Goal: Transaction & Acquisition: Book appointment/travel/reservation

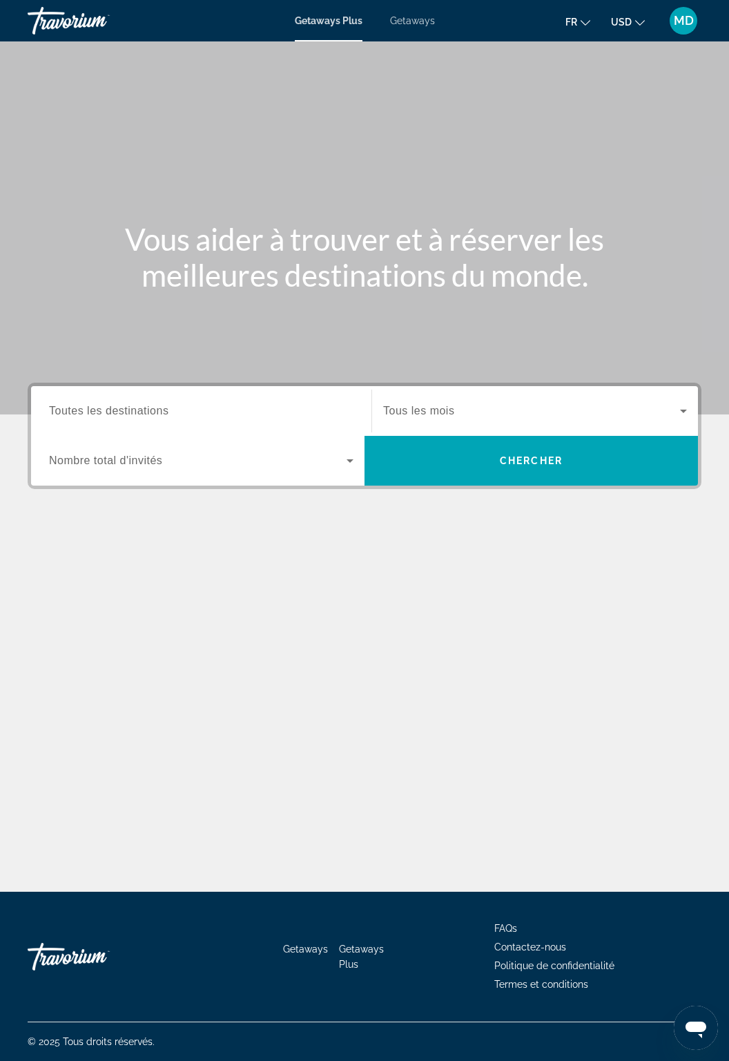
click at [276, 413] on input "Destination Toutes les destinations" at bounding box center [201, 411] width 305 height 17
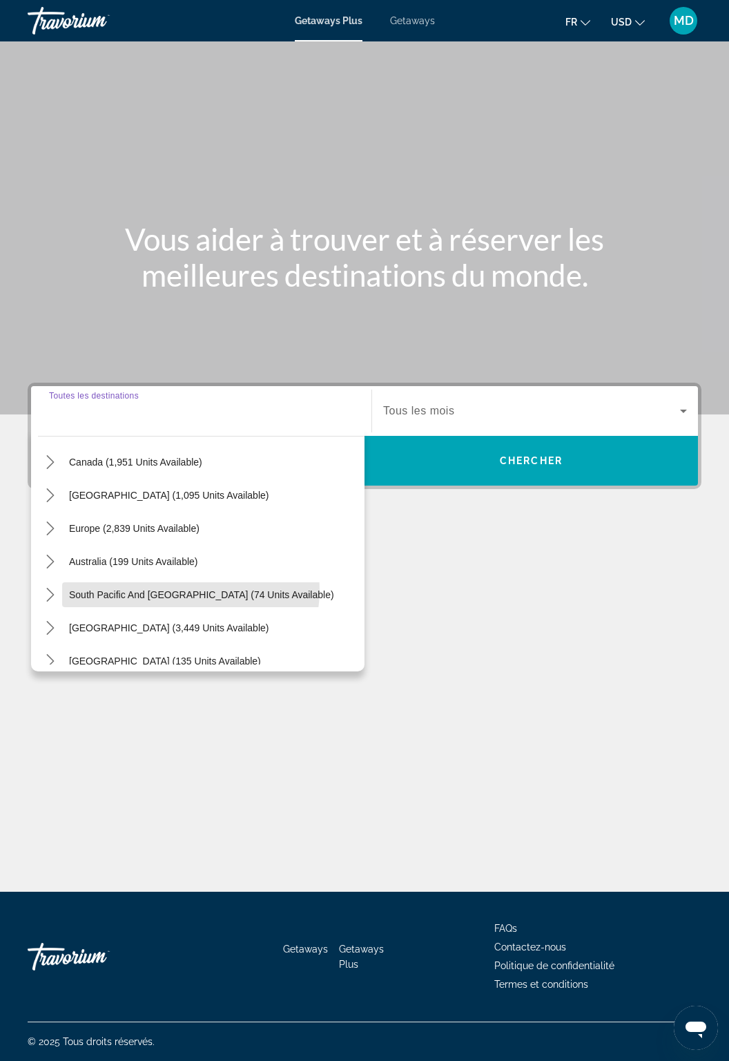
scroll to position [110, 0]
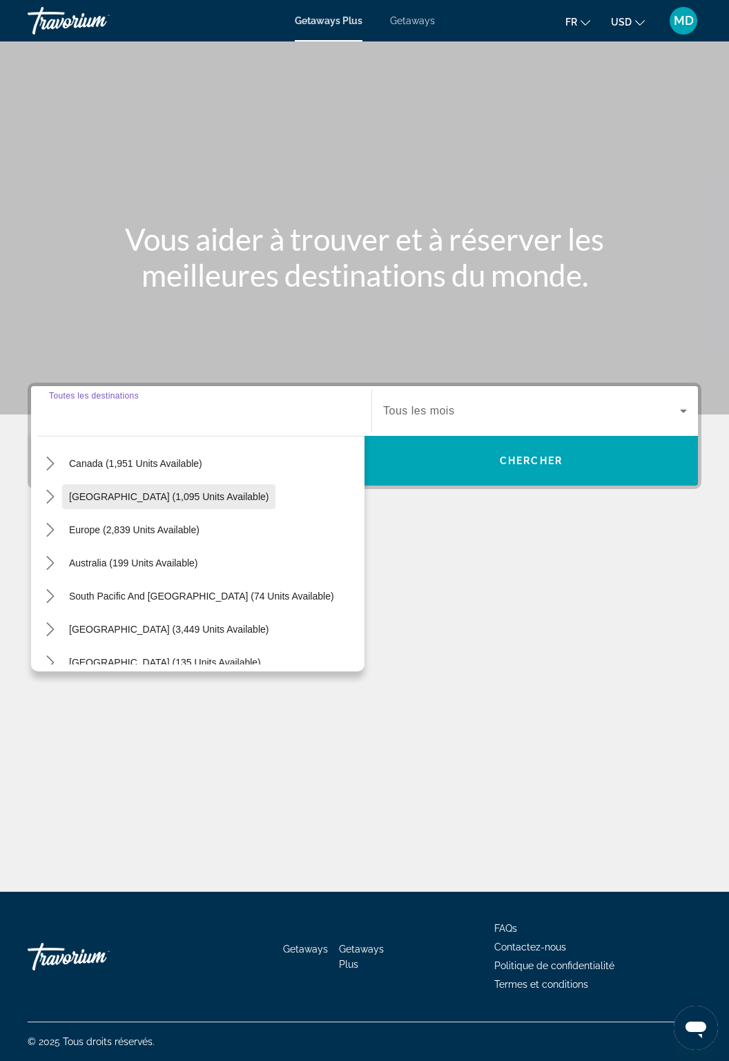
click at [189, 491] on span "Caribbean & Atlantic Islands (1,095 units available)" at bounding box center [169, 496] width 200 height 11
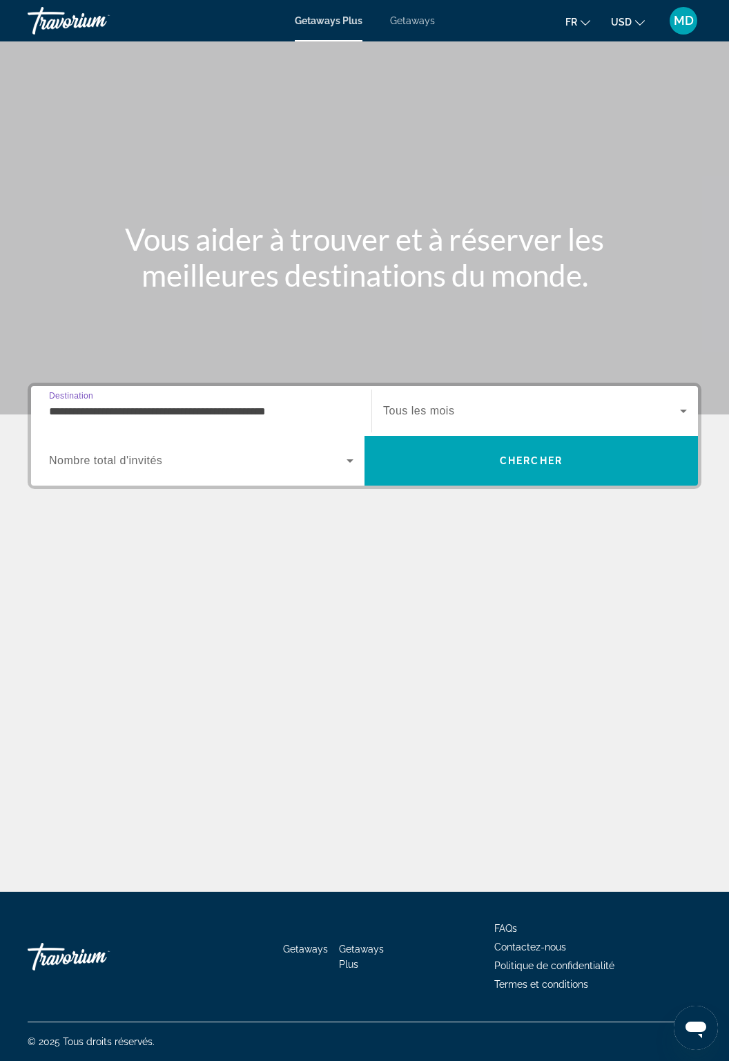
click at [448, 405] on span "Tous les mois" at bounding box center [418, 411] width 71 height 12
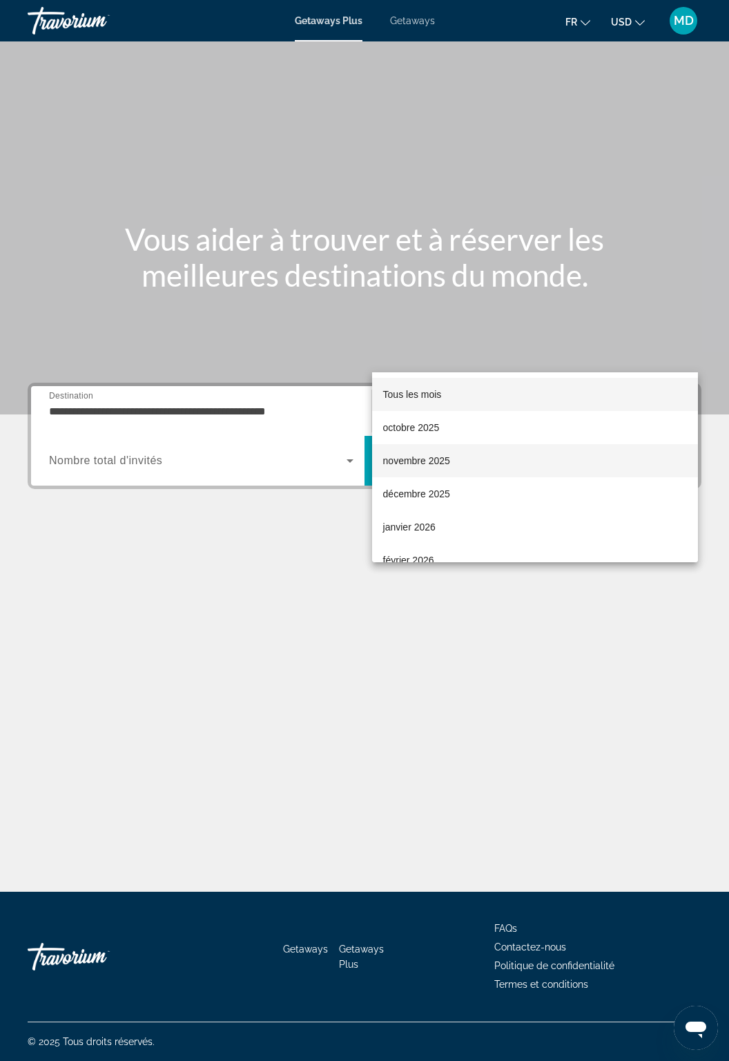
click at [437, 464] on span "novembre 2025" at bounding box center [416, 460] width 67 height 17
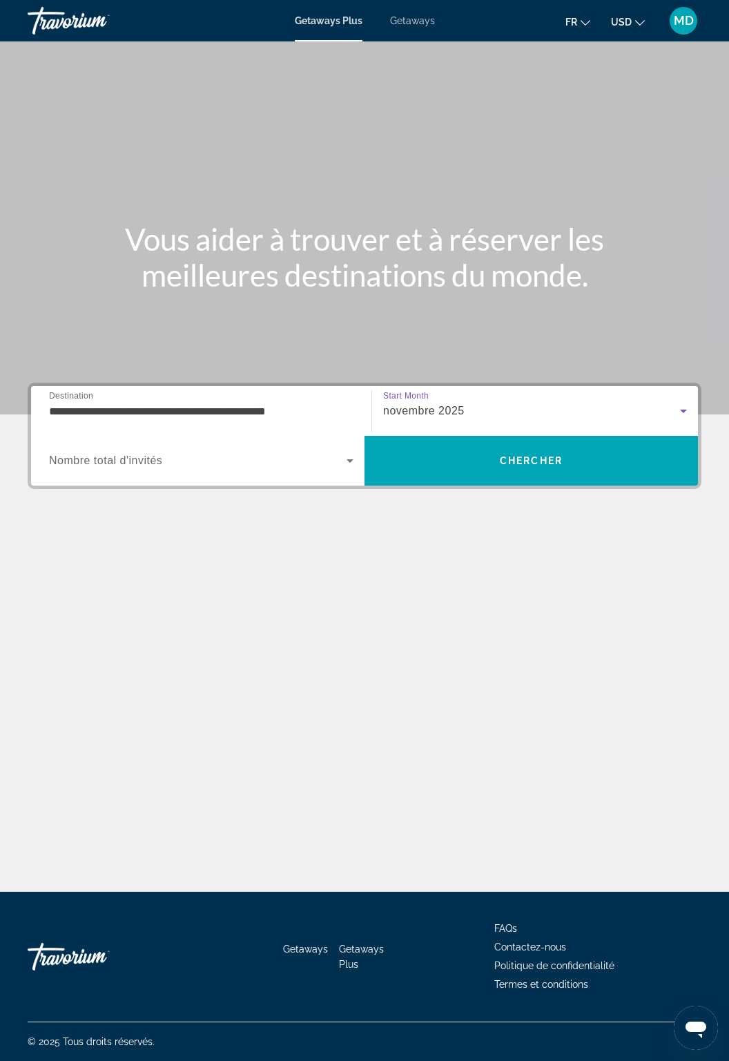
click at [254, 452] on span "Search widget" at bounding box center [198, 460] width 298 height 17
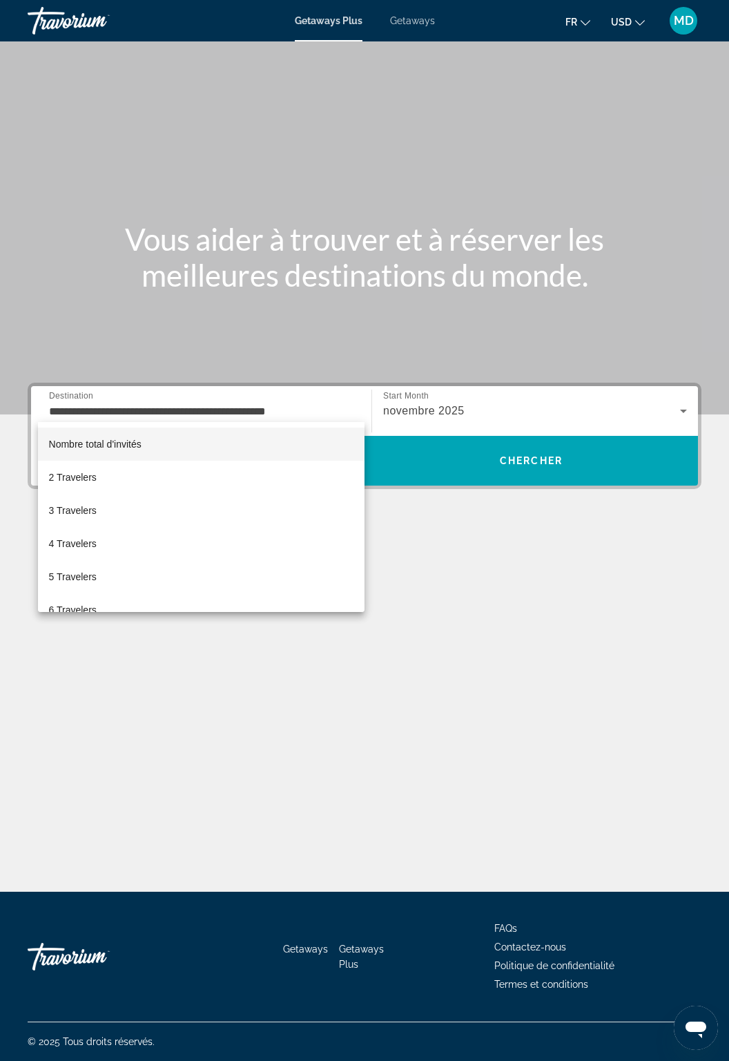
click at [315, 354] on div at bounding box center [364, 530] width 729 height 1061
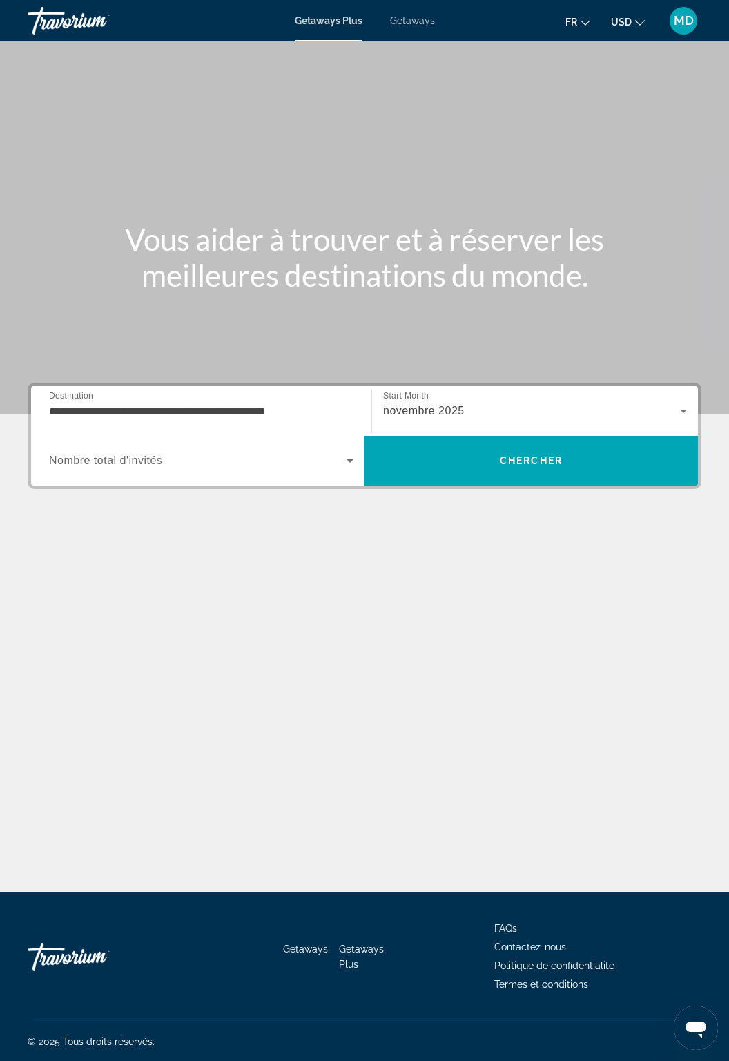
click at [344, 403] on input "**********" at bounding box center [201, 411] width 305 height 17
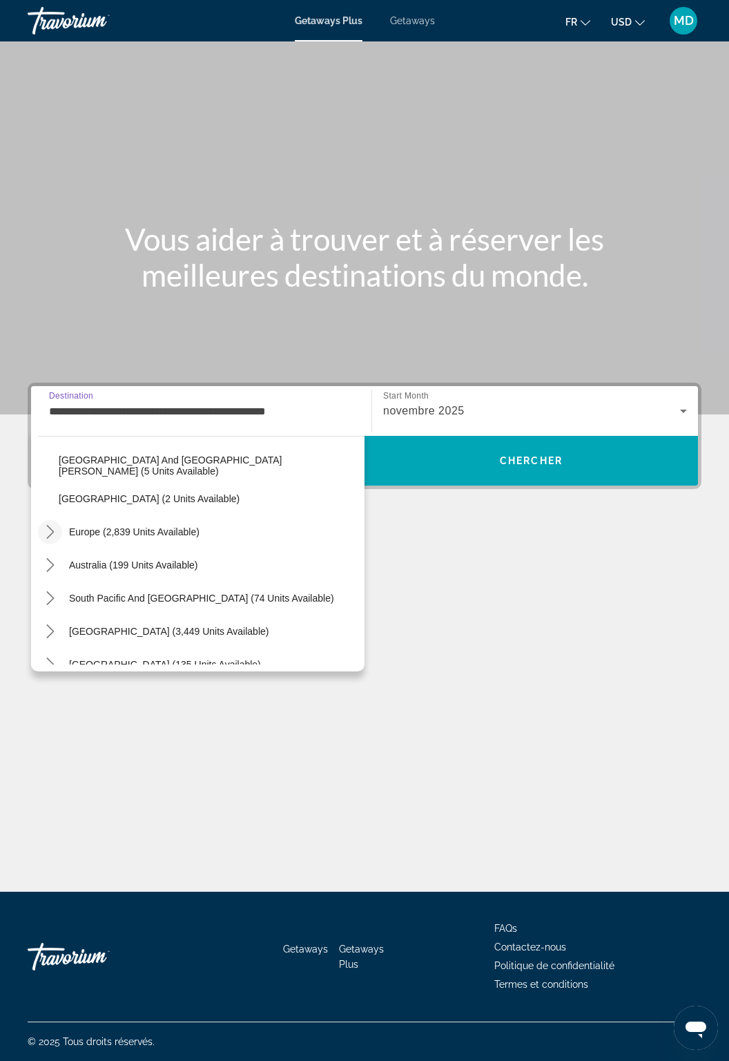
click at [53, 525] on icon "Toggle Europe (2,839 units available) submenu" at bounding box center [51, 532] width 14 height 14
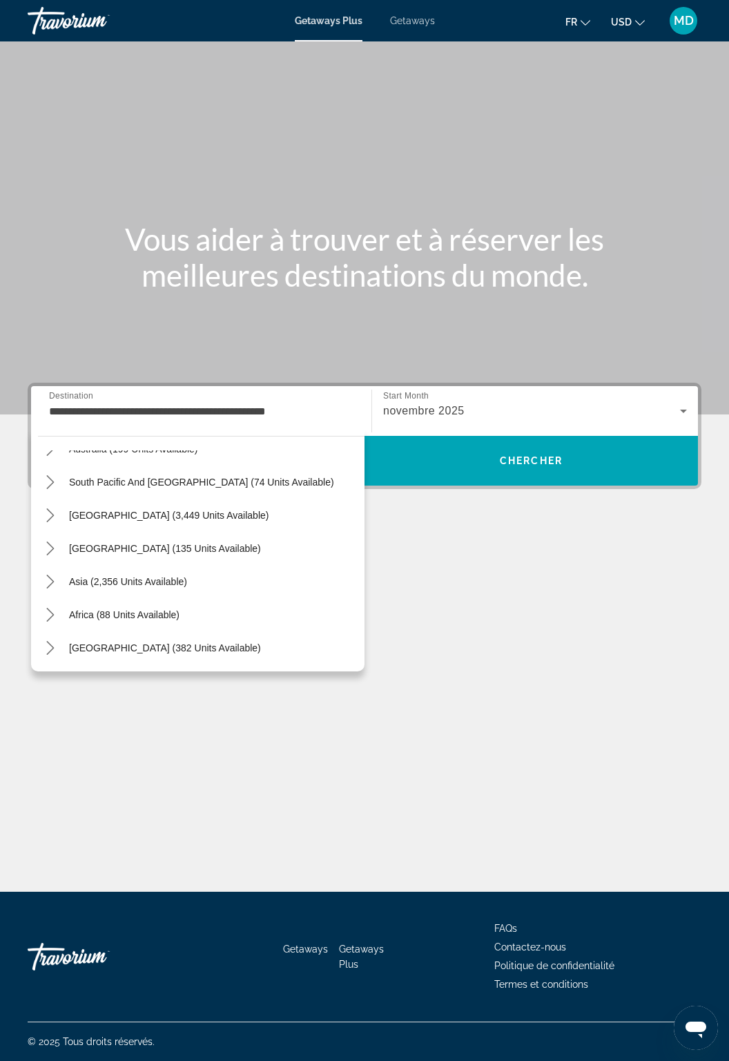
scroll to position [0, 0]
click at [50, 613] on icon "Toggle Africa (88 units available) submenu" at bounding box center [51, 615] width 14 height 14
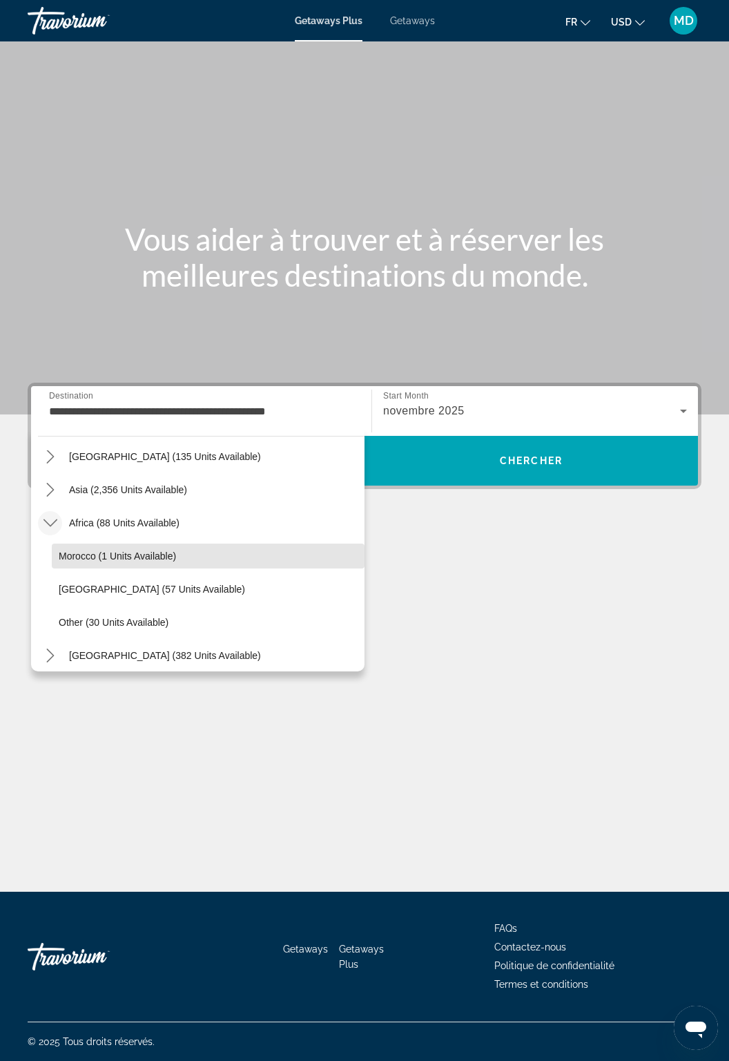
scroll to position [1086, 0]
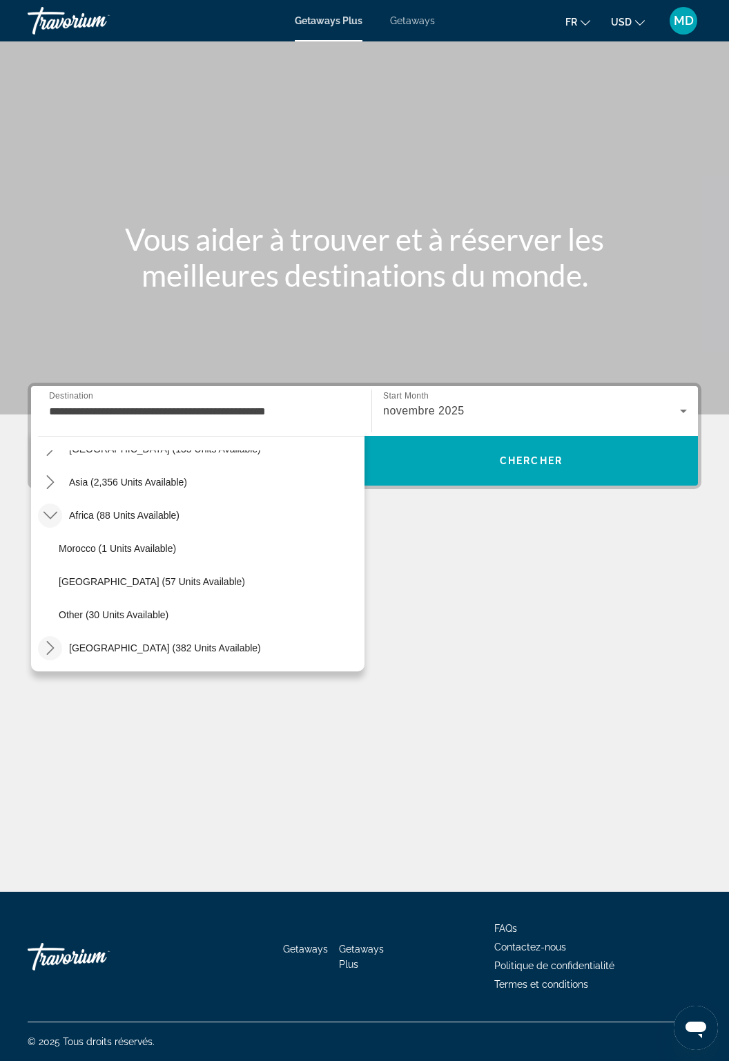
click at [49, 644] on icon "Toggle Middle East (382 units available) submenu" at bounding box center [51, 648] width 14 height 14
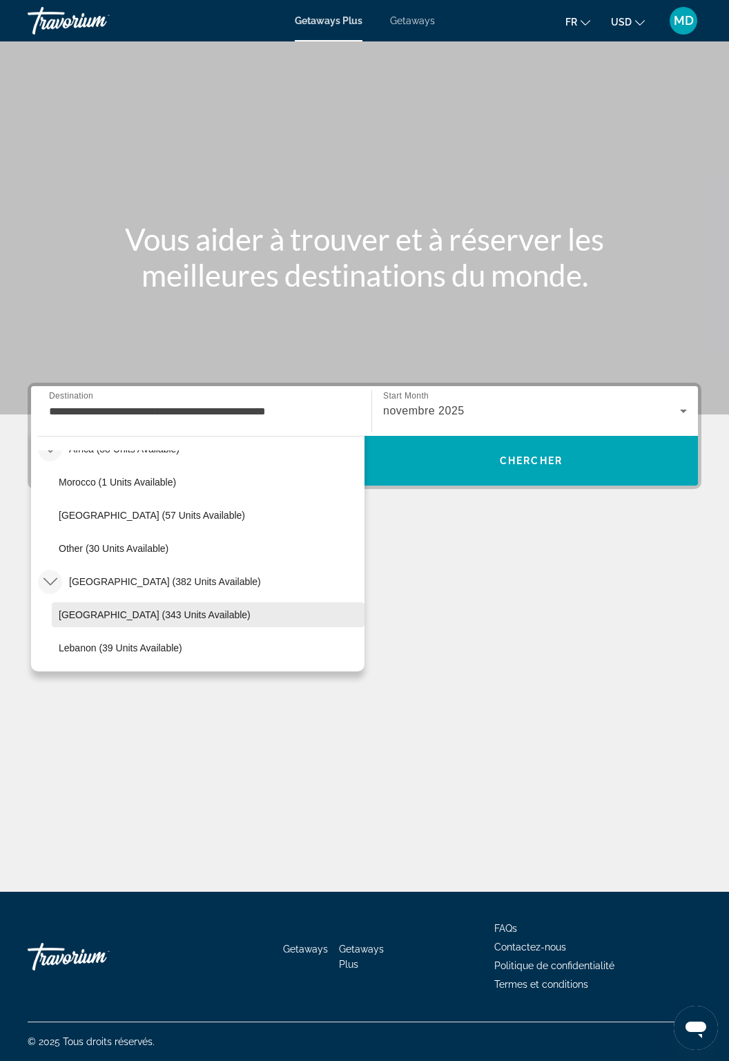
click at [140, 611] on span "Egypt (343 units available)" at bounding box center [155, 614] width 192 height 11
type input "**********"
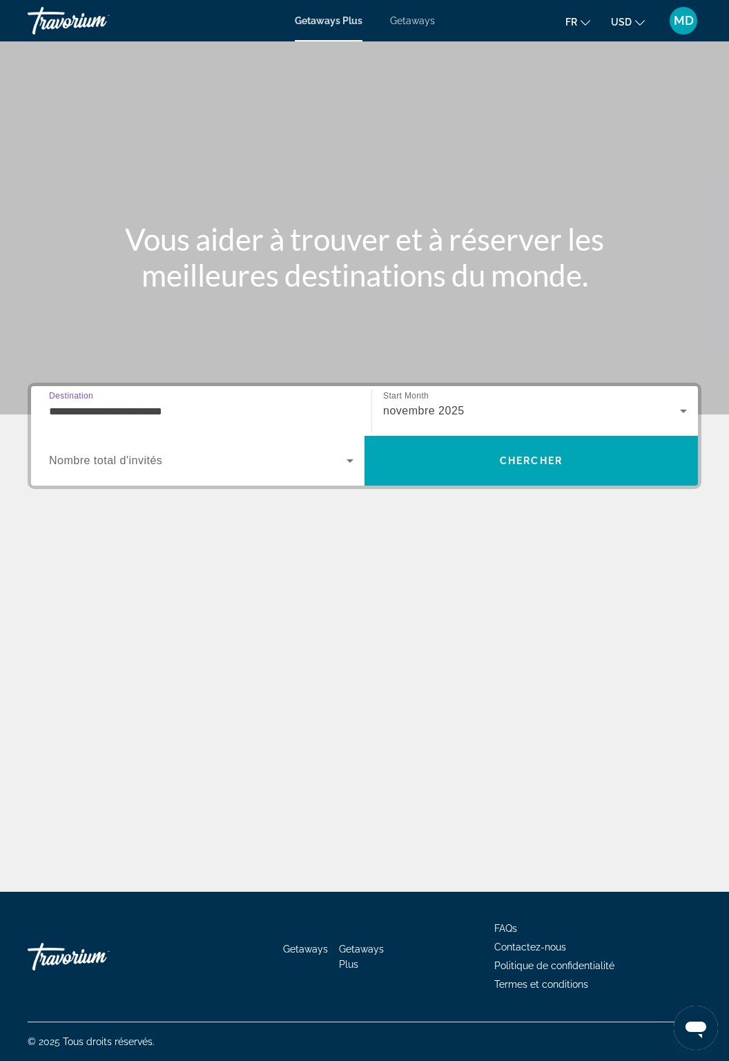
click at [310, 466] on span "Search widget" at bounding box center [198, 460] width 298 height 17
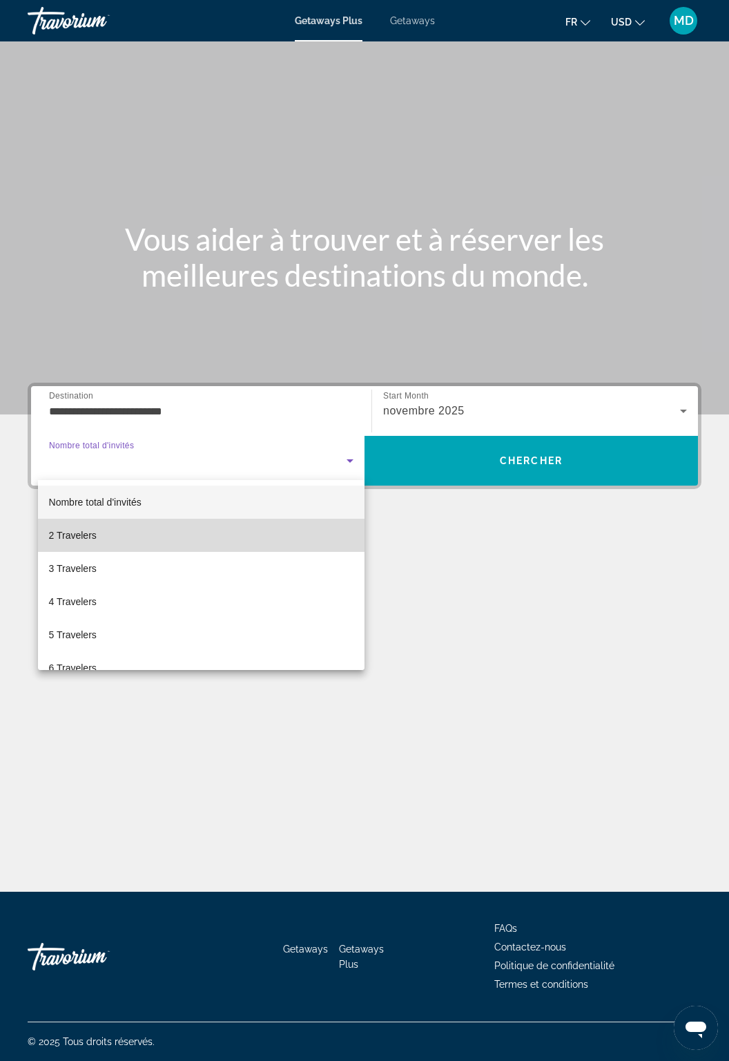
click at [237, 528] on mat-option "2 Travelers" at bounding box center [201, 535] width 327 height 33
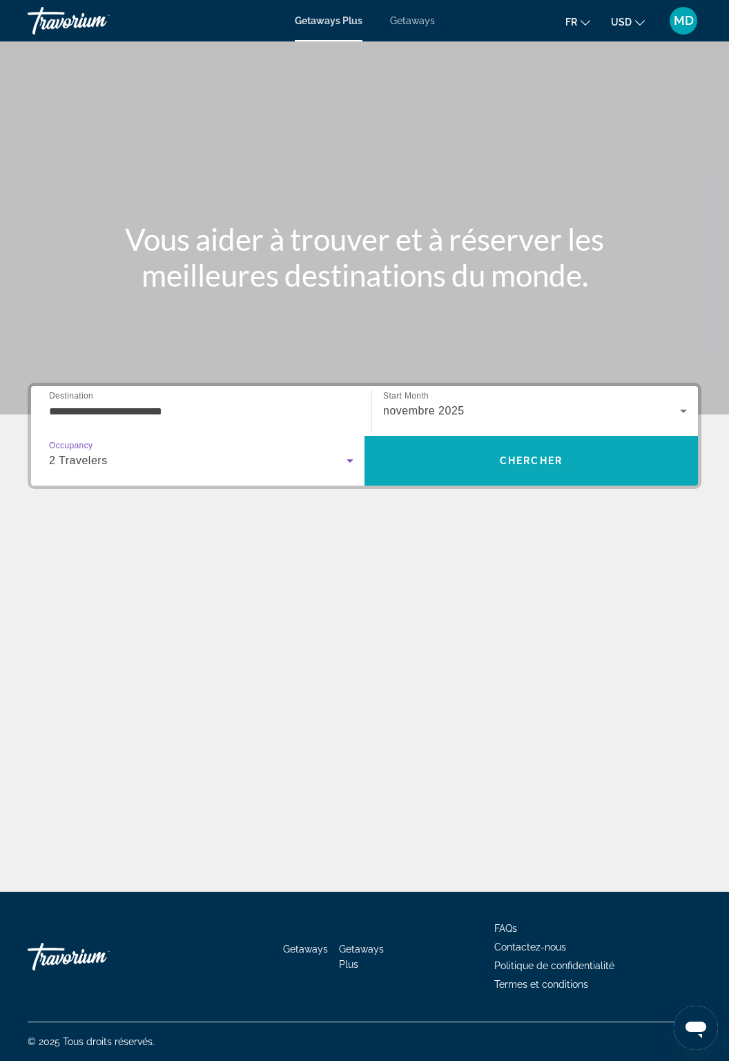
click at [457, 459] on span "Search" at bounding box center [532, 460] width 334 height 33
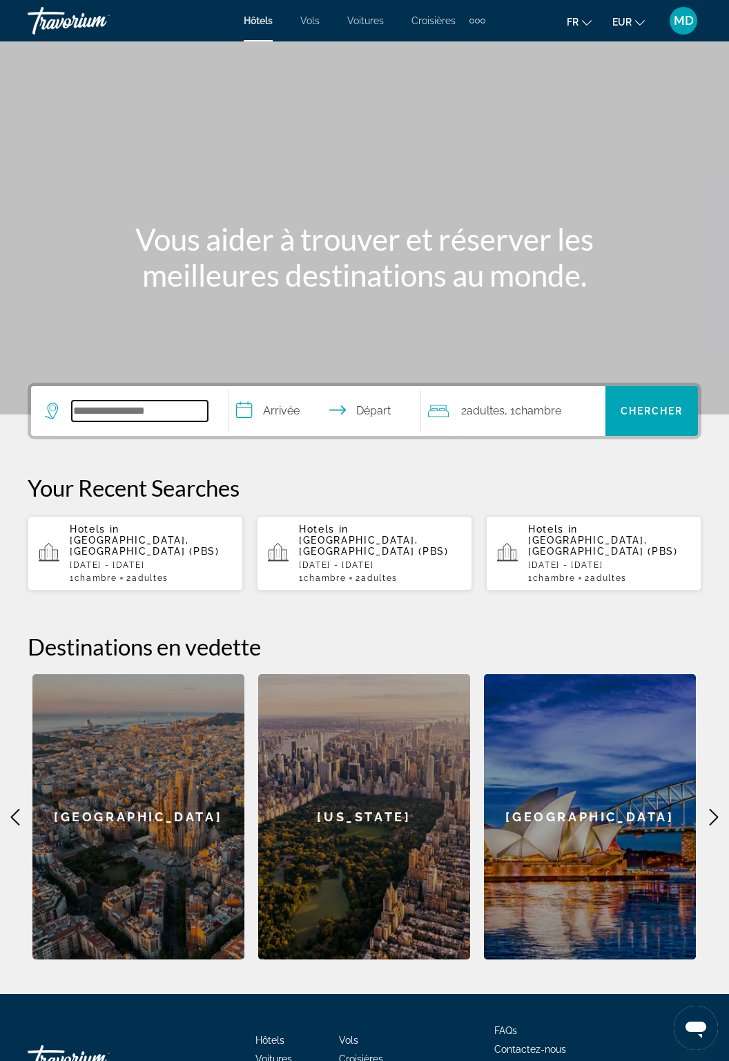
click at [148, 410] on input "Search hotel destination" at bounding box center [140, 411] width 136 height 21
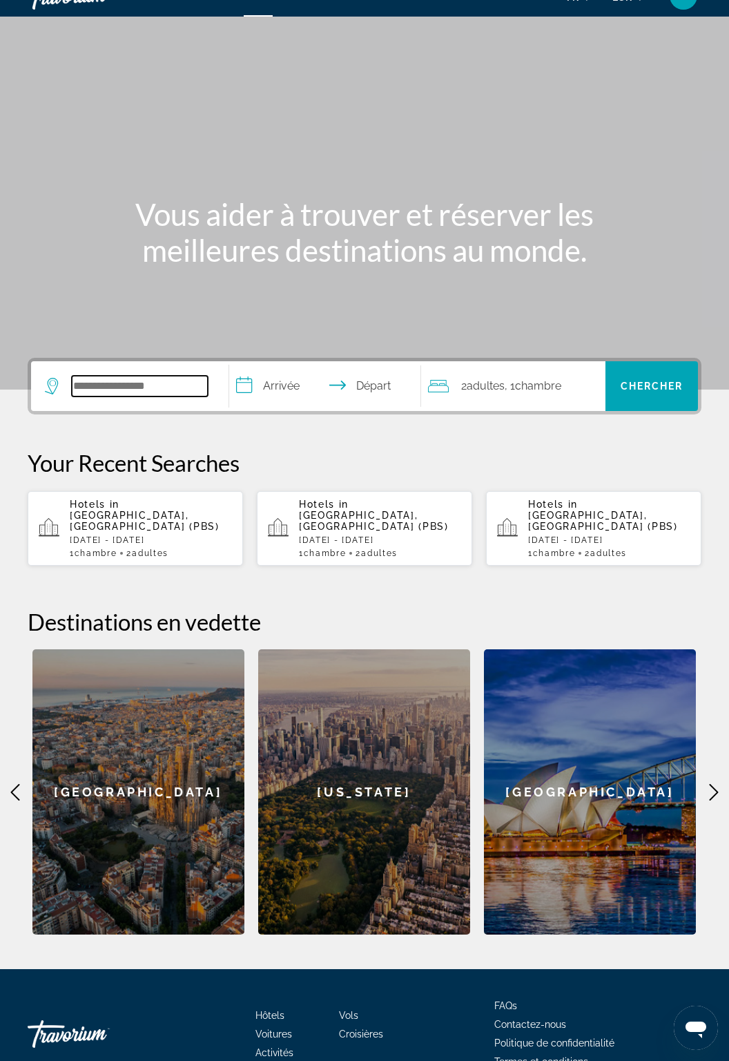
scroll to position [89, 0]
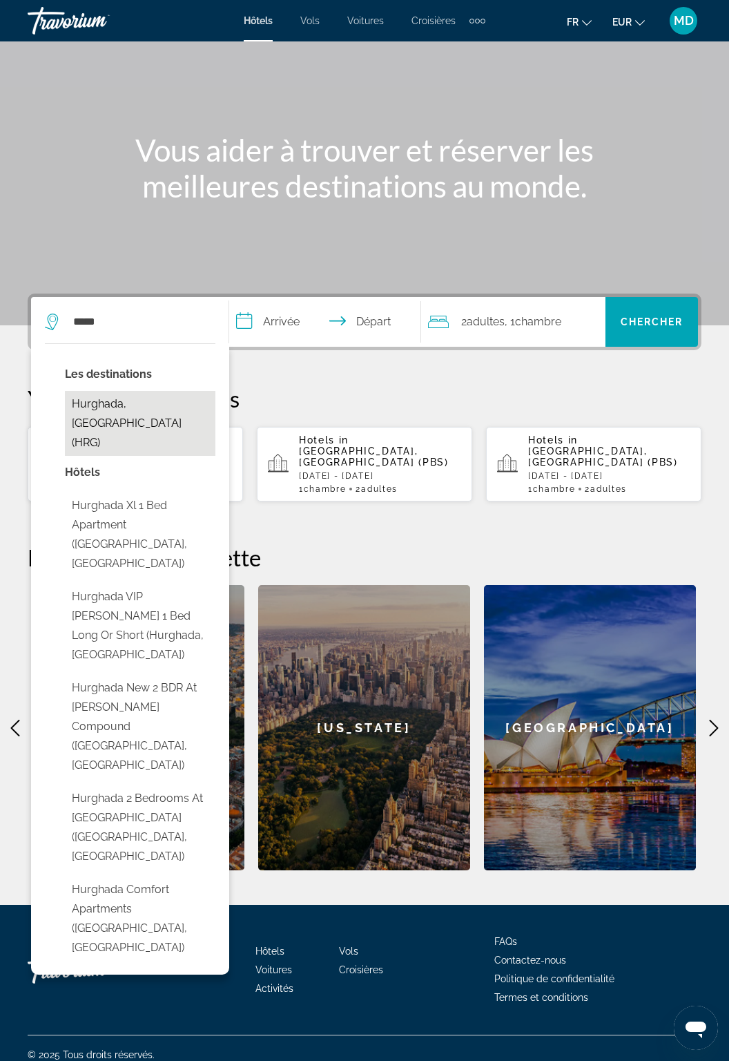
click at [102, 402] on button "Hurghada, [GEOGRAPHIC_DATA] (HRG)" at bounding box center [140, 423] width 151 height 65
type input "**********"
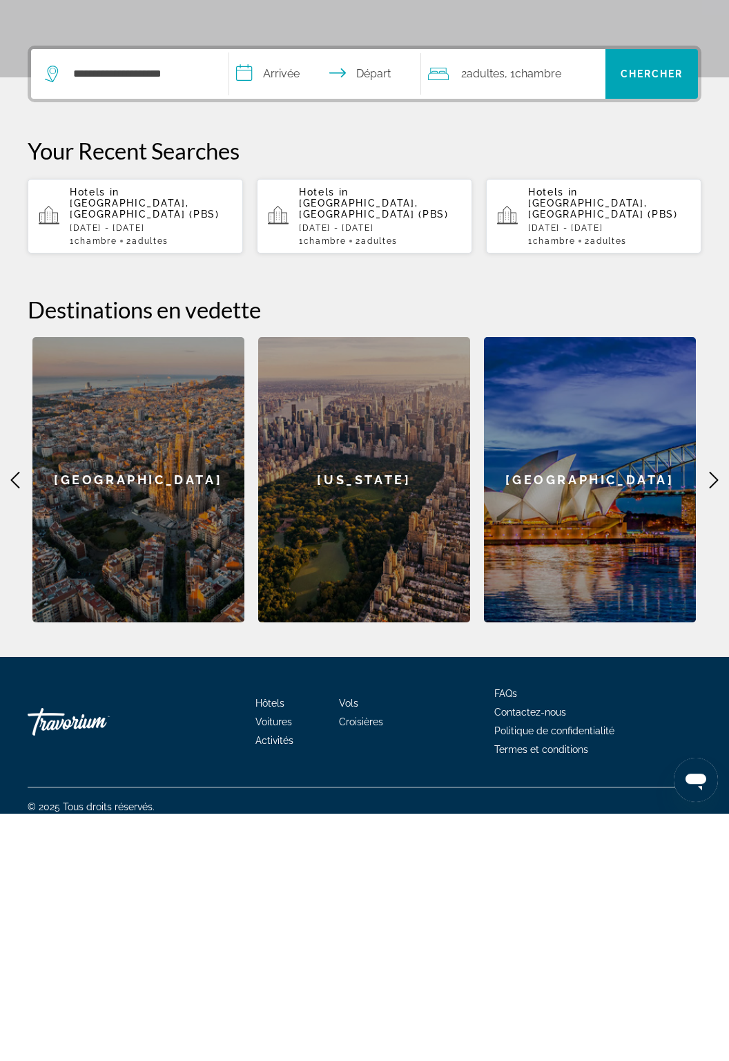
click at [297, 330] on input "**********" at bounding box center [327, 324] width 197 height 54
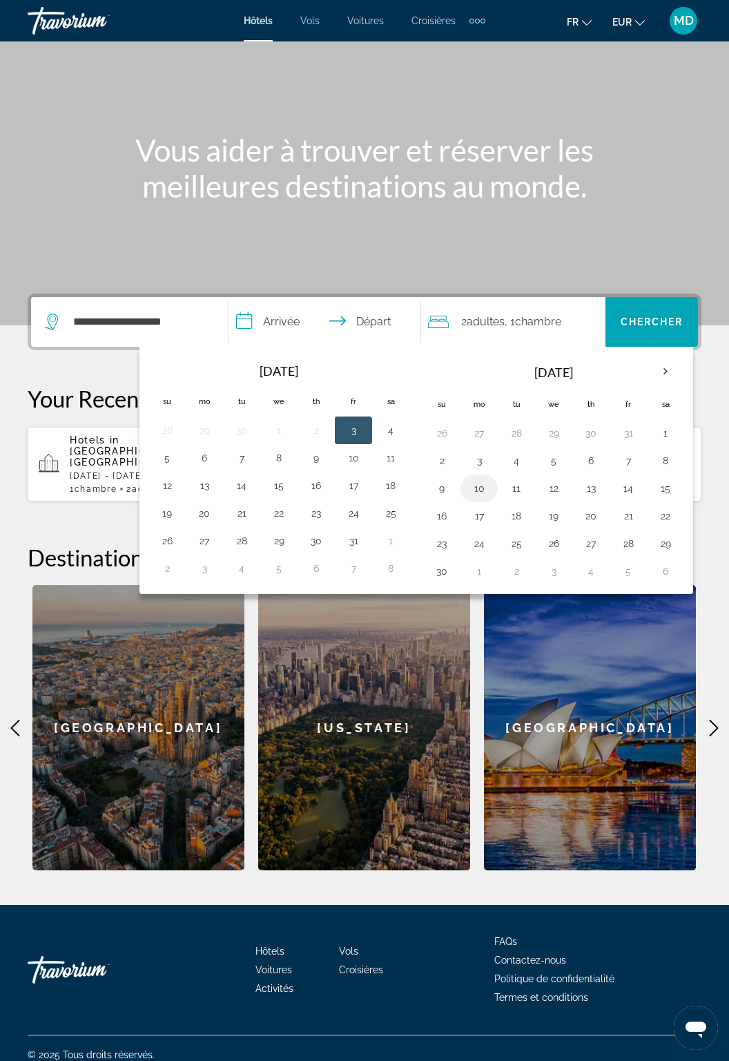
click at [477, 484] on button "10" at bounding box center [479, 488] width 22 height 19
click at [481, 514] on button "17" at bounding box center [479, 515] width 22 height 19
type input "**********"
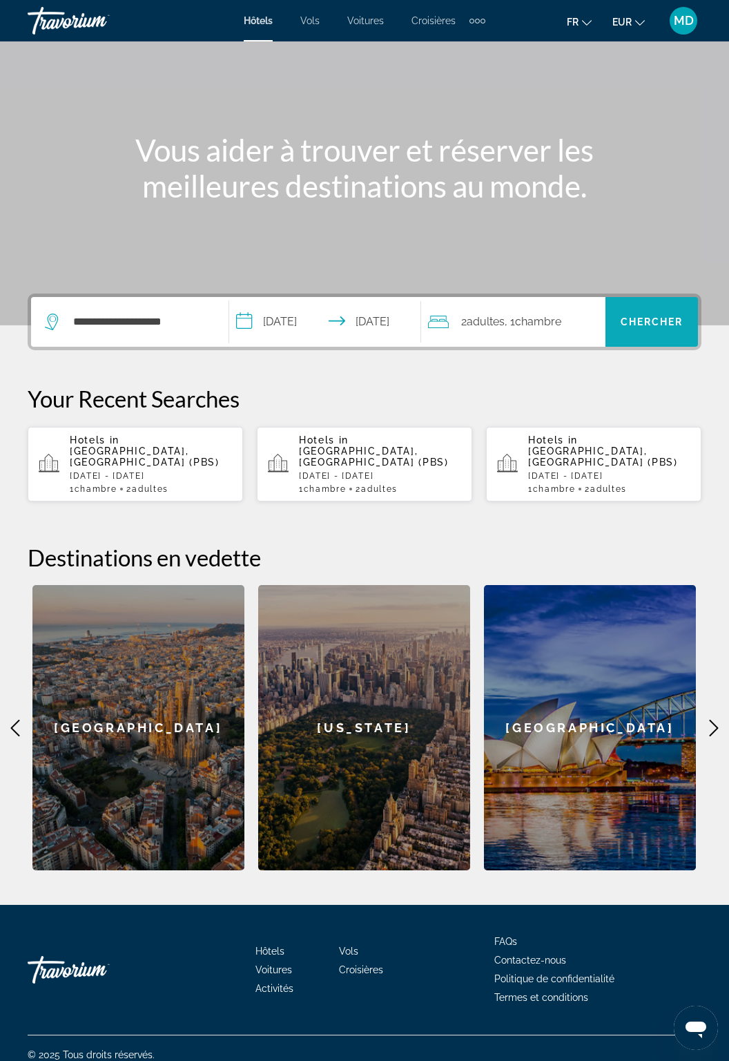
click at [655, 323] on span "Chercher" at bounding box center [652, 321] width 63 height 11
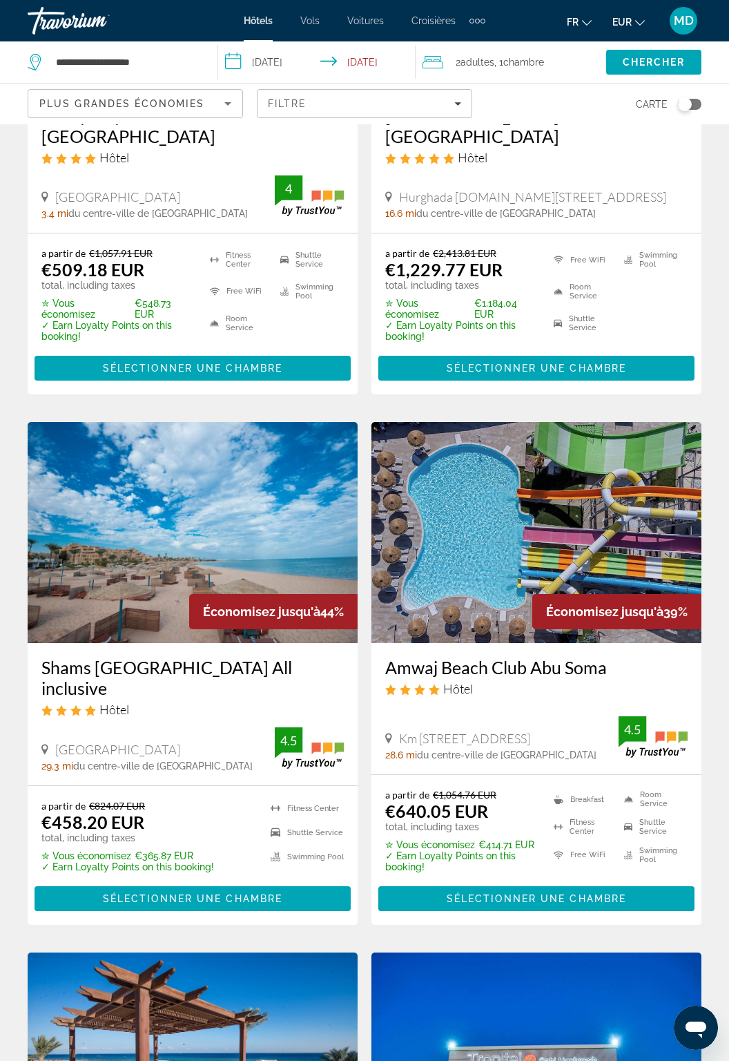
scroll to position [1359, 0]
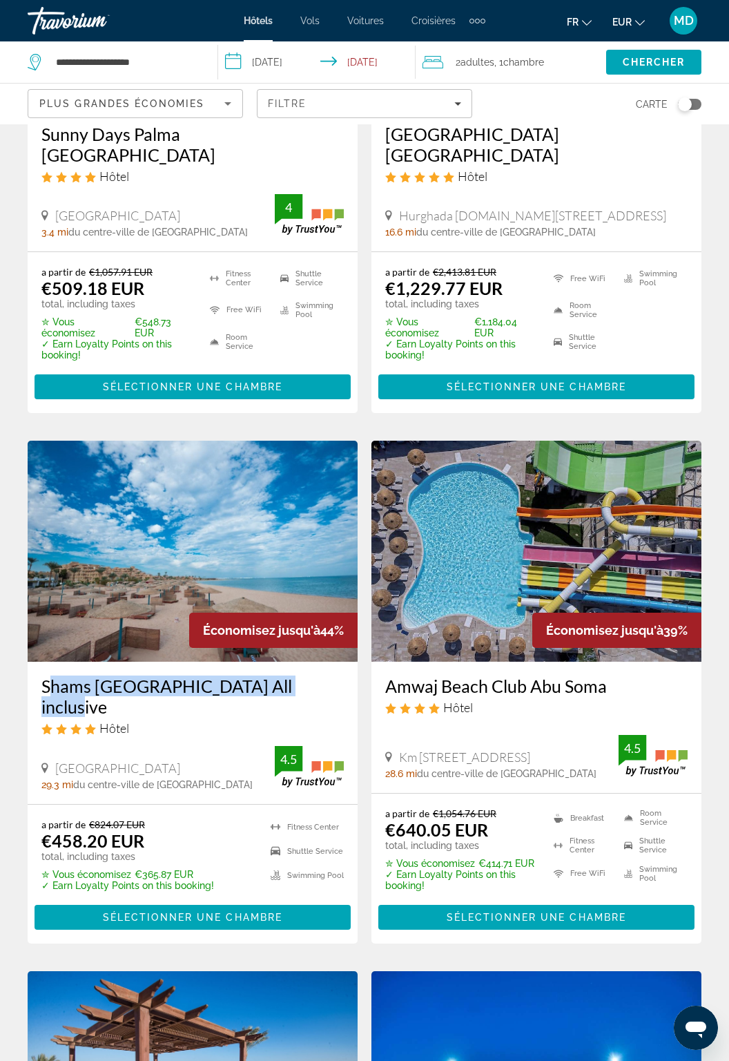
copy h3 "Shams [GEOGRAPHIC_DATA] All inclusive"
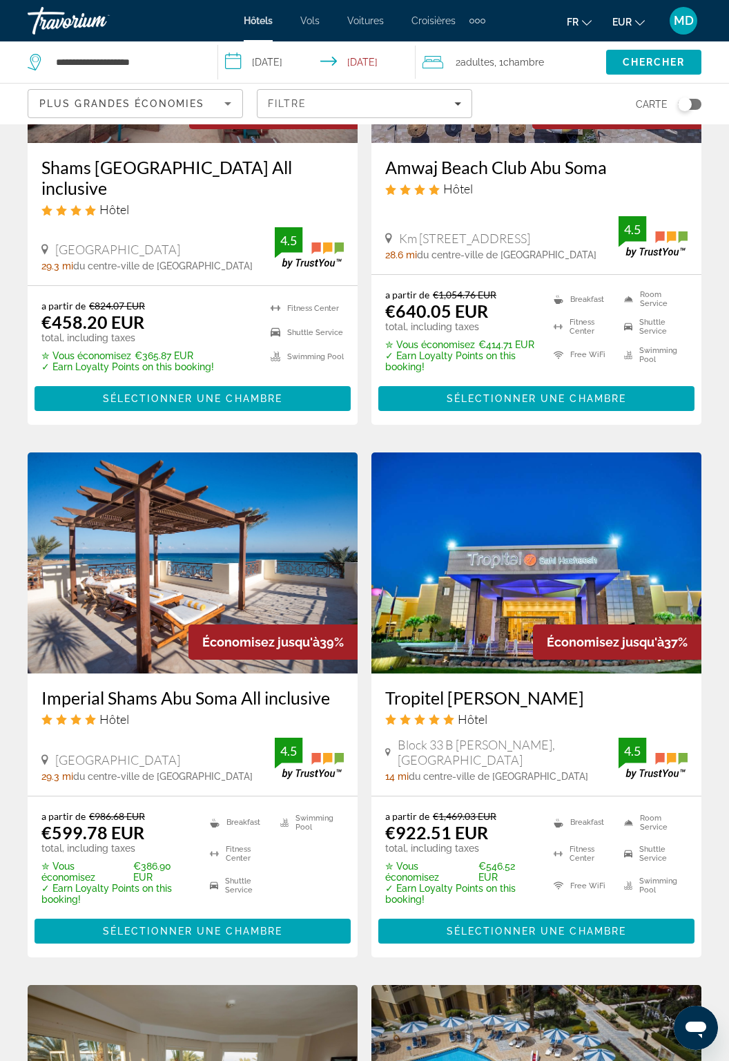
scroll to position [1882, 0]
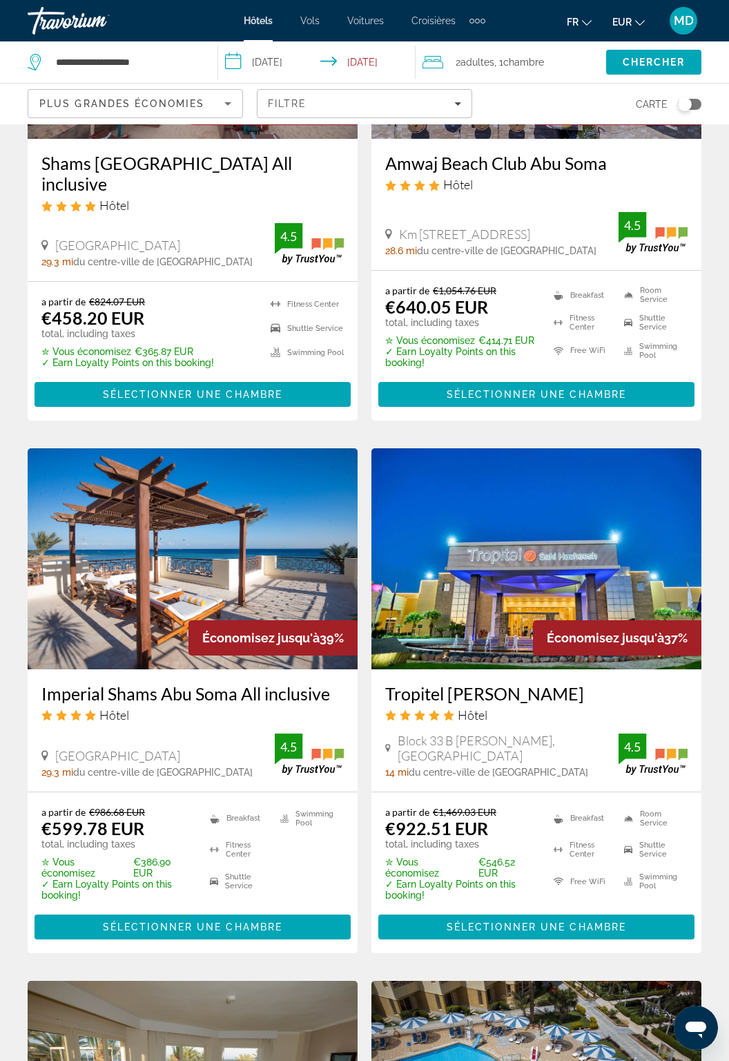
copy h3 "Imperial Shams Abu Soma All inclusive"
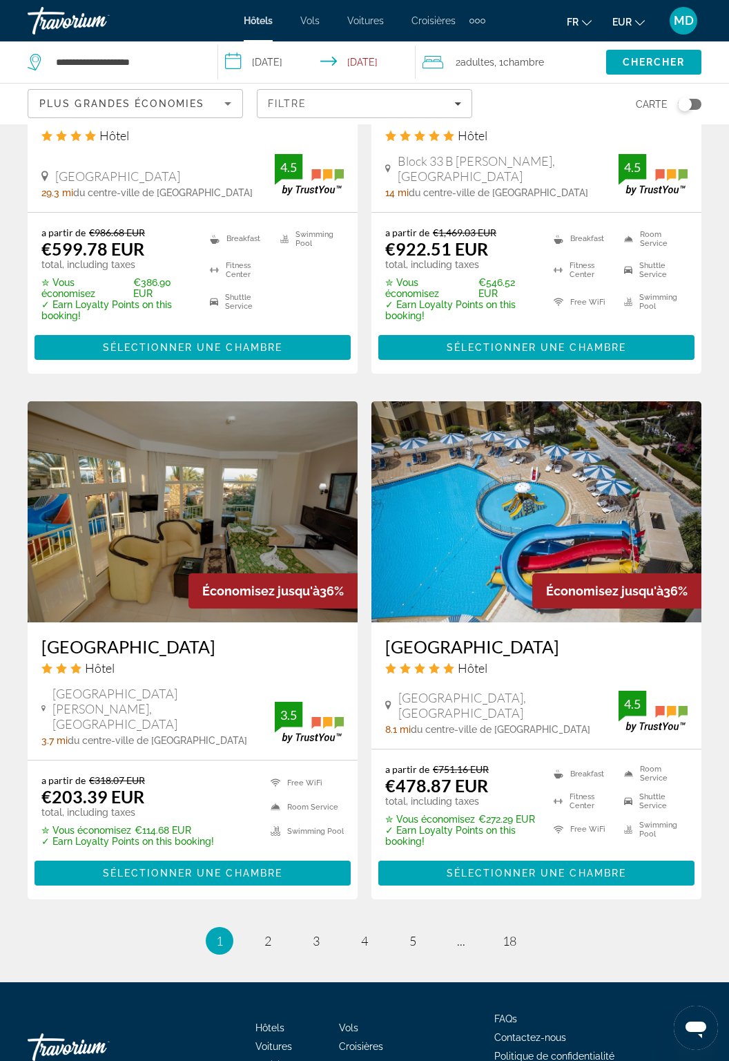
scroll to position [2463, 0]
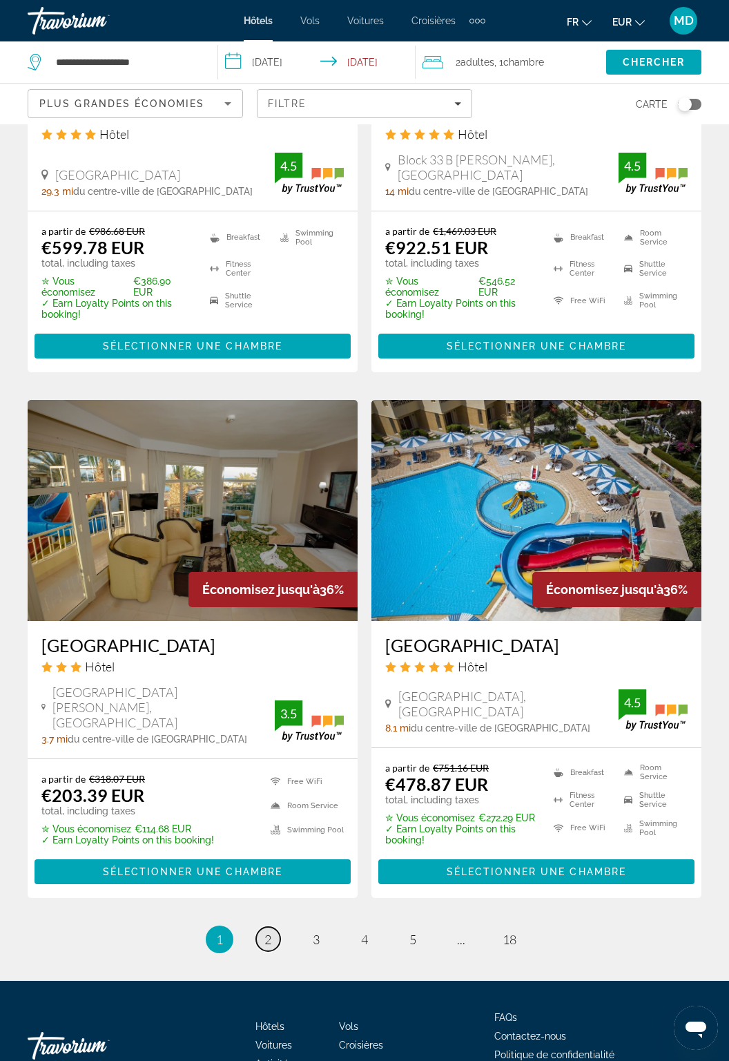
click at [272, 927] on link "page 2" at bounding box center [268, 939] width 24 height 24
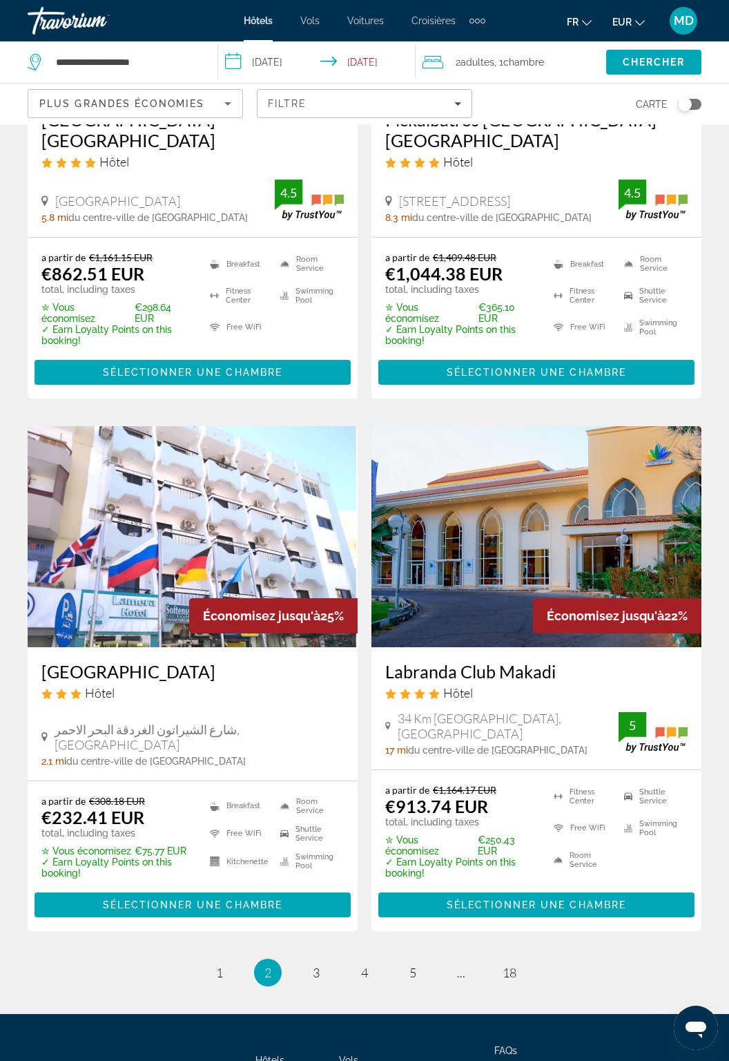
scroll to position [2503, 0]
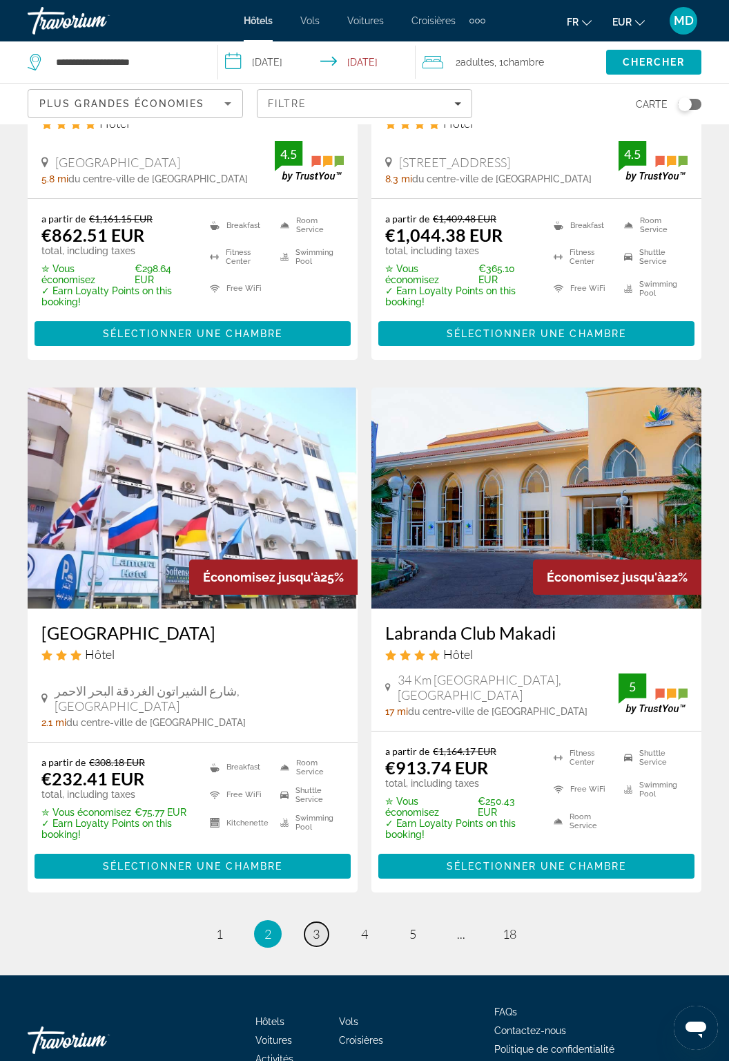
click at [315, 926] on span "3" at bounding box center [316, 933] width 7 height 15
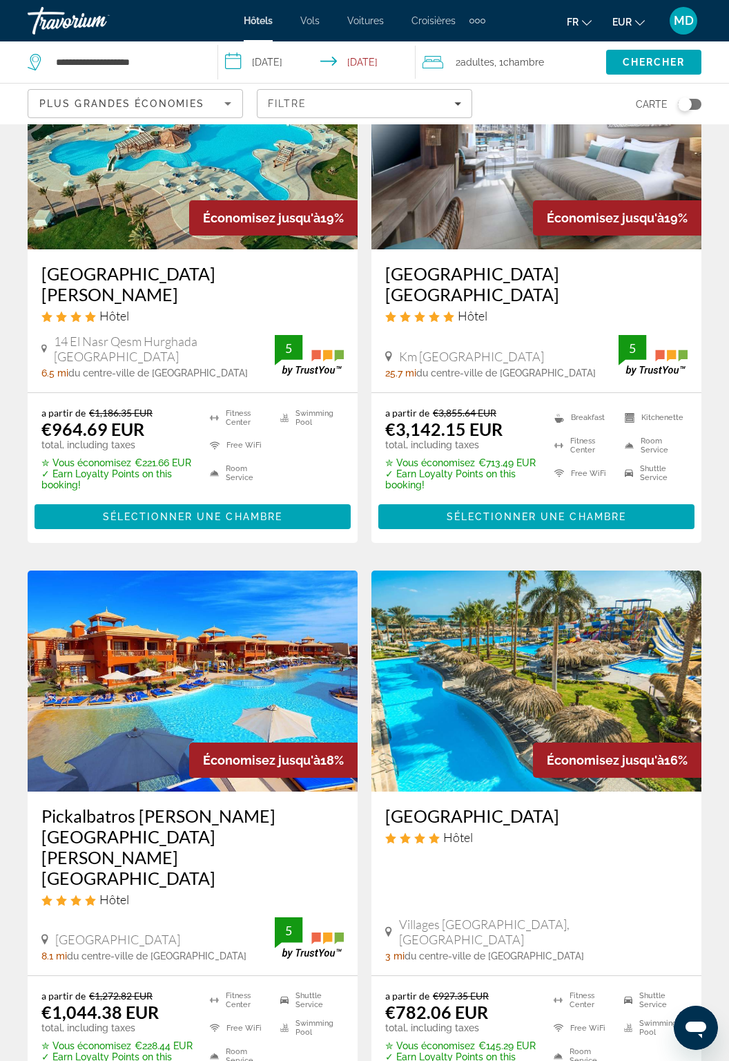
scroll to position [2347, 0]
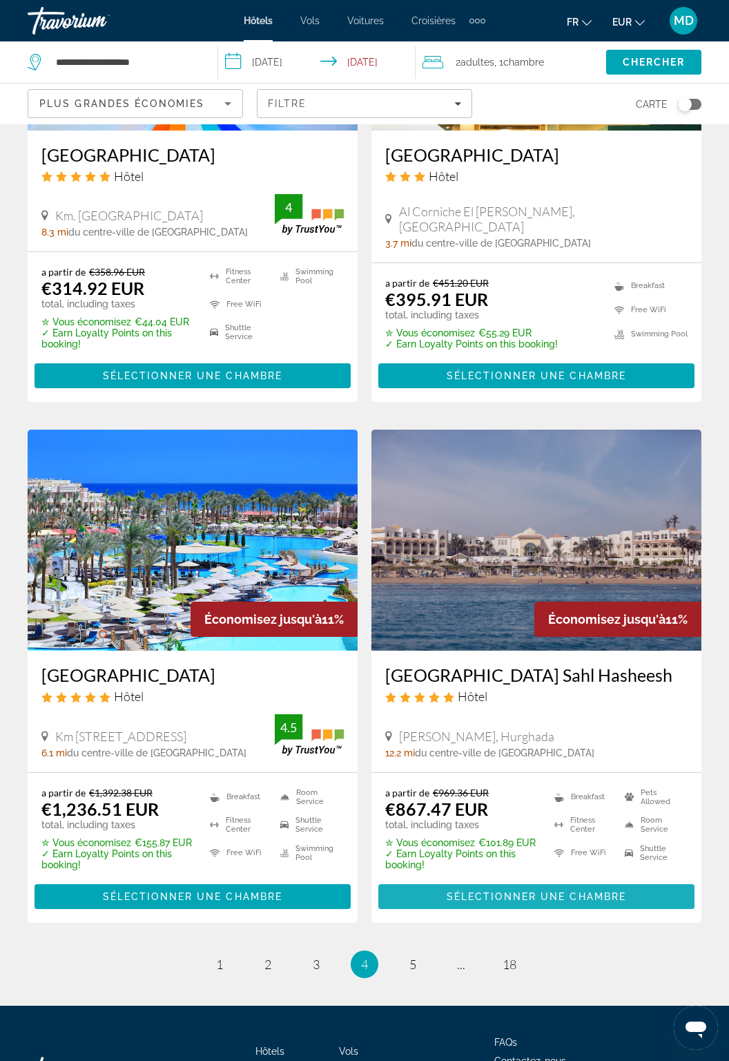
scroll to position [2410, 0]
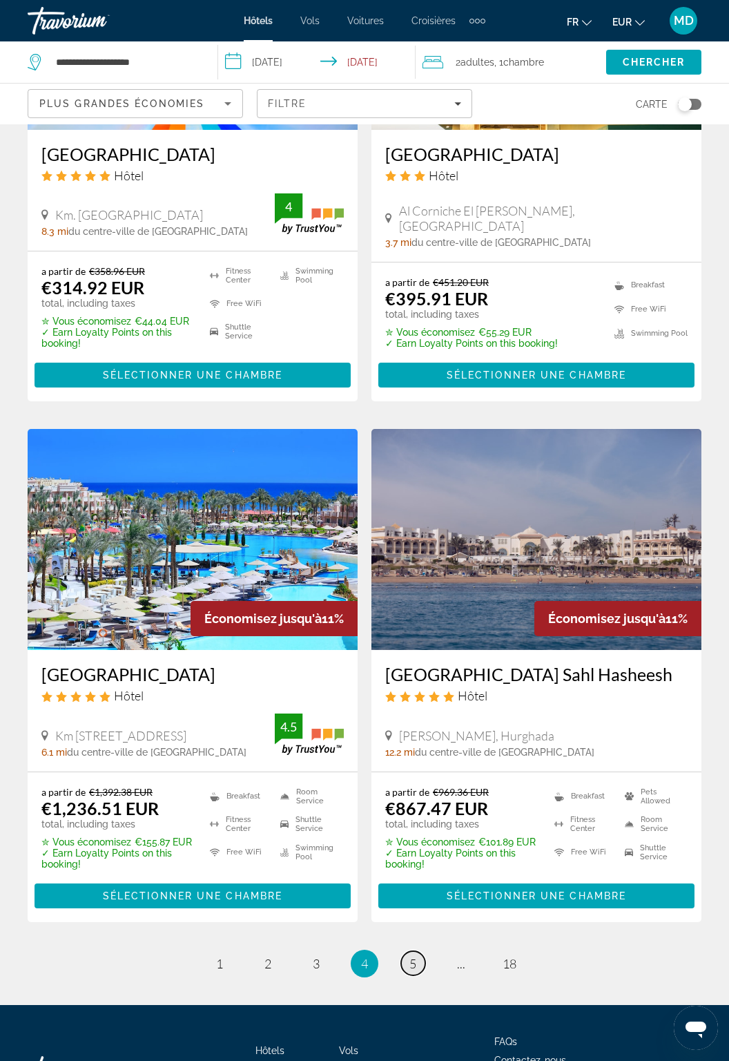
click at [416, 971] on span "5" at bounding box center [413, 963] width 7 height 15
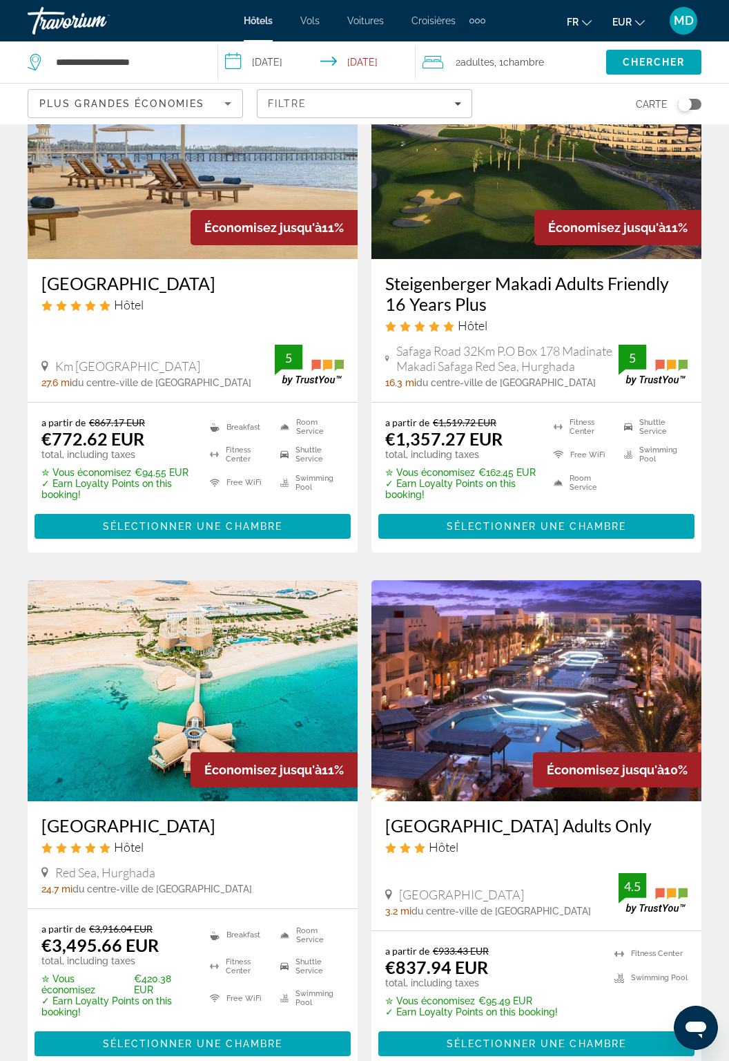
scroll to position [680, 0]
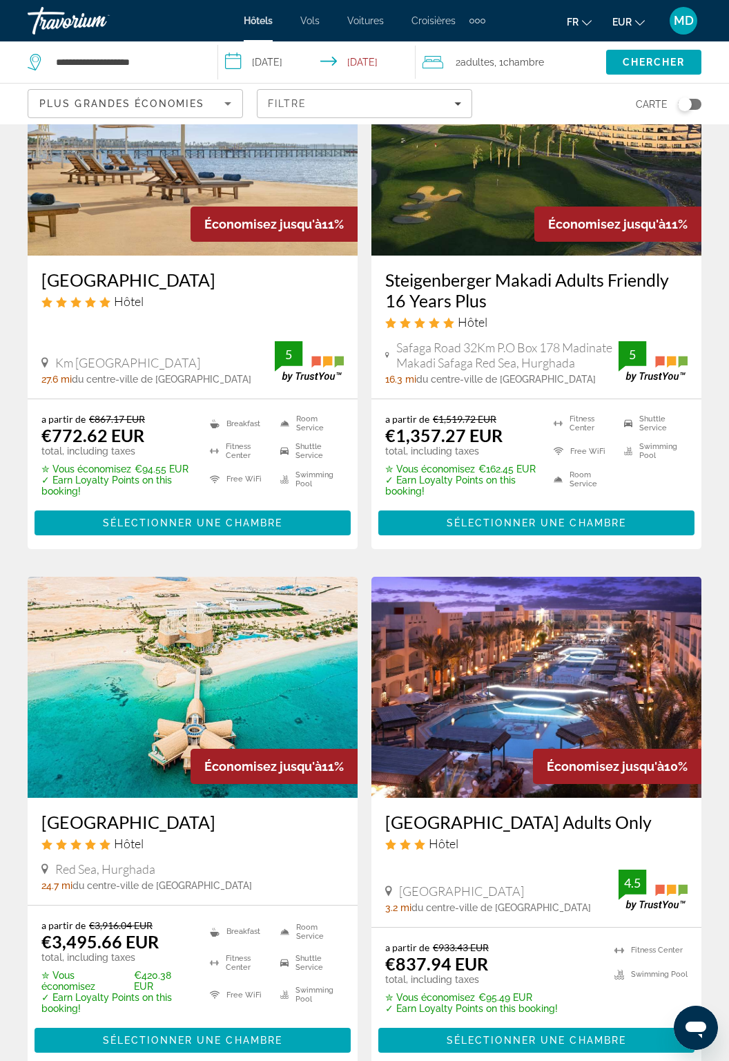
copy h3 "[GEOGRAPHIC_DATA] Adults Only"
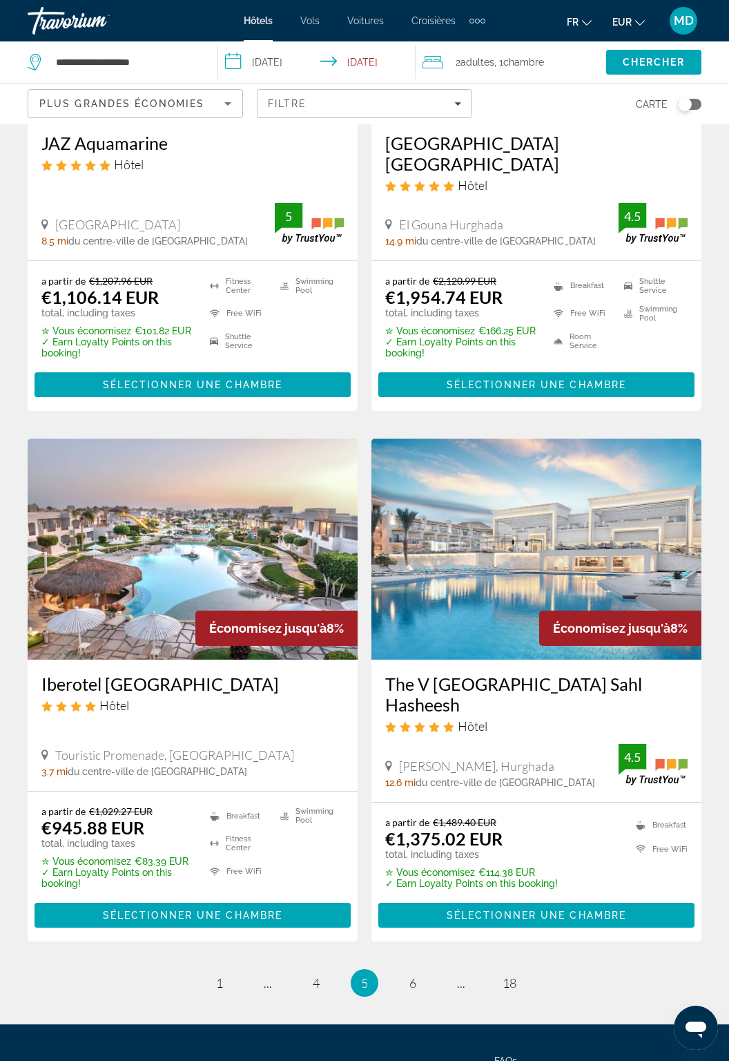
scroll to position [2427, 0]
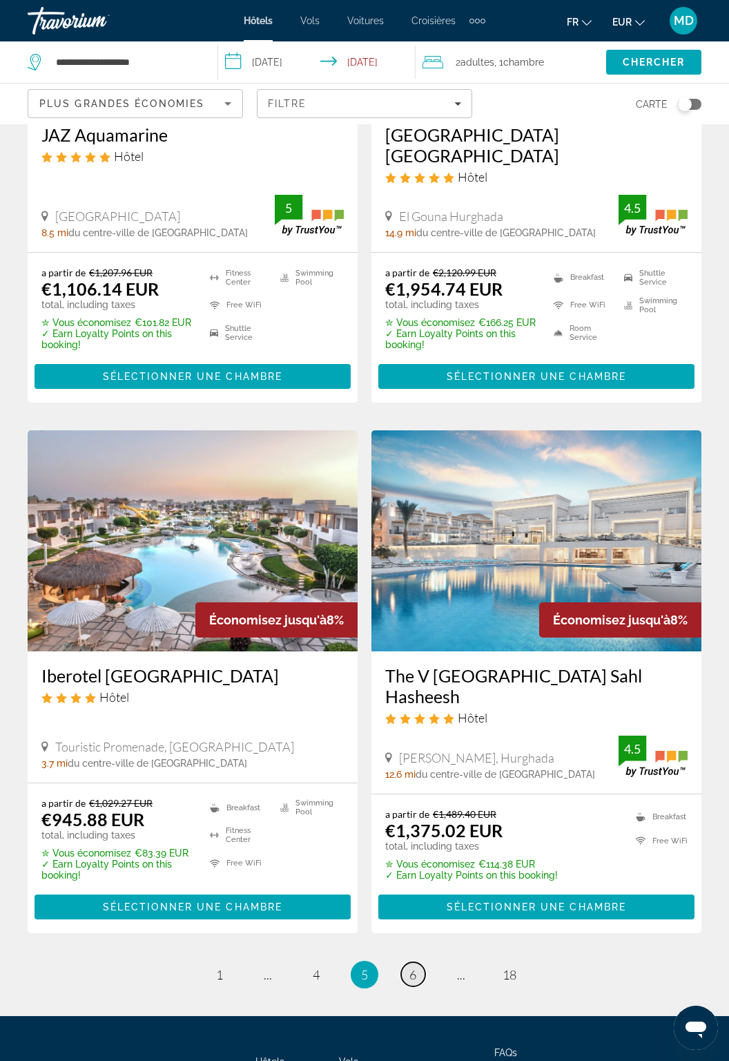
click at [405, 962] on link "page 6" at bounding box center [413, 974] width 24 height 24
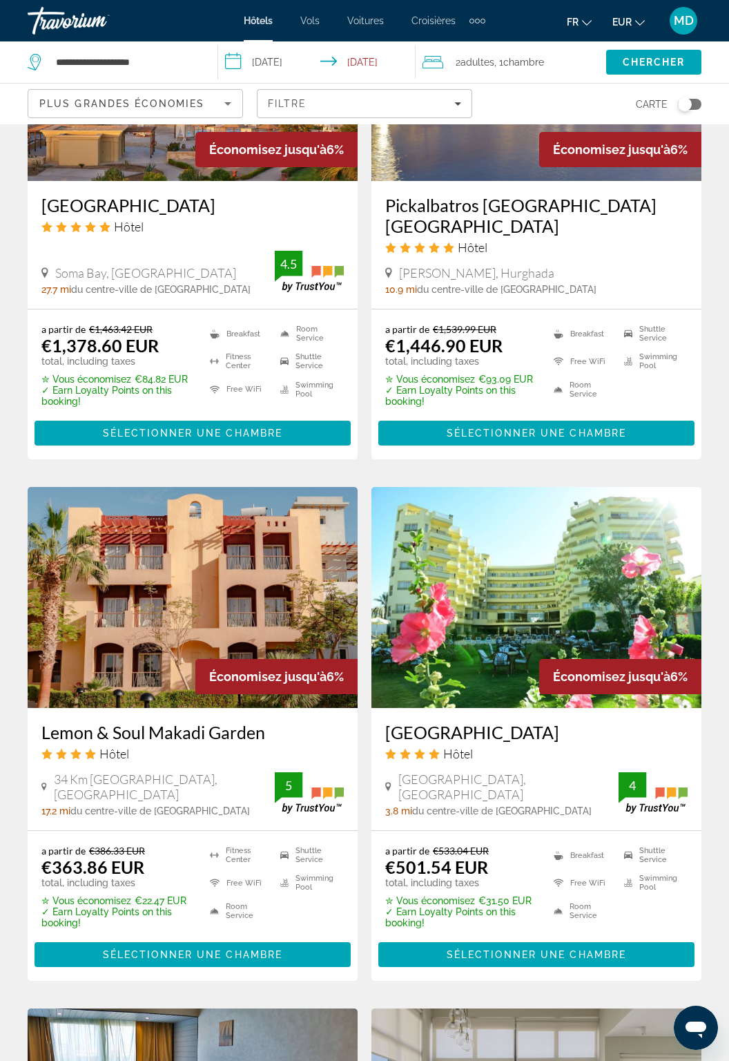
scroll to position [1816, 0]
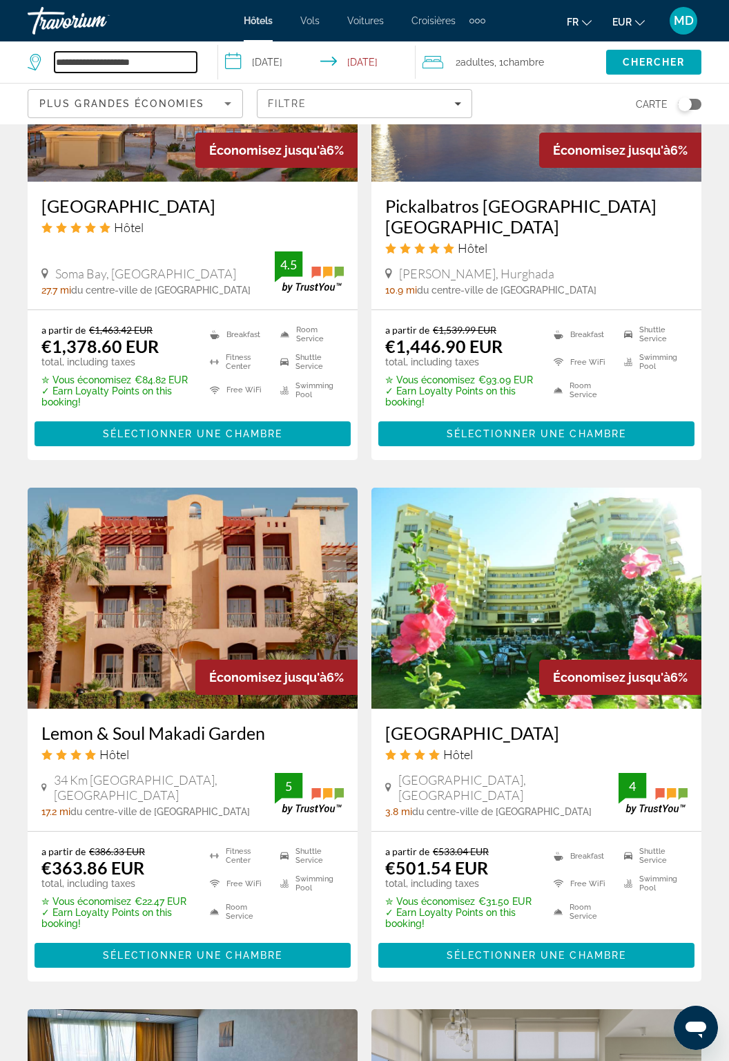
click at [161, 58] on input "**********" at bounding box center [126, 62] width 142 height 21
type input "*********"
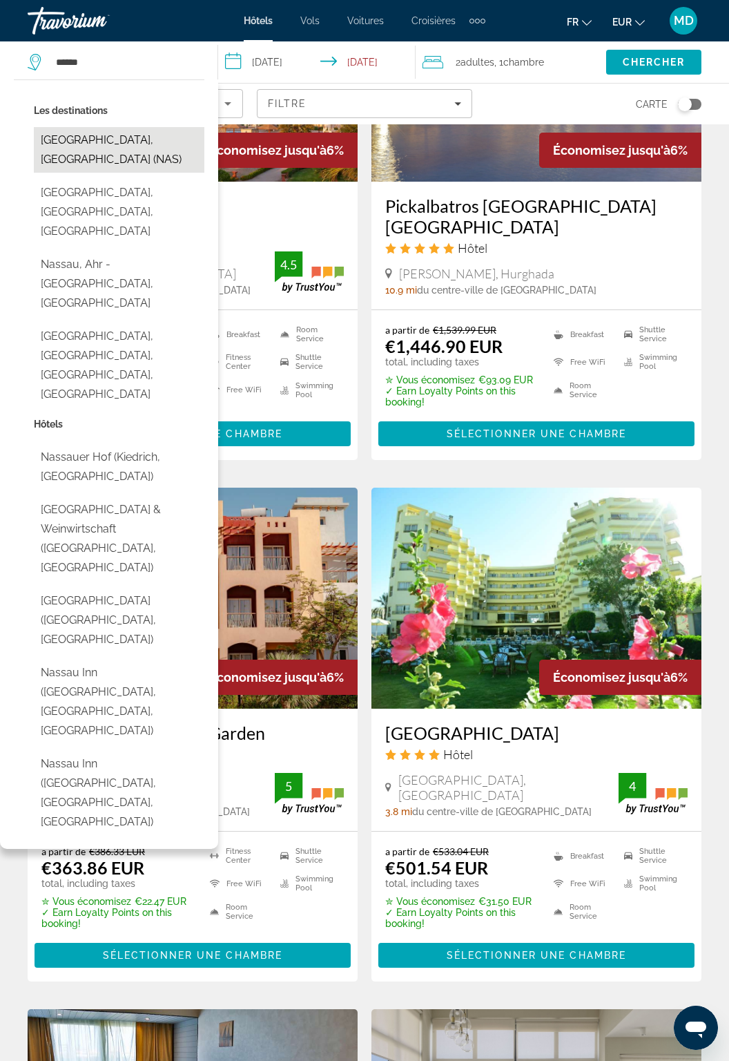
click at [146, 137] on button "[GEOGRAPHIC_DATA], [GEOGRAPHIC_DATA] (NAS)" at bounding box center [119, 150] width 171 height 46
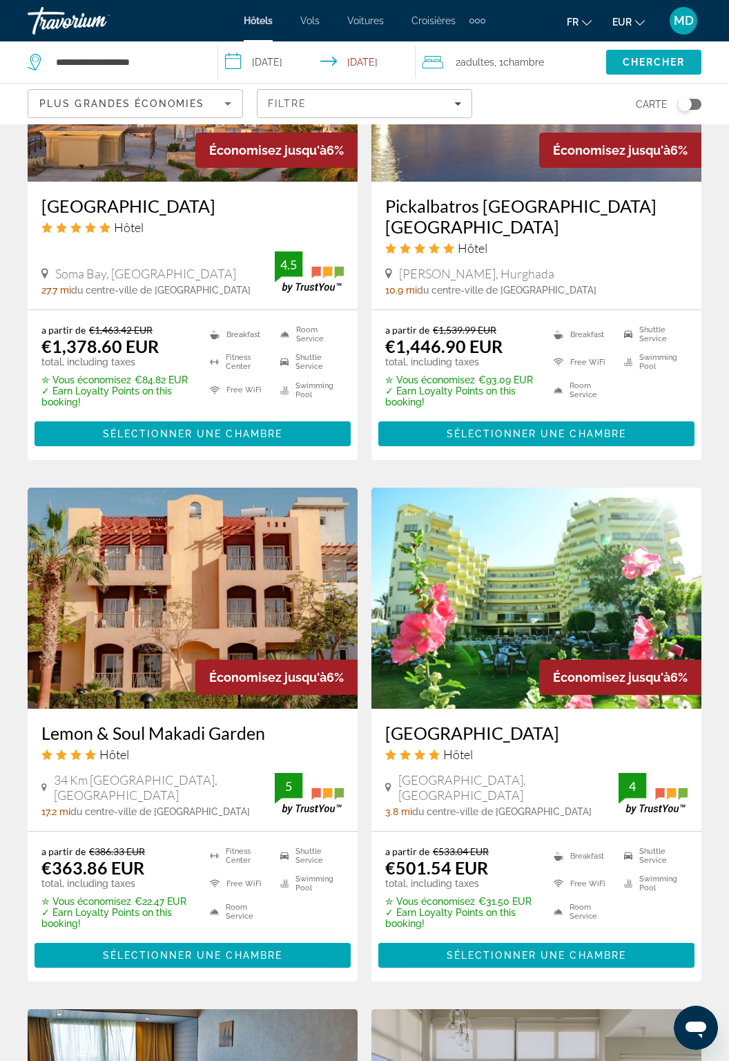
click at [656, 59] on span "Chercher" at bounding box center [654, 62] width 63 height 11
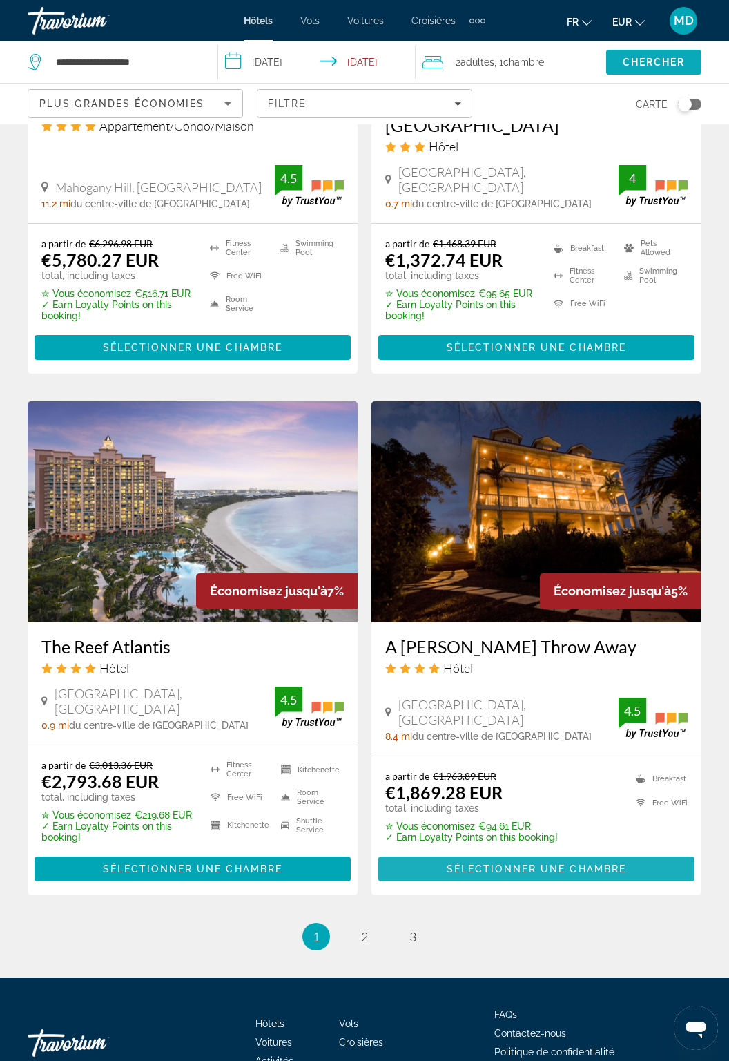
scroll to position [2465, 0]
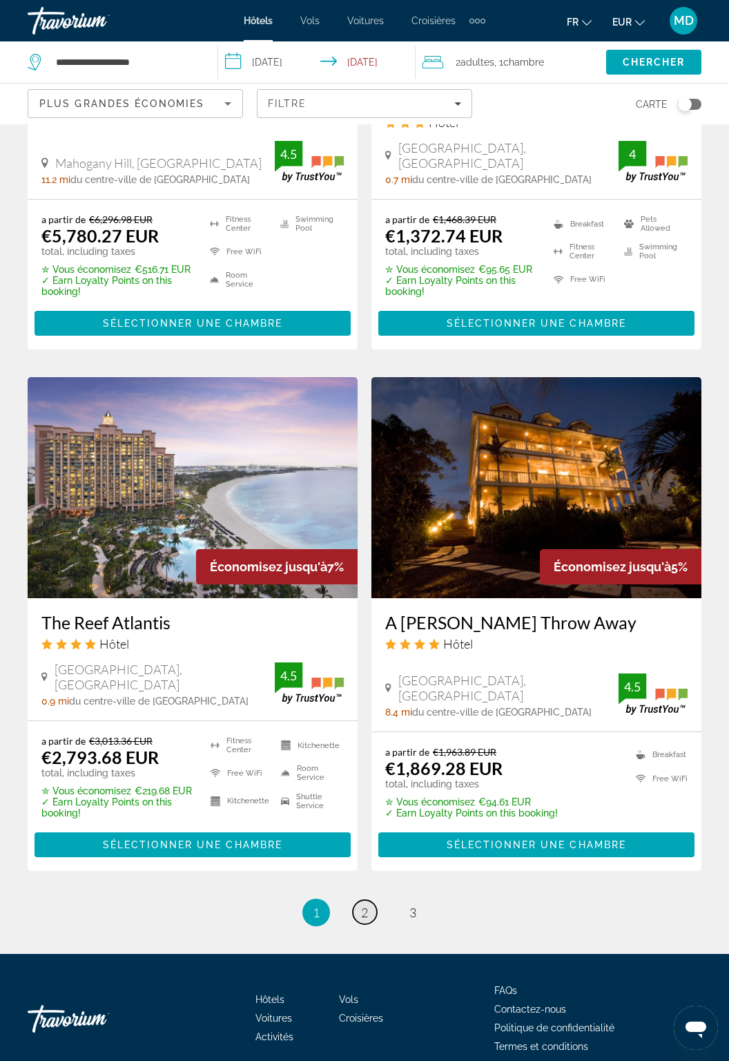
click at [365, 906] on span "2" at bounding box center [364, 912] width 7 height 15
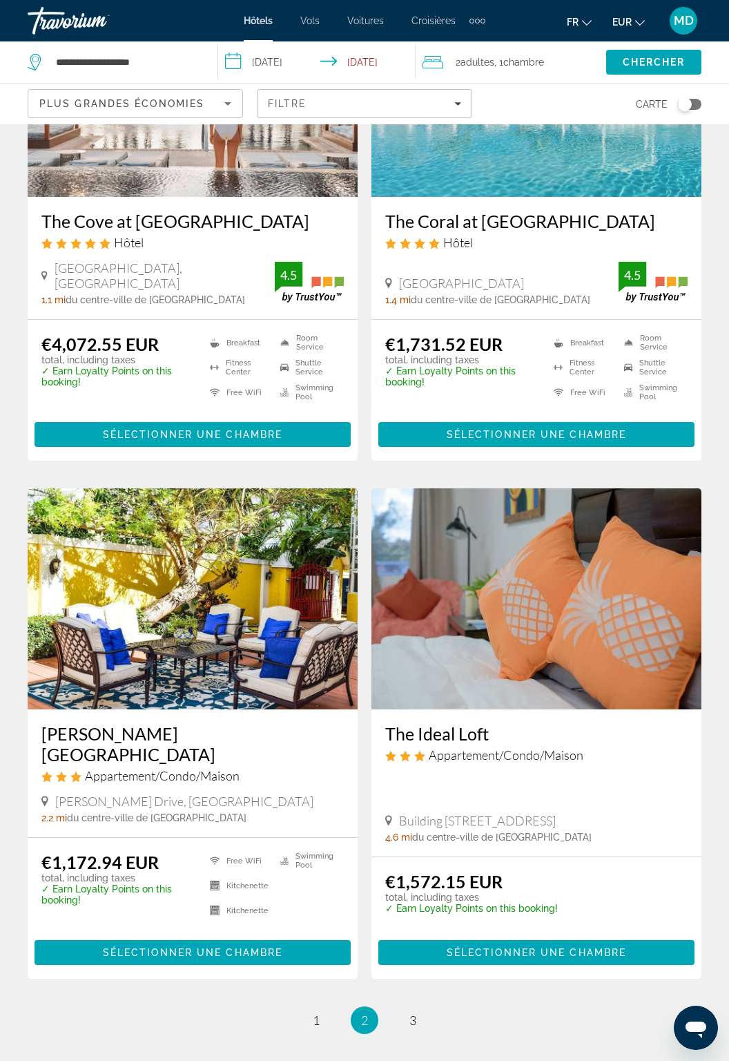
scroll to position [2335, 0]
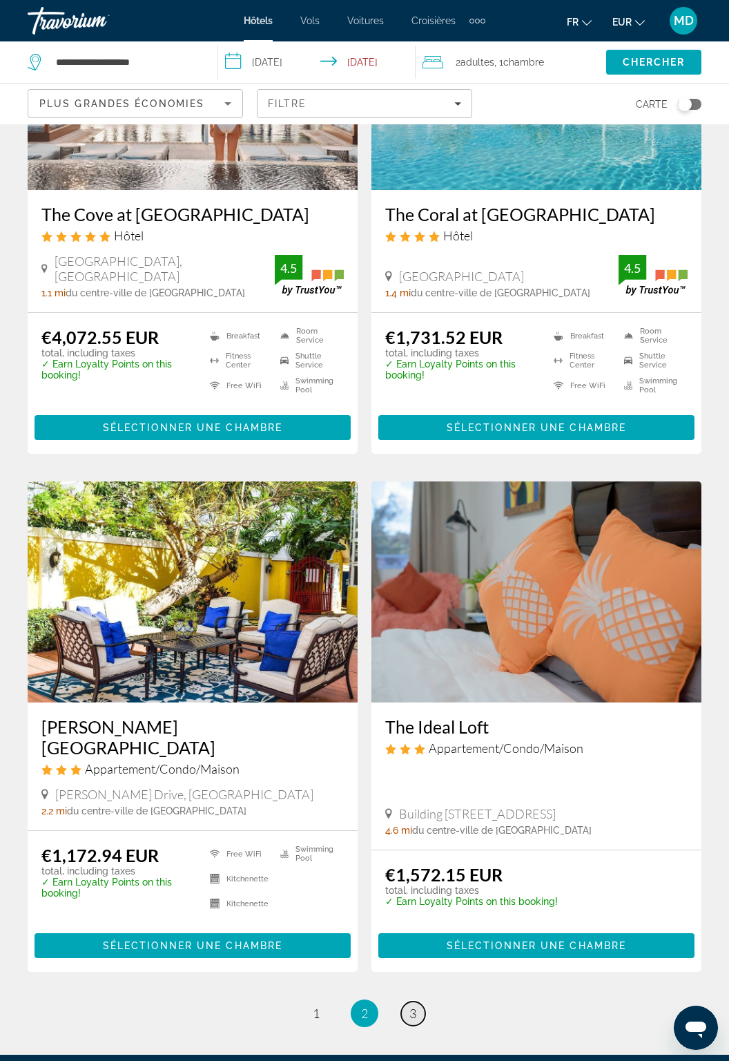
click at [412, 1006] on span "3" at bounding box center [413, 1013] width 7 height 15
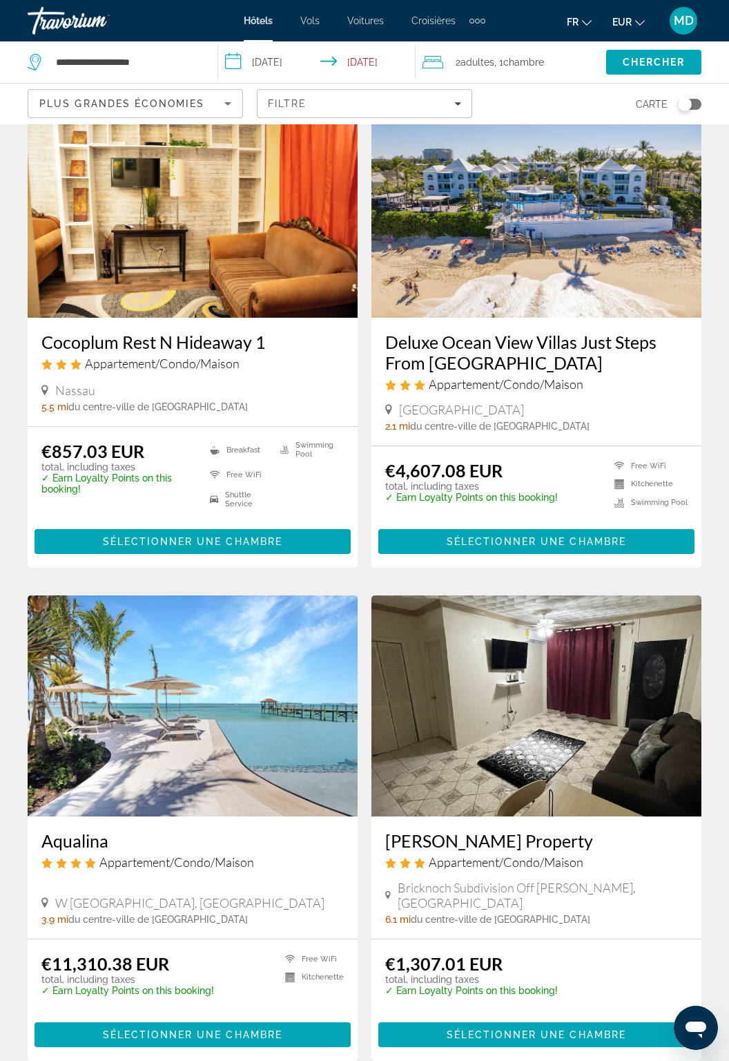
scroll to position [584, 0]
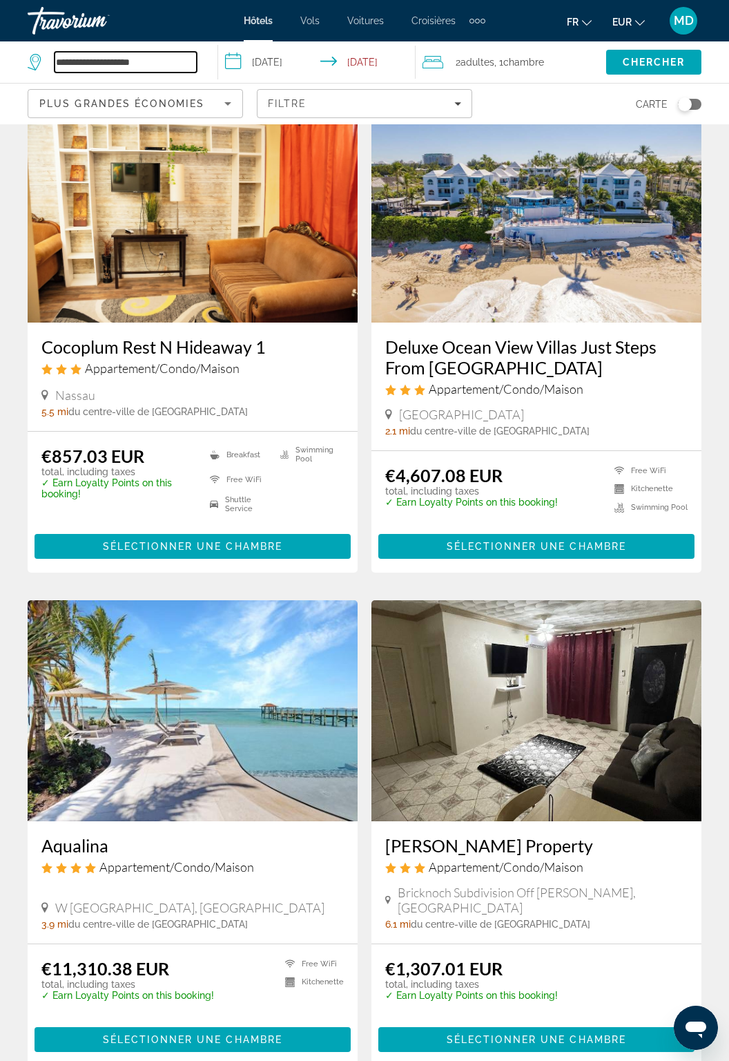
click at [164, 68] on input "**********" at bounding box center [126, 62] width 142 height 21
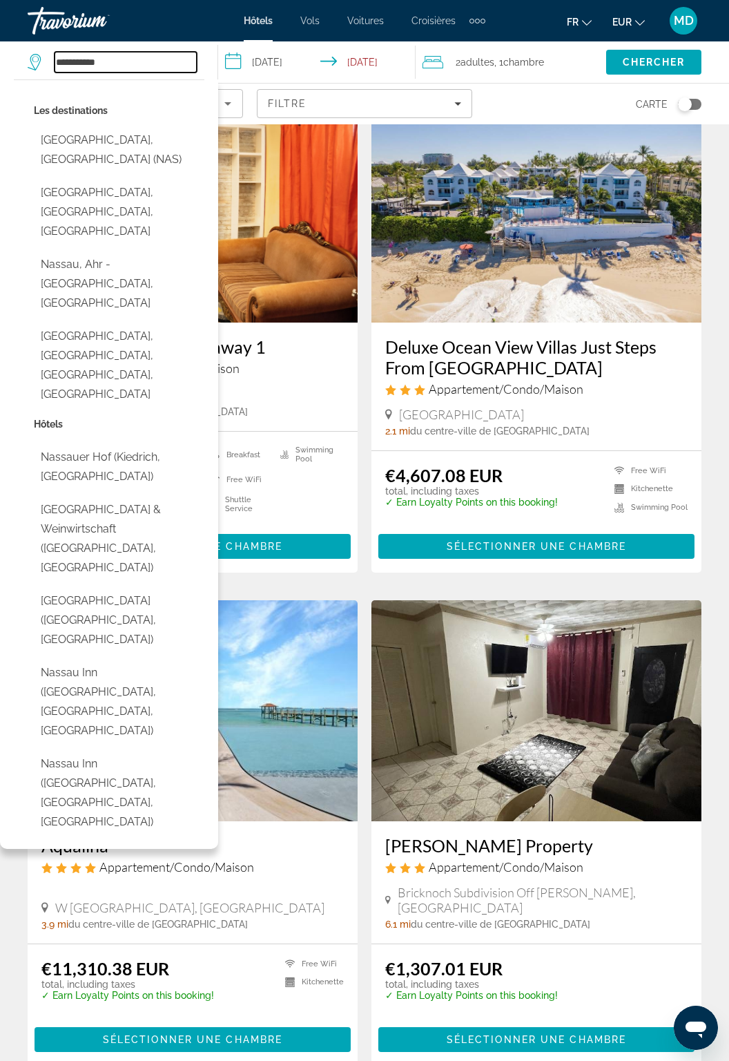
type input "*******"
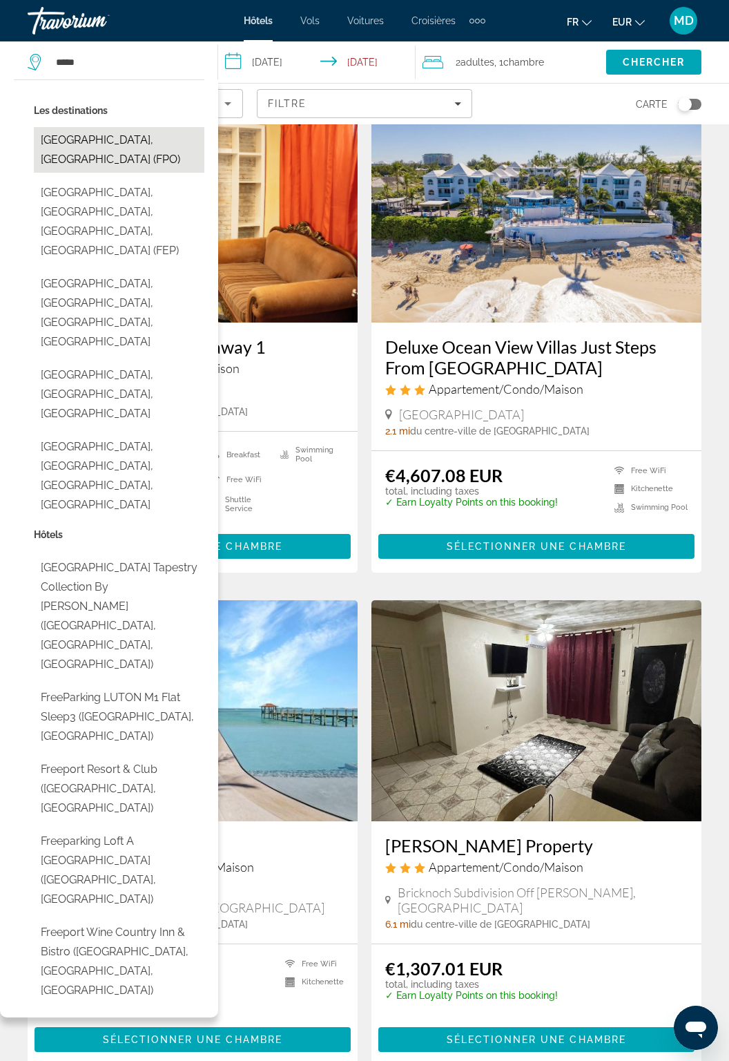
click at [73, 137] on button "[GEOGRAPHIC_DATA], [GEOGRAPHIC_DATA] (FPO)" at bounding box center [119, 150] width 171 height 46
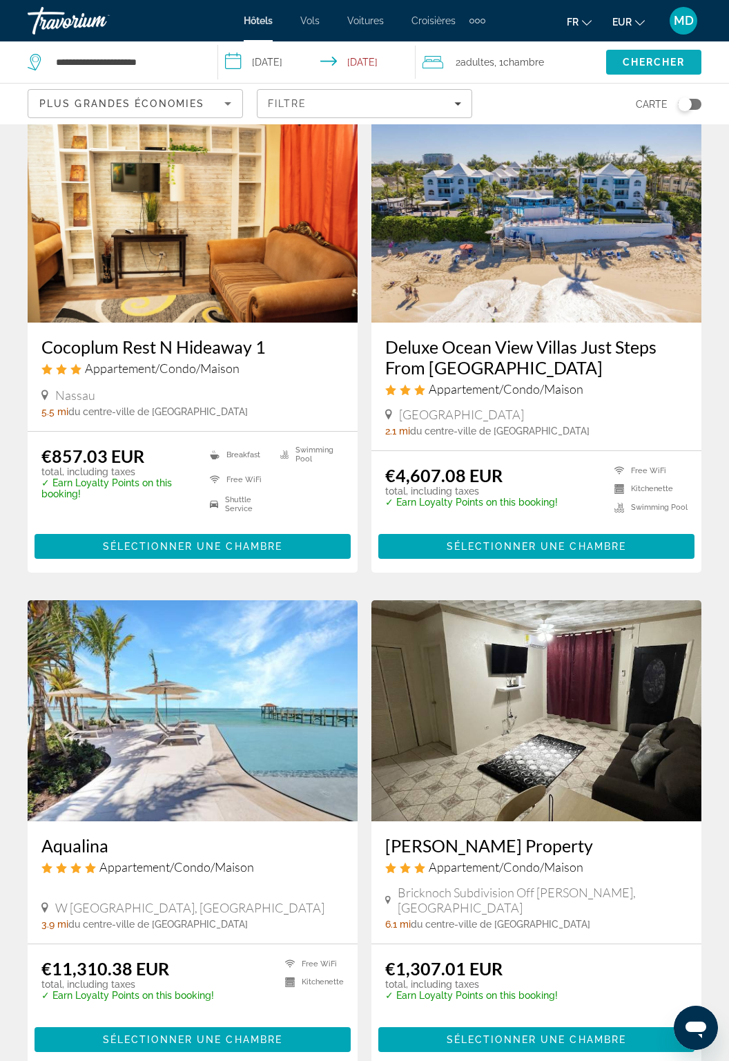
click at [651, 52] on span "Search" at bounding box center [654, 62] width 95 height 33
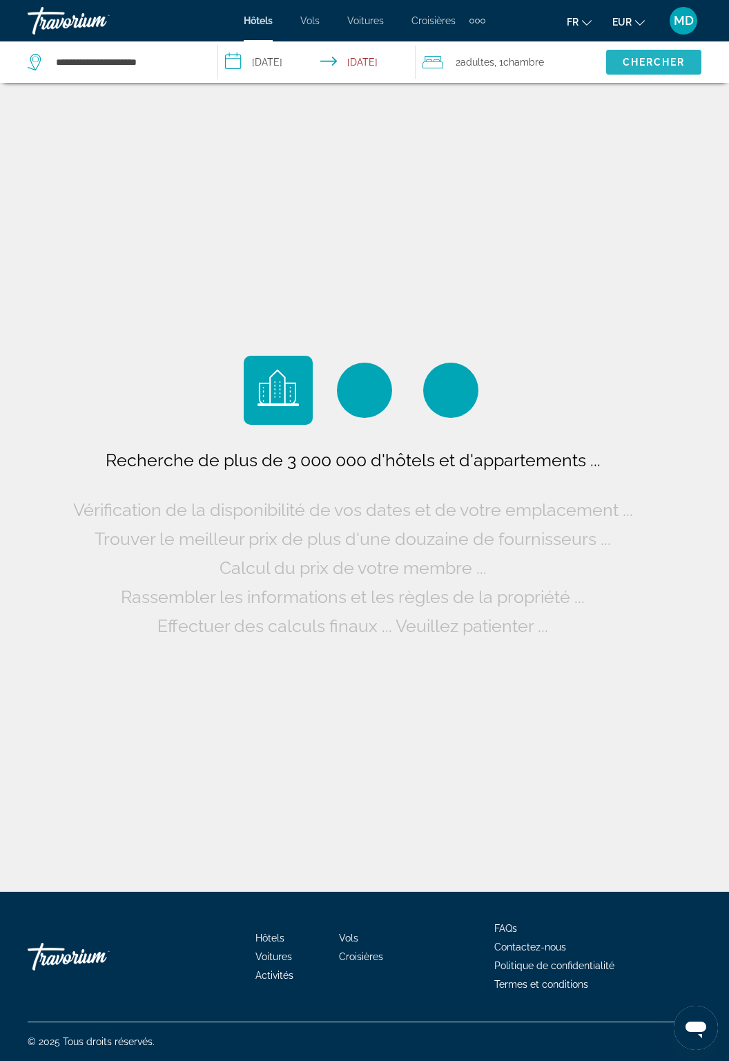
scroll to position [0, 0]
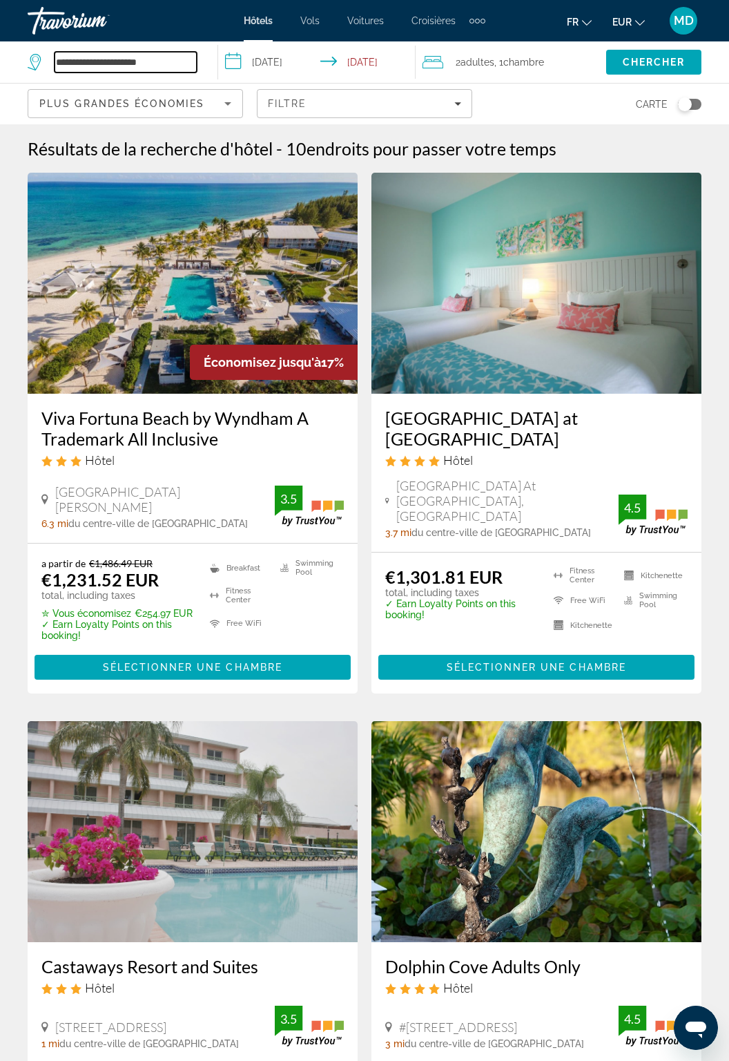
click at [174, 58] on input "**********" at bounding box center [126, 62] width 142 height 21
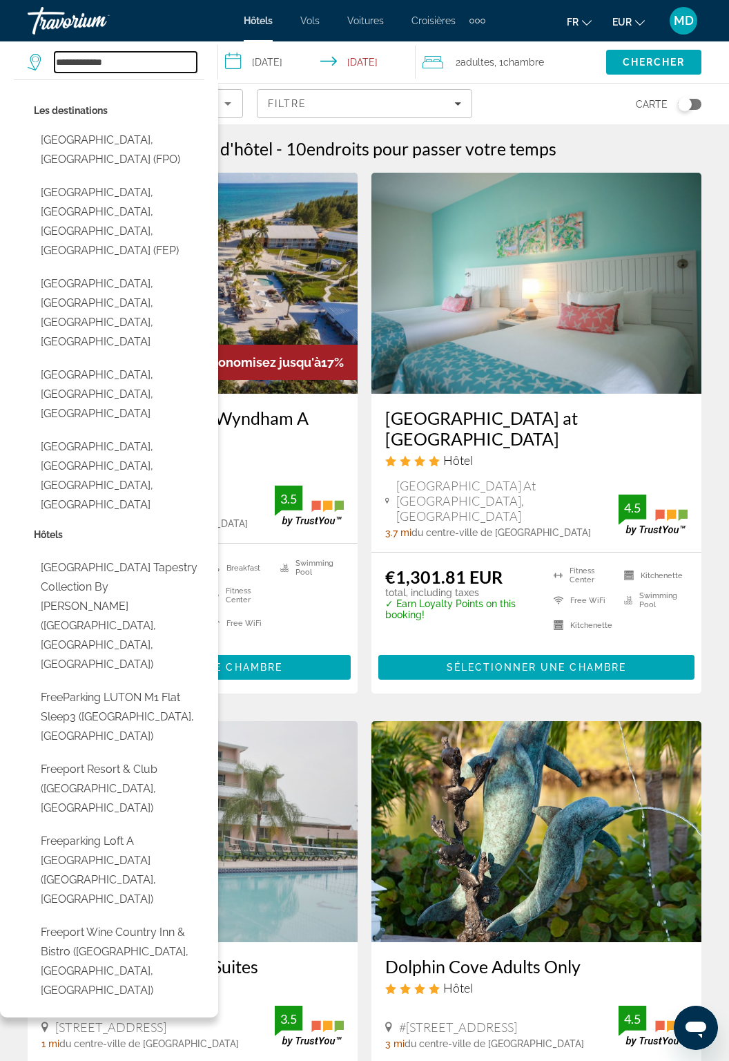
type input "*********"
click at [153, 59] on input "Search hotel destination" at bounding box center [126, 62] width 142 height 21
click at [142, 68] on input "Search hotel destination" at bounding box center [126, 62] width 142 height 21
click at [142, 57] on input "Search hotel destination" at bounding box center [126, 62] width 142 height 21
type input "*"
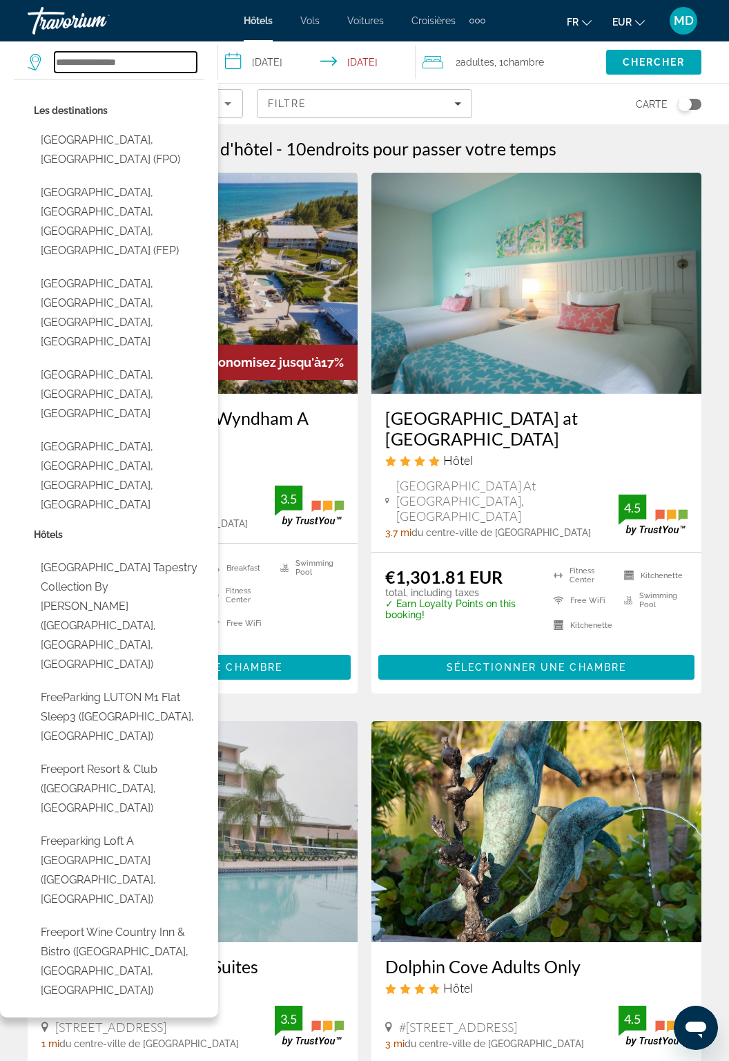
click at [164, 56] on input "Search hotel destination" at bounding box center [126, 62] width 142 height 21
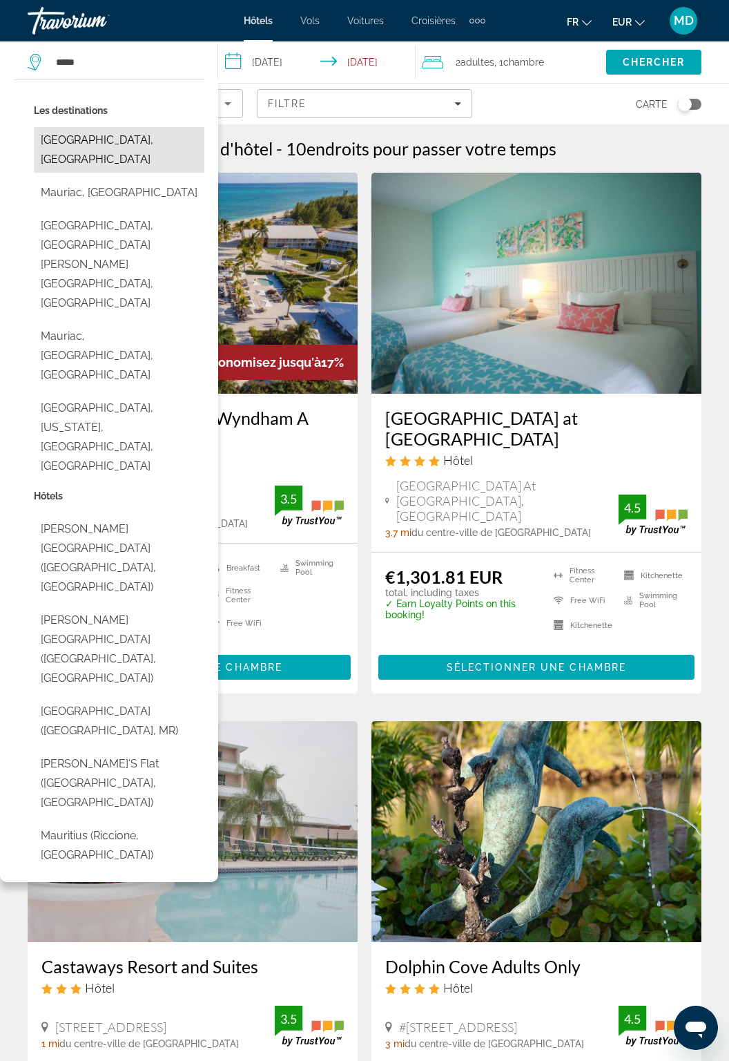
click at [155, 140] on button "[GEOGRAPHIC_DATA], [GEOGRAPHIC_DATA]" at bounding box center [119, 150] width 171 height 46
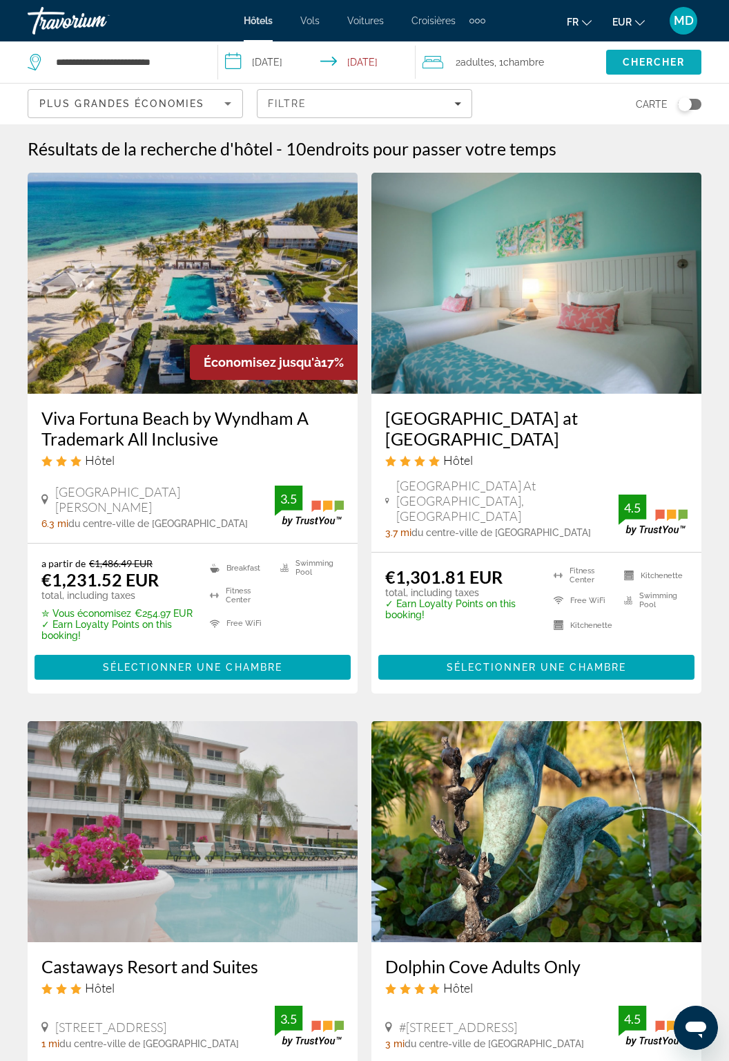
click at [659, 66] on span "Chercher" at bounding box center [654, 62] width 63 height 11
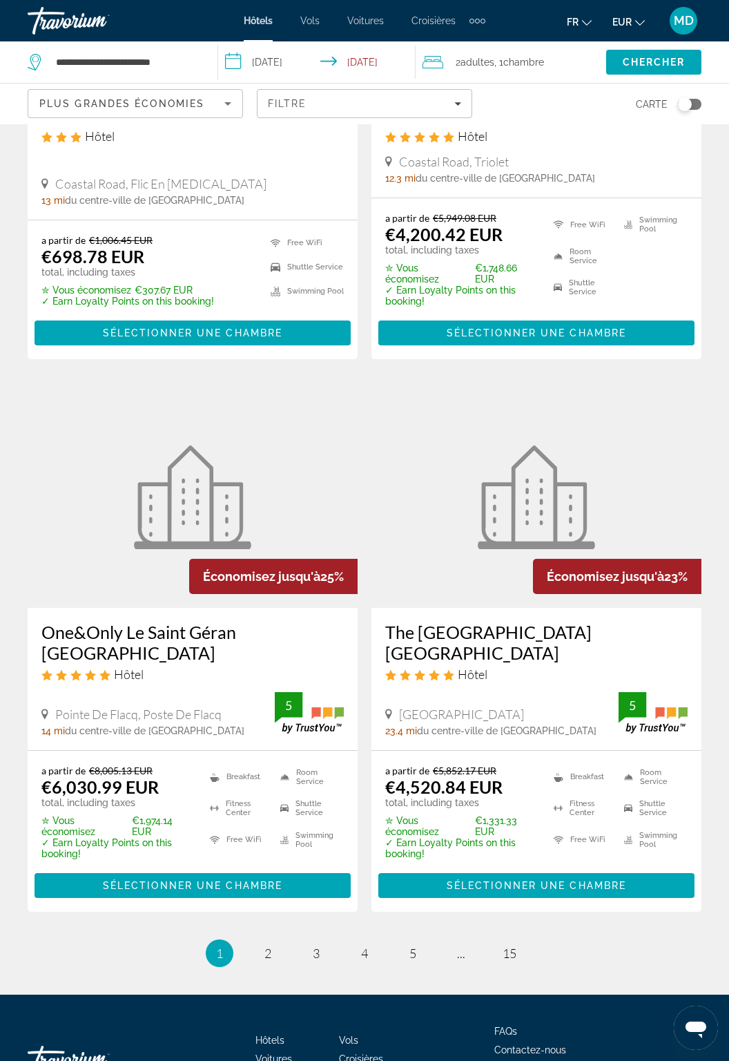
scroll to position [2535, 0]
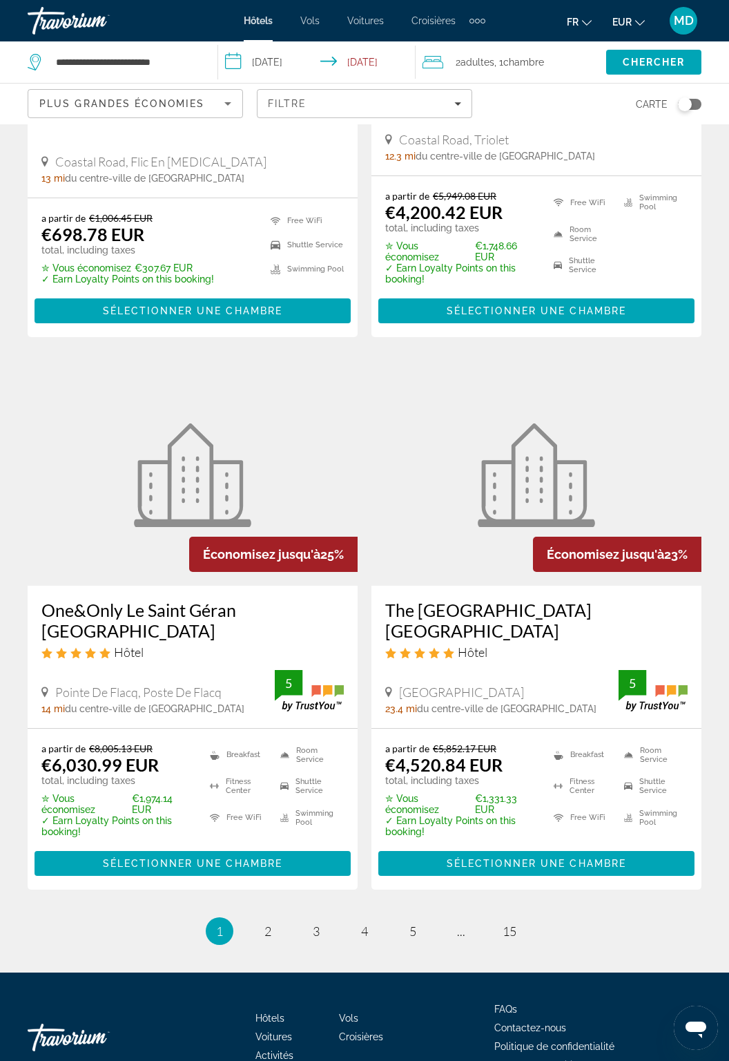
click at [271, 920] on li "page 2" at bounding box center [268, 931] width 28 height 28
click at [274, 919] on link "page 2" at bounding box center [268, 931] width 24 height 24
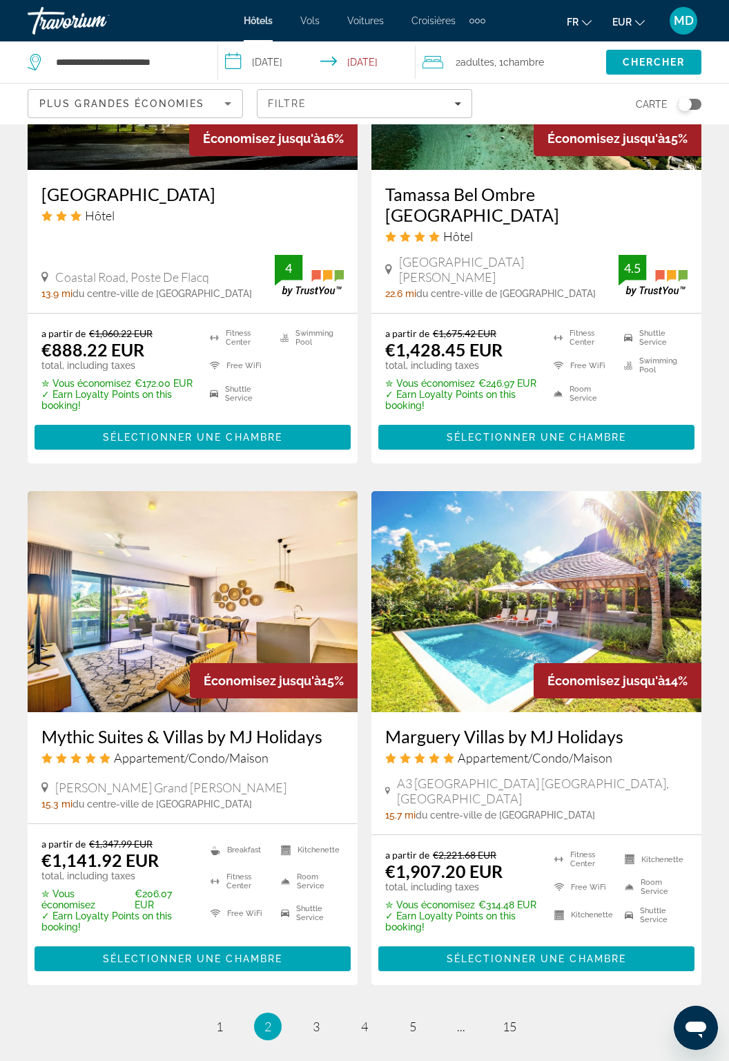
scroll to position [2444, 0]
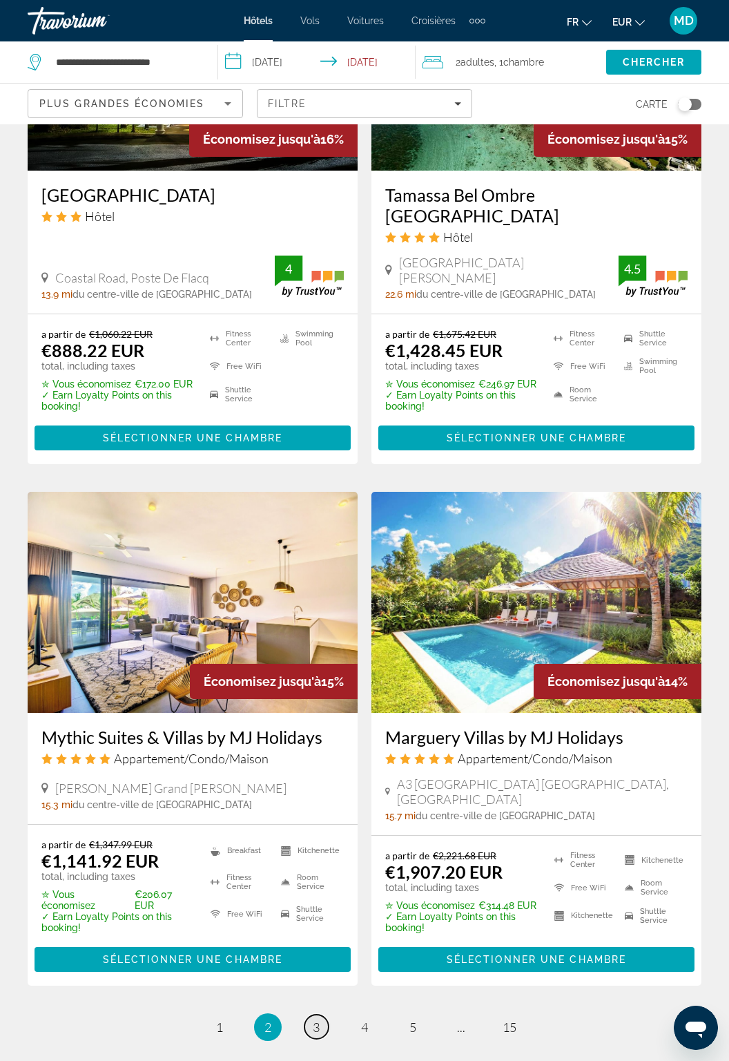
click at [312, 1015] on link "page 3" at bounding box center [317, 1027] width 24 height 24
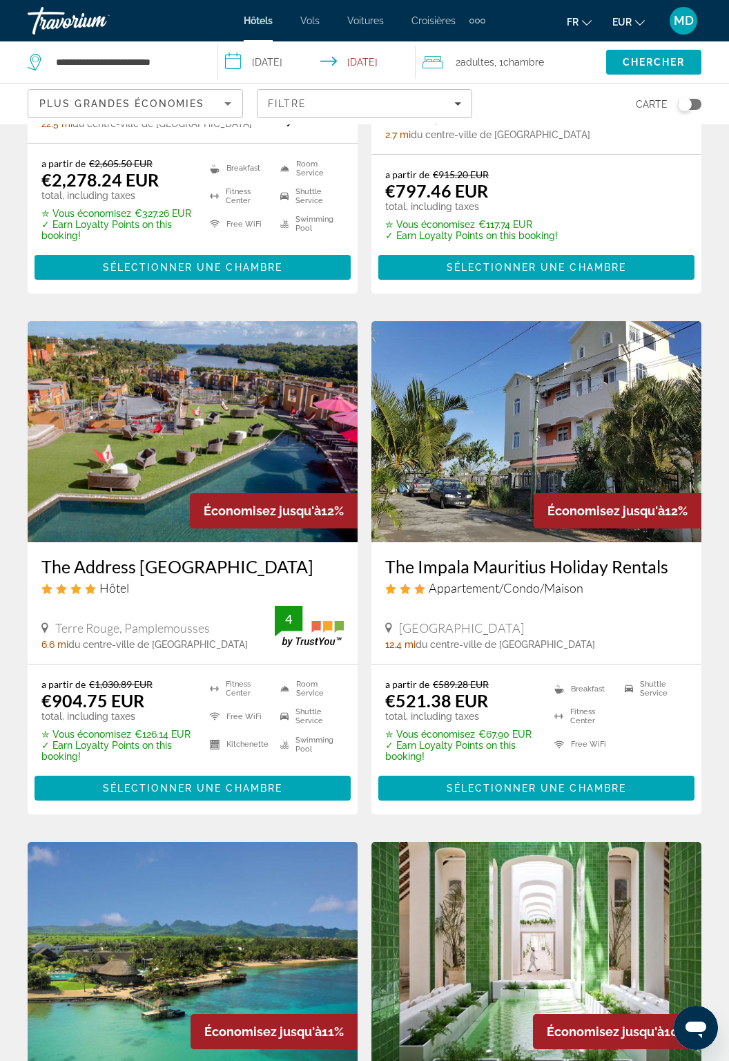
scroll to position [329, 0]
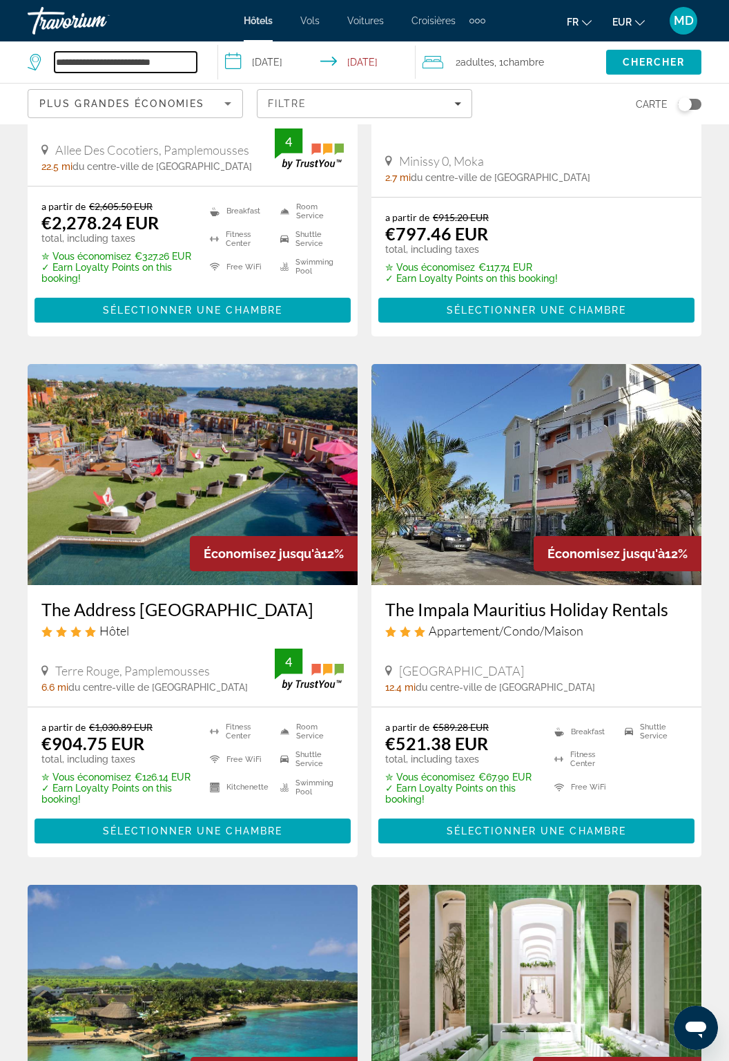
click at [184, 61] on input "**********" at bounding box center [126, 62] width 142 height 21
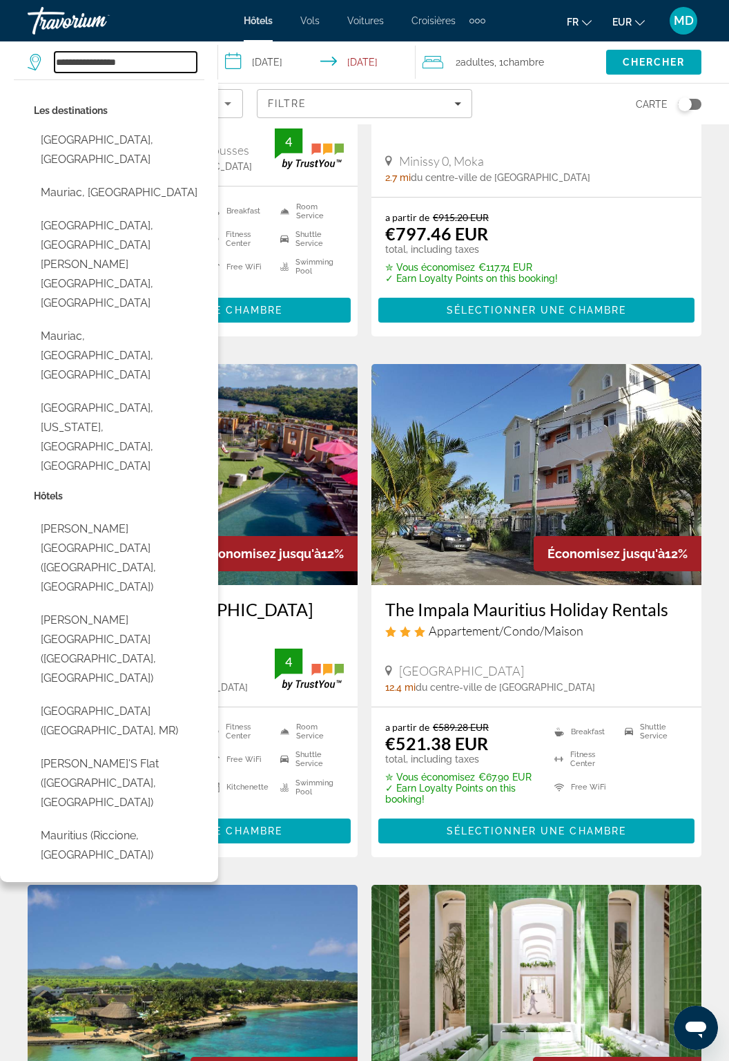
type input "*********"
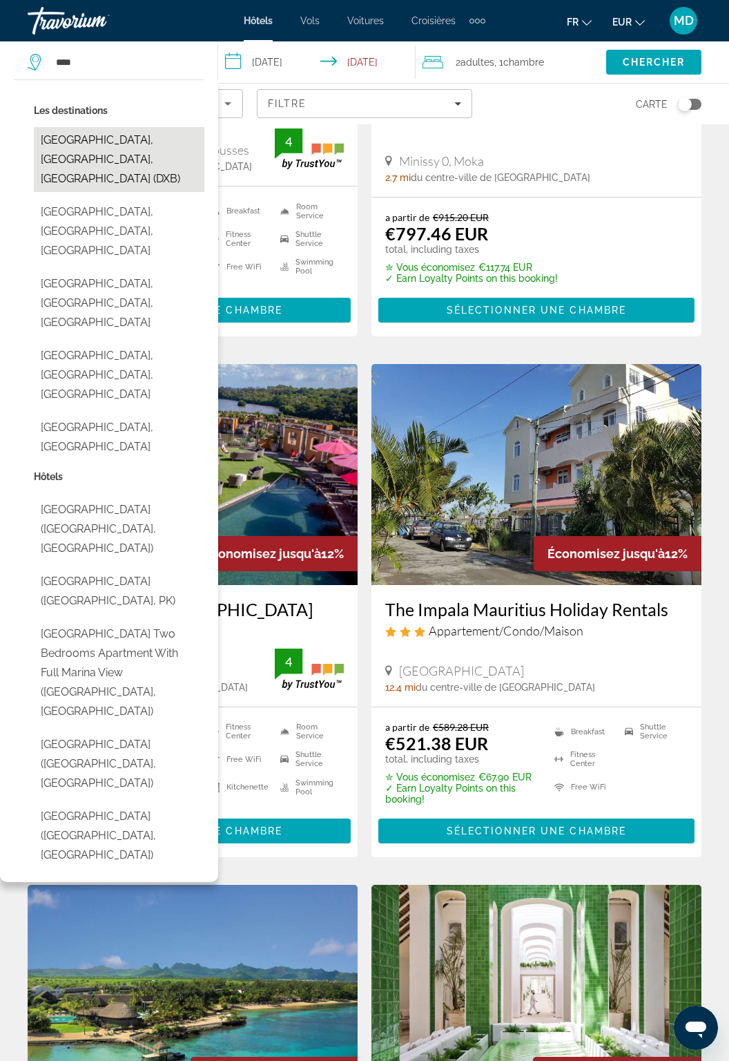
click at [149, 144] on button "[GEOGRAPHIC_DATA], [GEOGRAPHIC_DATA], [GEOGRAPHIC_DATA] (DXB)" at bounding box center [119, 159] width 171 height 65
type input "**********"
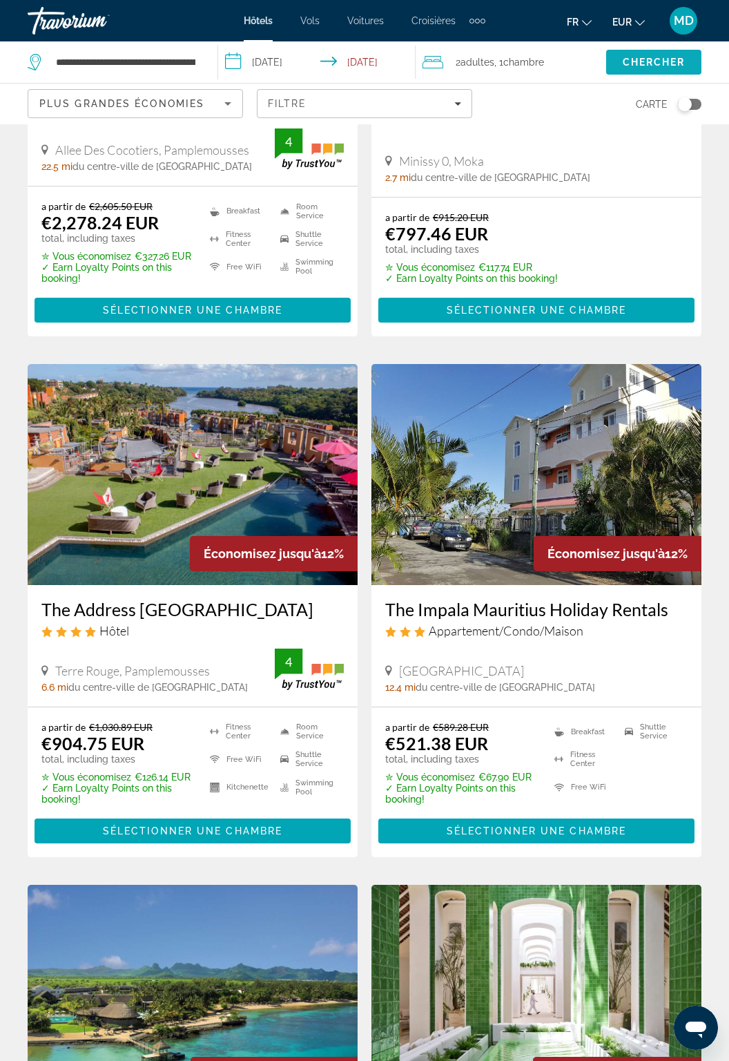
click at [670, 57] on span "Chercher" at bounding box center [654, 62] width 63 height 11
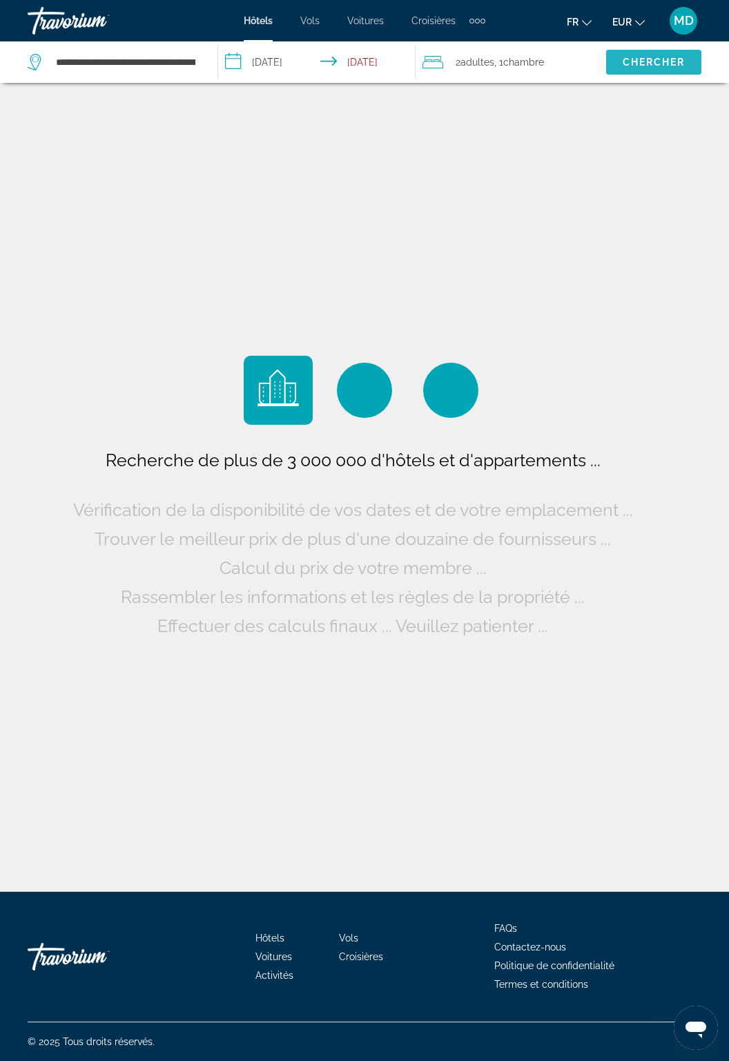
scroll to position [58, 0]
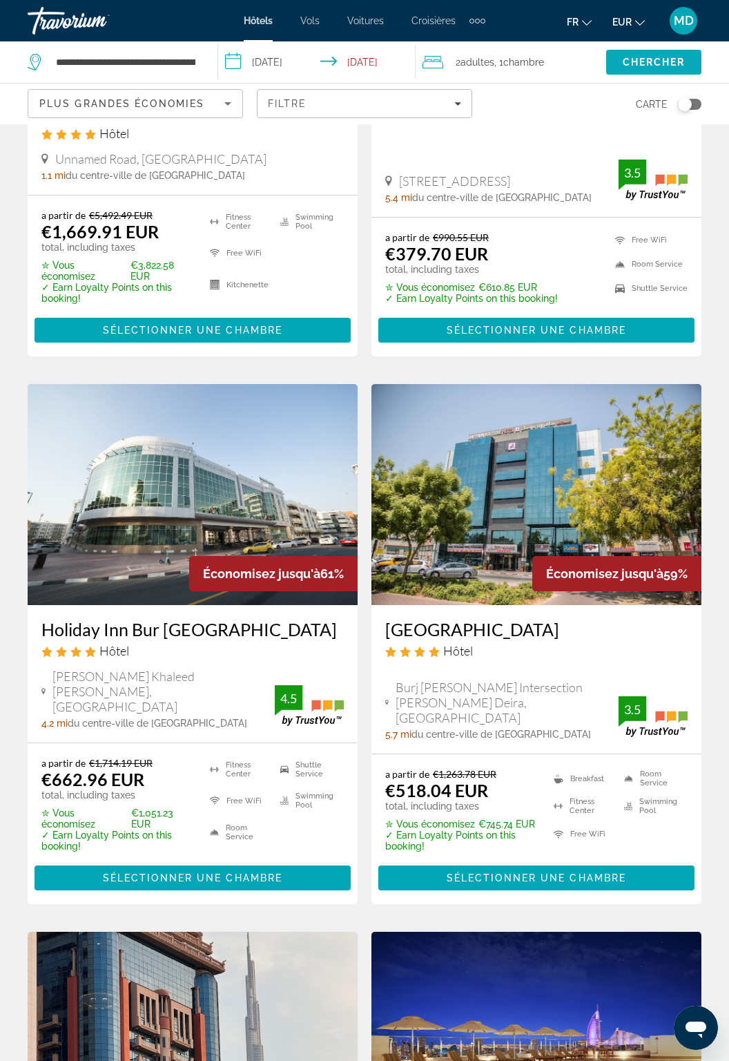
scroll to position [349, 0]
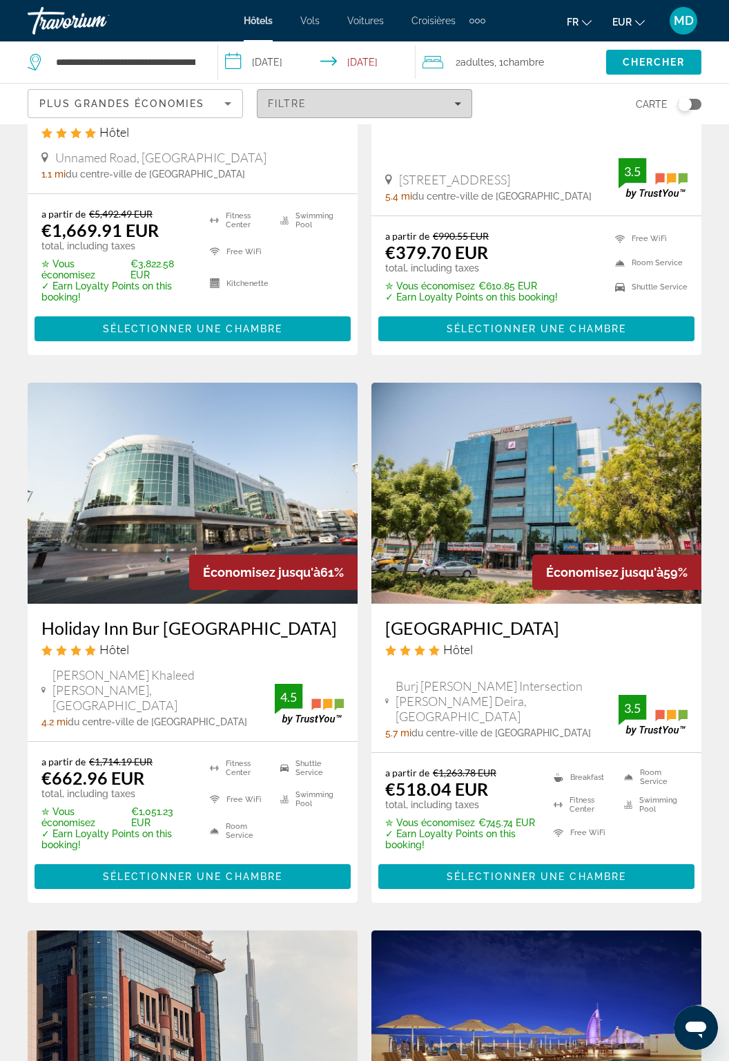
click at [454, 99] on div "Filtre" at bounding box center [364, 103] width 193 height 11
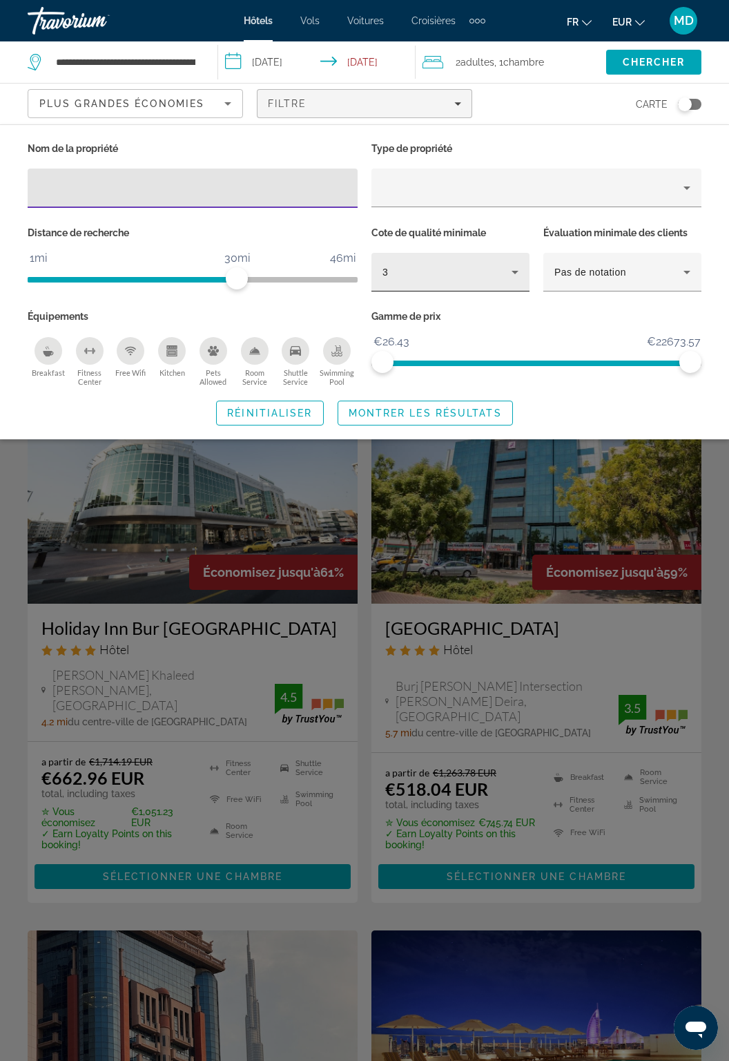
click at [498, 276] on div "3" at bounding box center [447, 272] width 129 height 17
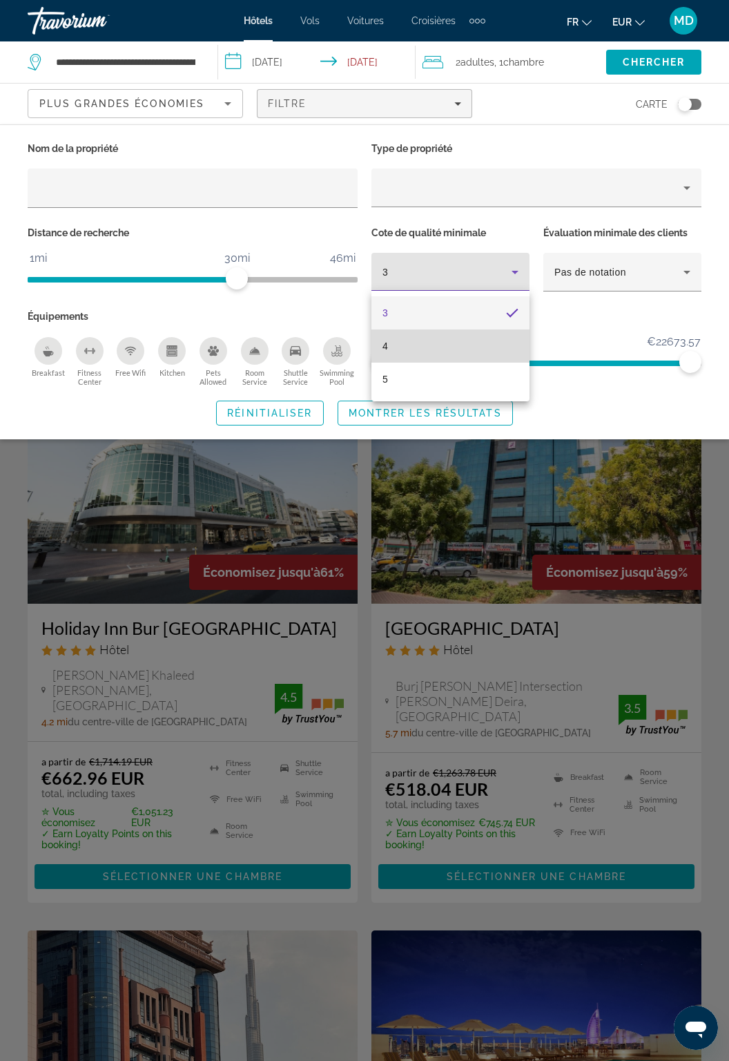
click at [470, 345] on mat-option "4" at bounding box center [451, 346] width 158 height 33
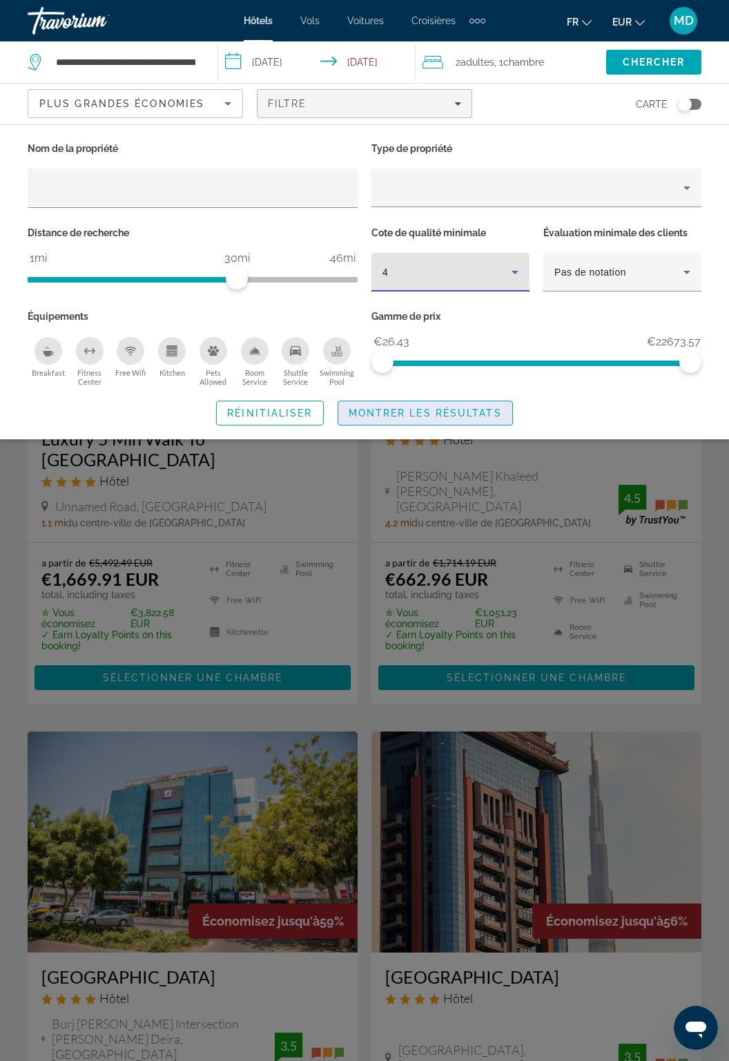
click at [466, 419] on span "Search widget" at bounding box center [425, 413] width 174 height 33
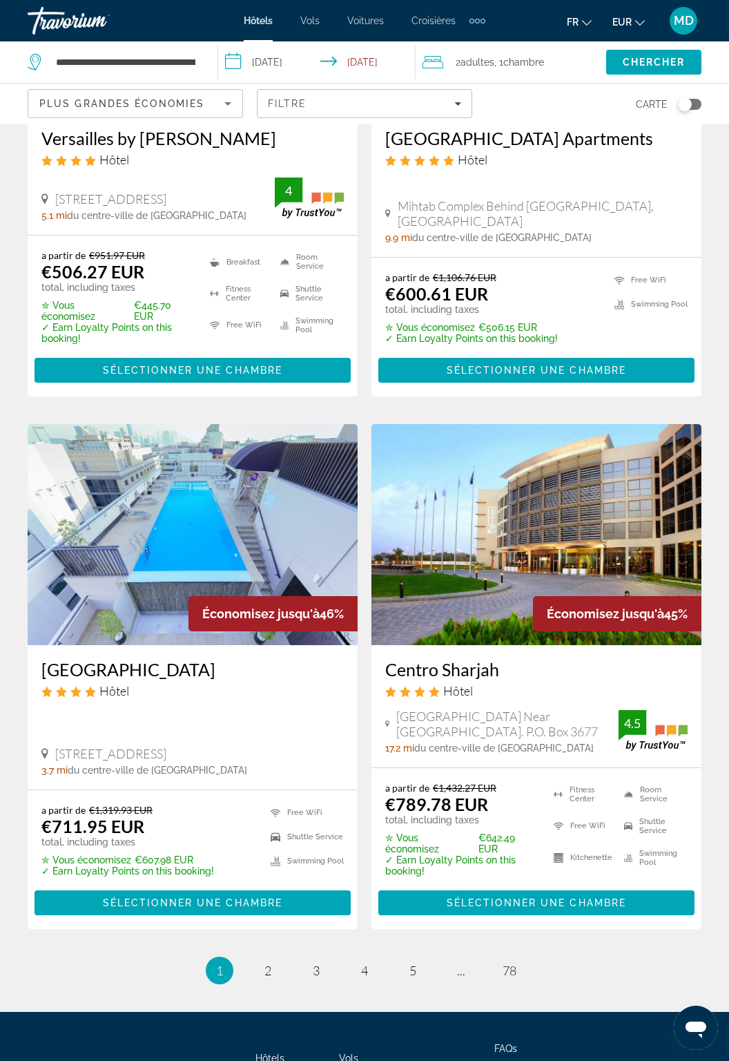
scroll to position [2470, 0]
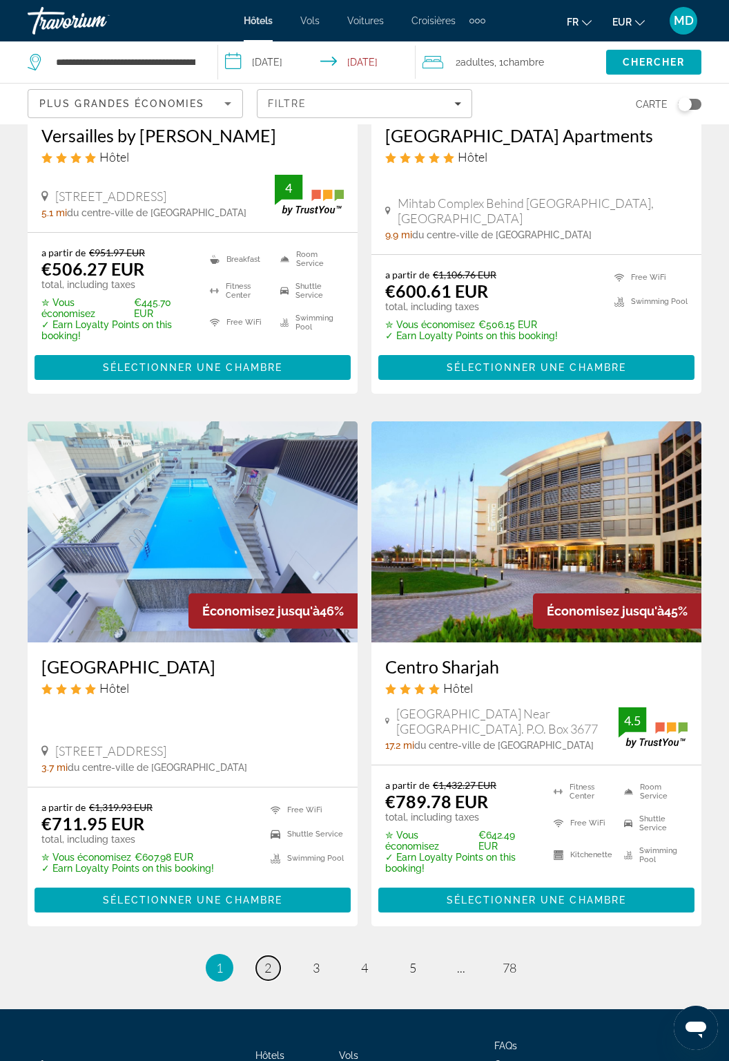
click at [261, 956] on link "page 2" at bounding box center [268, 968] width 24 height 24
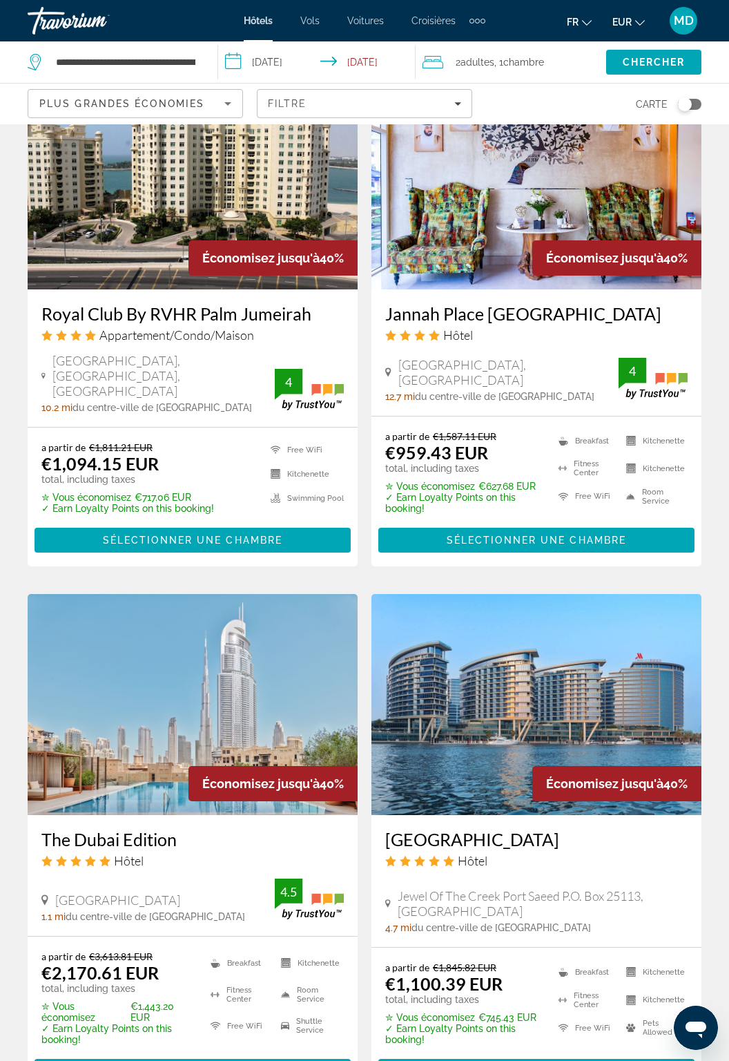
scroll to position [2242, 0]
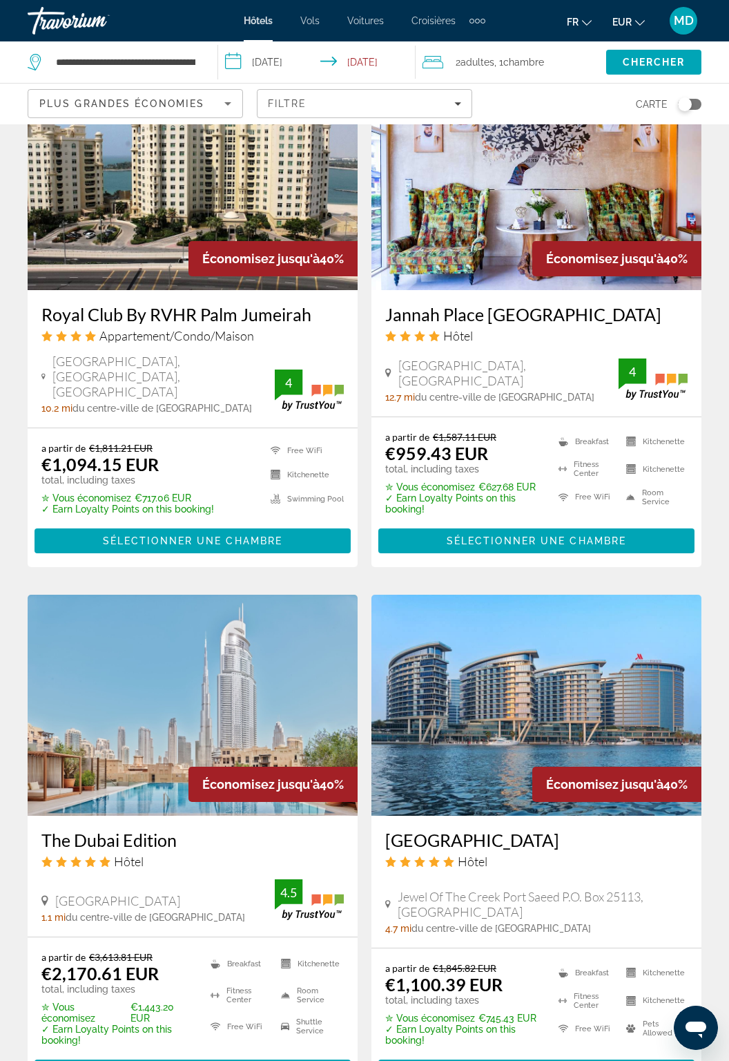
click at [193, 106] on span "Plus grandes économies" at bounding box center [121, 103] width 165 height 11
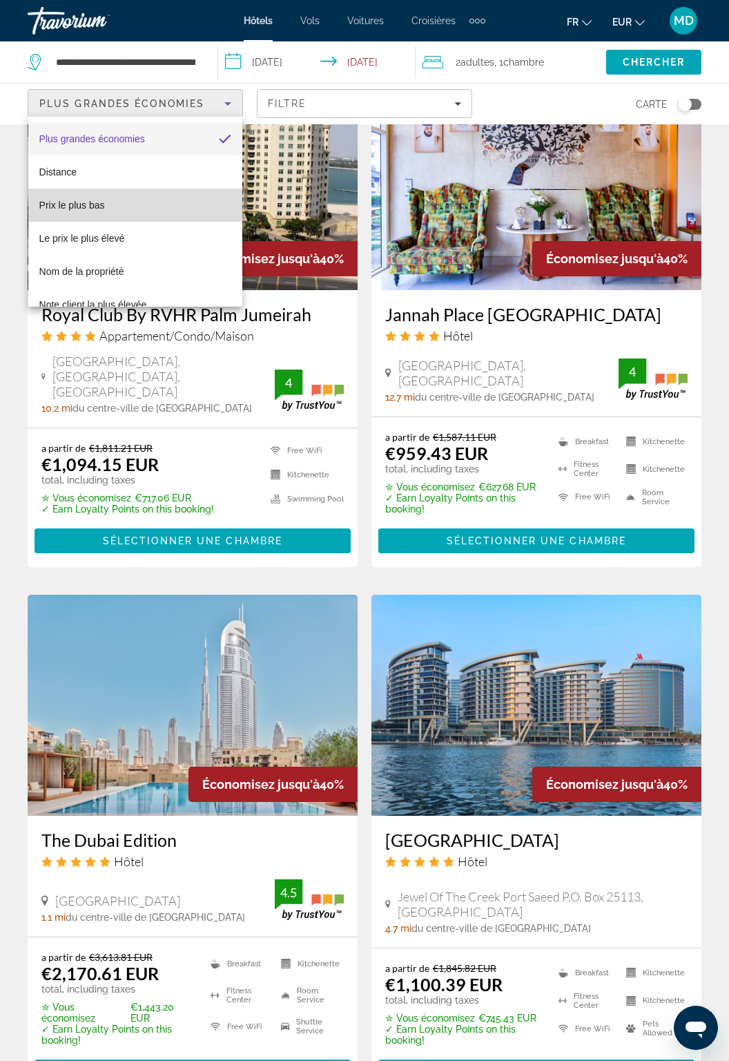
click at [180, 197] on mat-option "Prix le plus bas" at bounding box center [135, 205] width 215 height 33
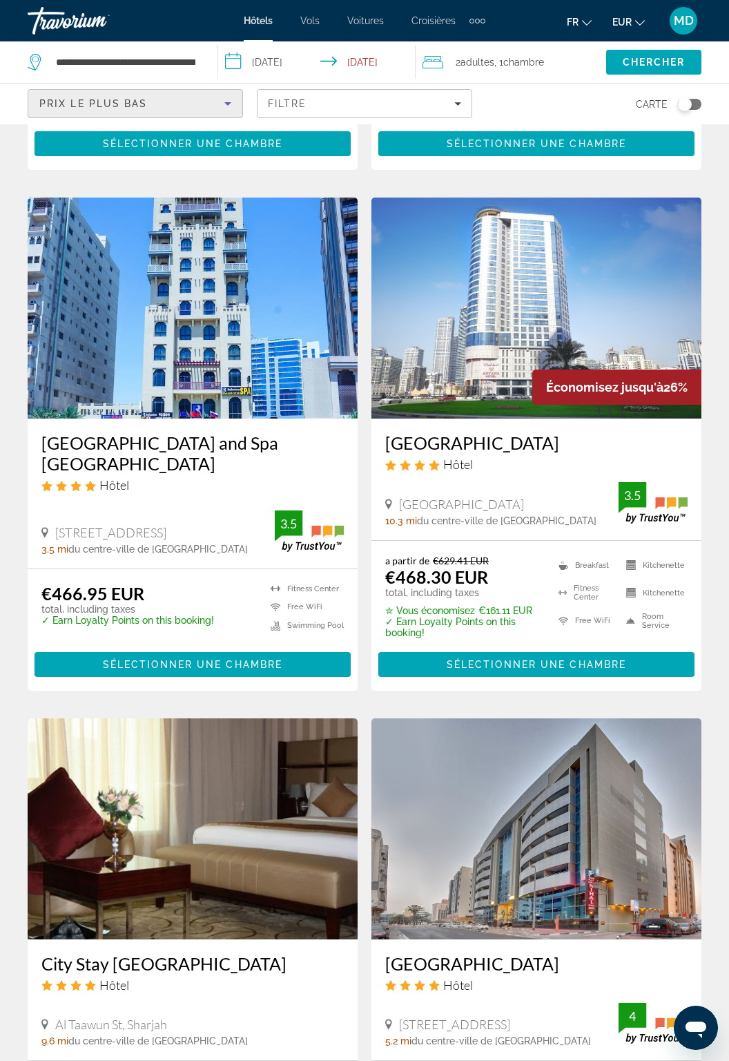
scroll to position [2396, 0]
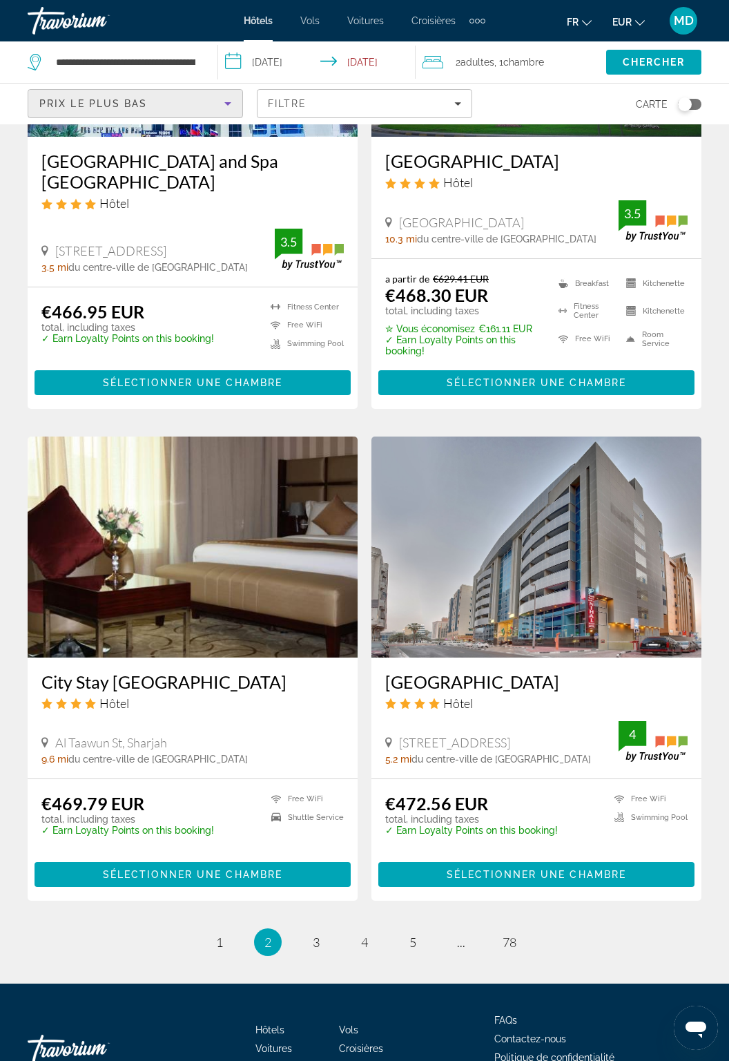
click at [217, 928] on li "page 1" at bounding box center [220, 942] width 28 height 28
click at [211, 928] on li "page 1" at bounding box center [220, 942] width 28 height 28
click at [213, 930] on link "page 1" at bounding box center [220, 942] width 24 height 24
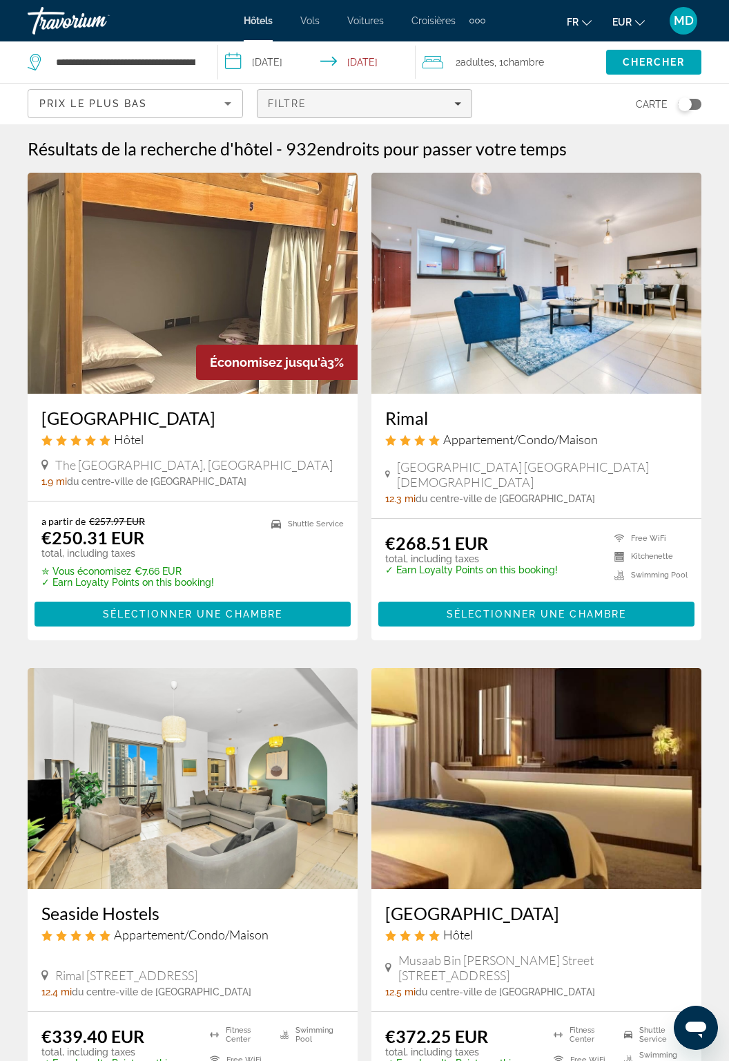
click at [455, 113] on span "Filters" at bounding box center [365, 103] width 214 height 33
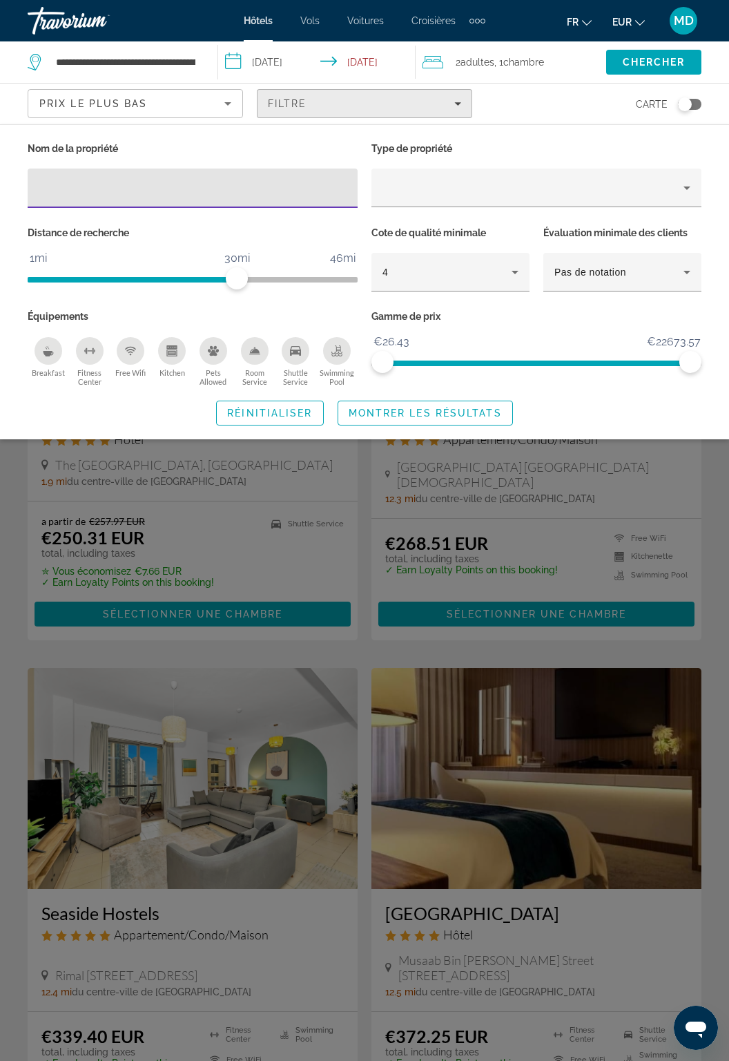
click at [420, 106] on div "Filtre" at bounding box center [364, 103] width 193 height 11
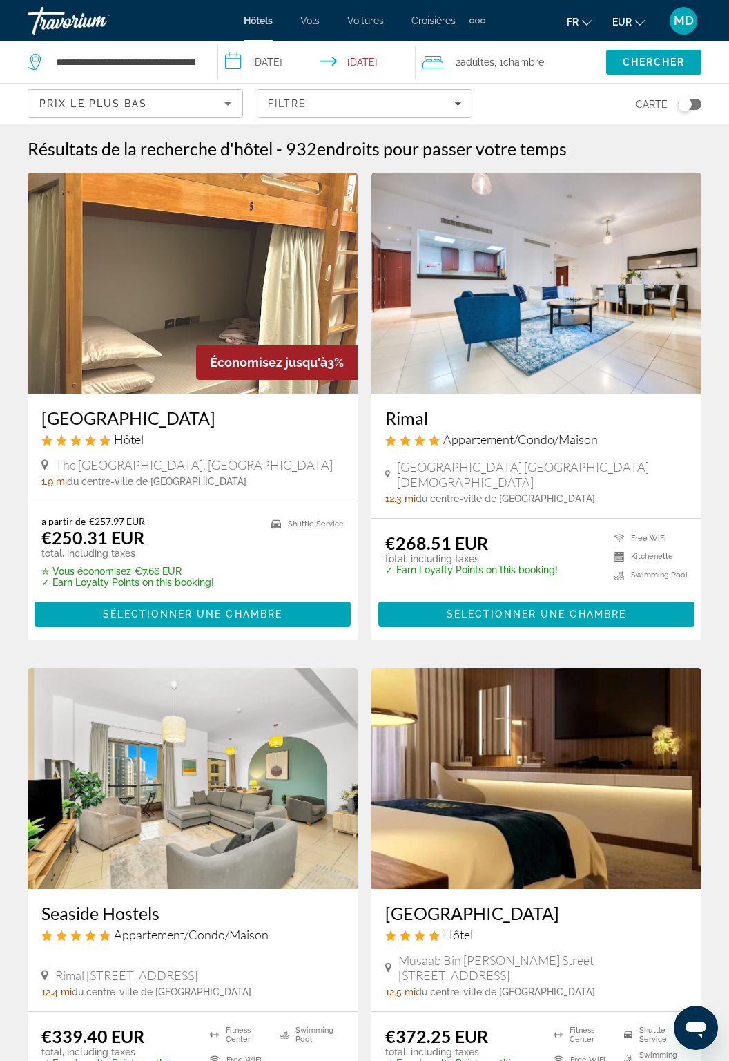
click at [192, 108] on div "Prix le plus bas" at bounding box center [131, 103] width 185 height 17
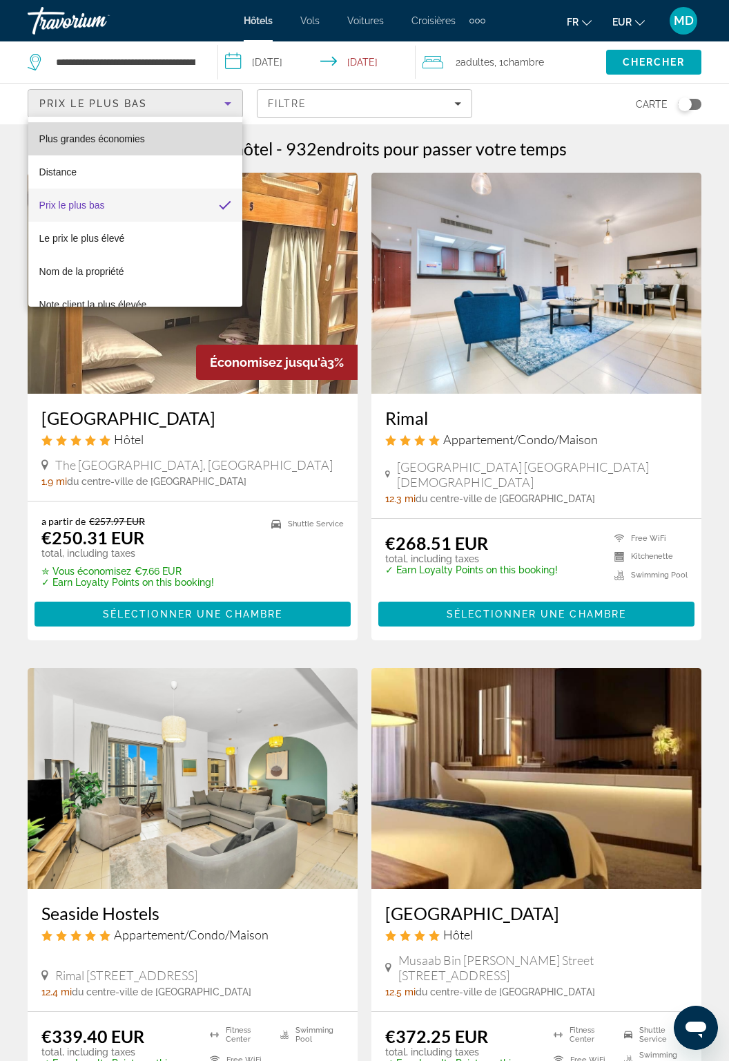
click at [199, 142] on mat-option "Plus grandes économies" at bounding box center [135, 138] width 215 height 33
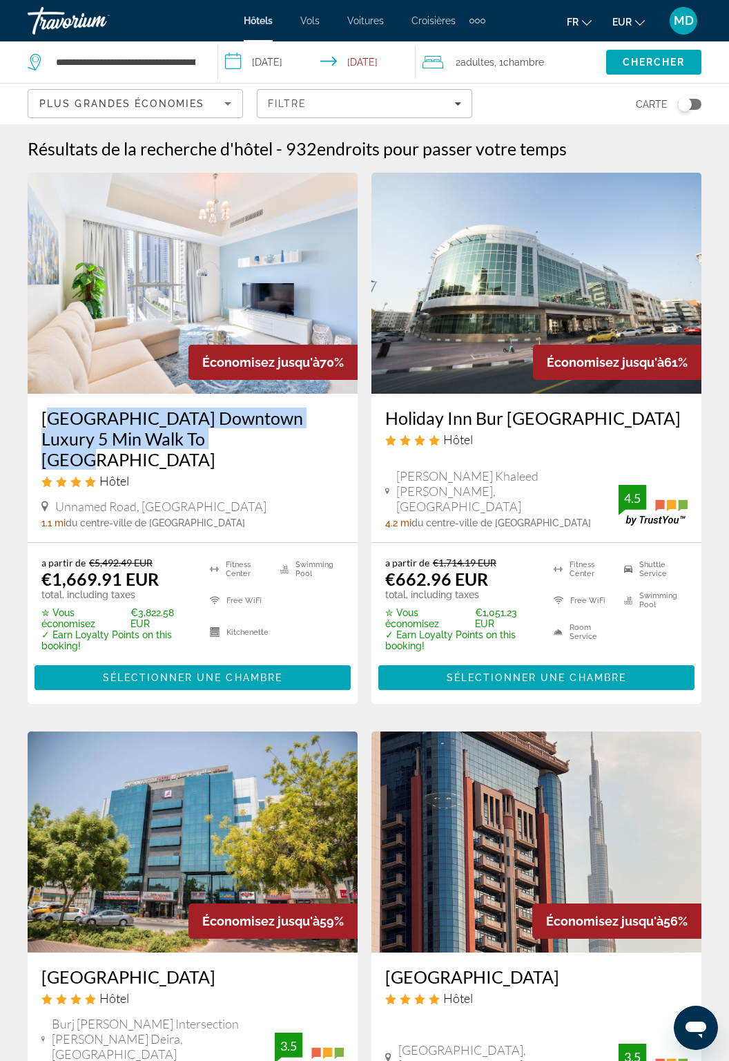
click at [577, 426] on h3 "Holiday Inn Bur [GEOGRAPHIC_DATA]" at bounding box center [536, 418] width 303 height 21
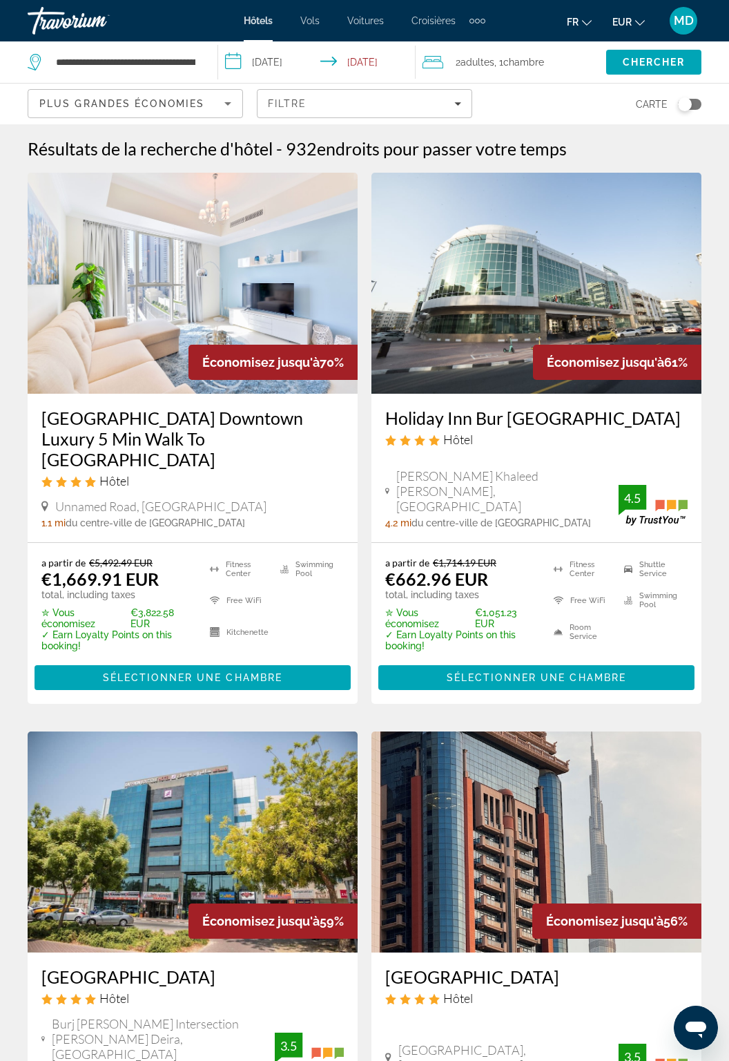
copy h3 "Holiday Inn Bur [GEOGRAPHIC_DATA]"
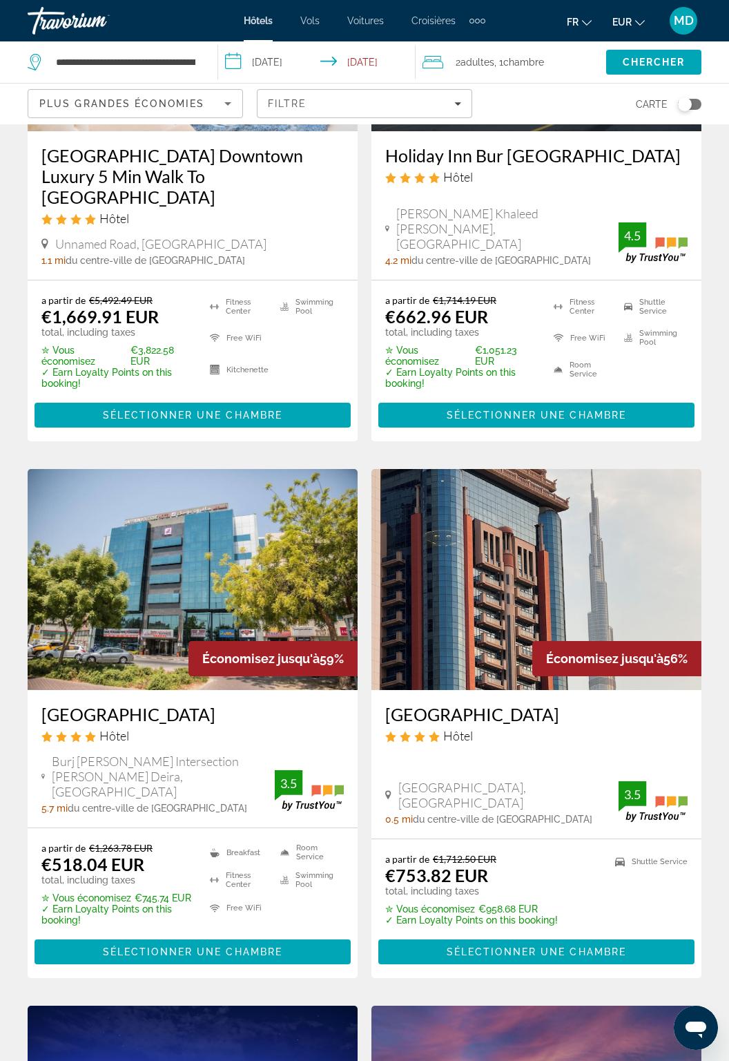
scroll to position [267, 0]
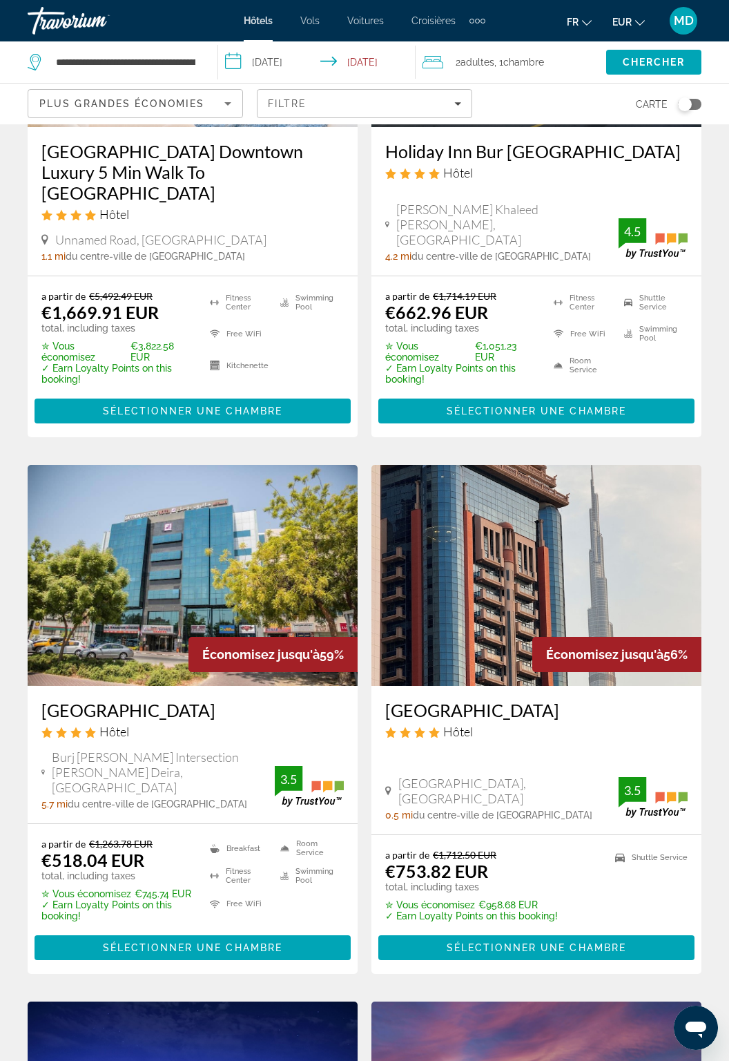
copy h3 "[GEOGRAPHIC_DATA]"
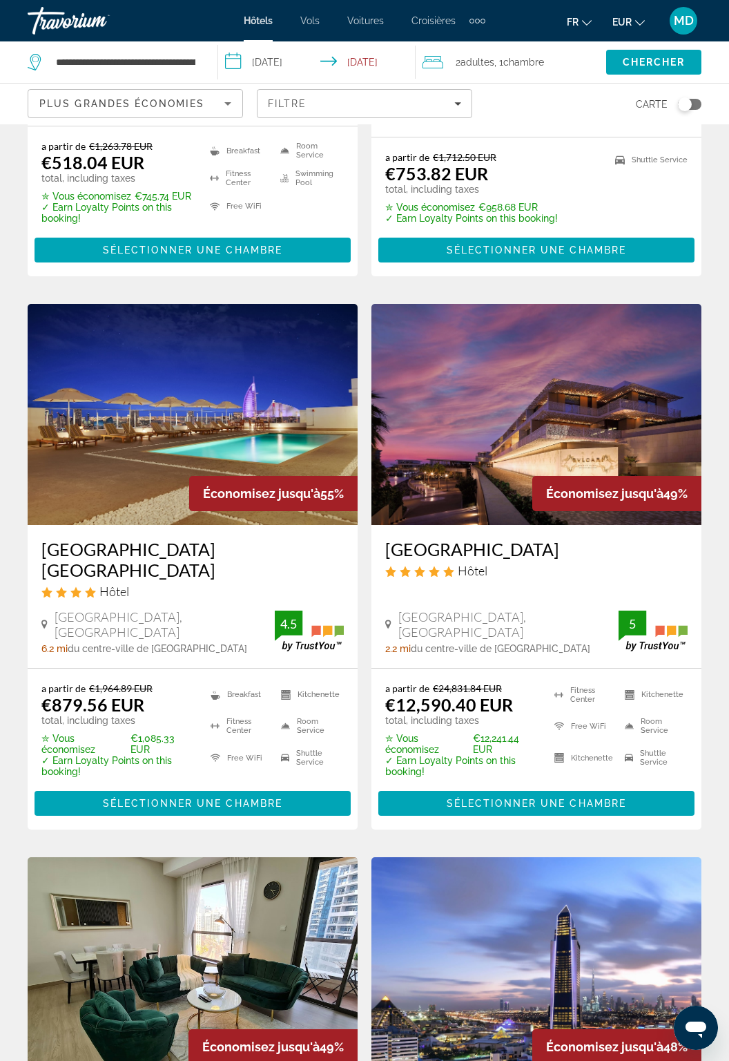
scroll to position [966, 0]
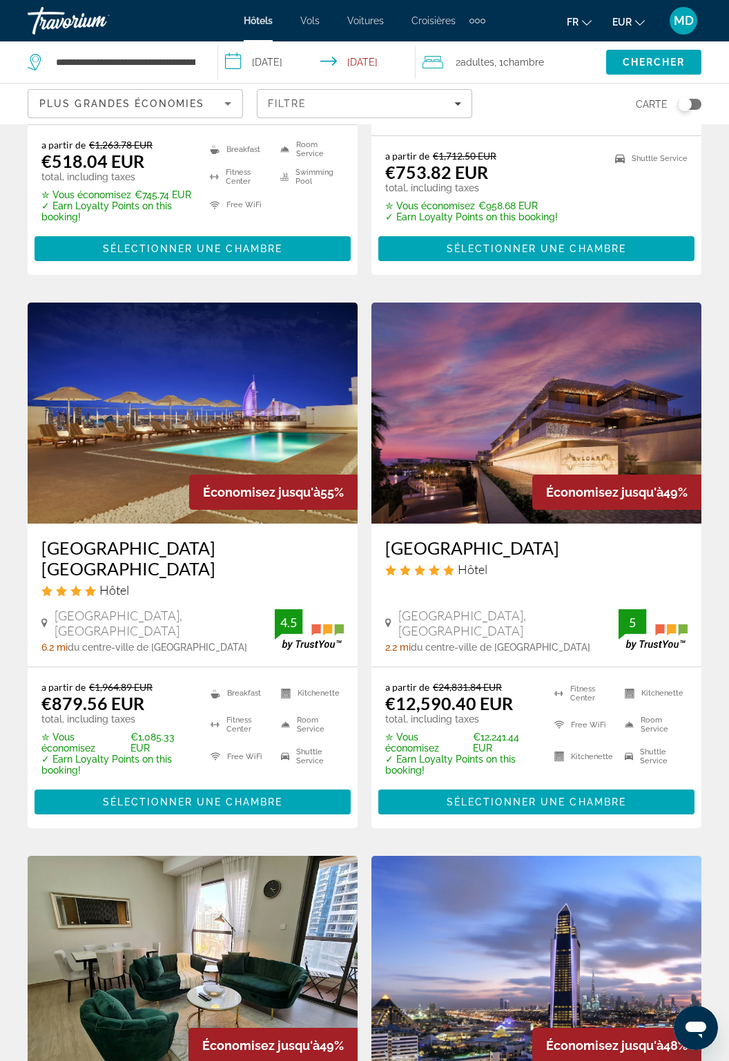
copy h3 "[GEOGRAPHIC_DATA]"
click at [564, 785] on span "Main content" at bounding box center [537, 801] width 316 height 33
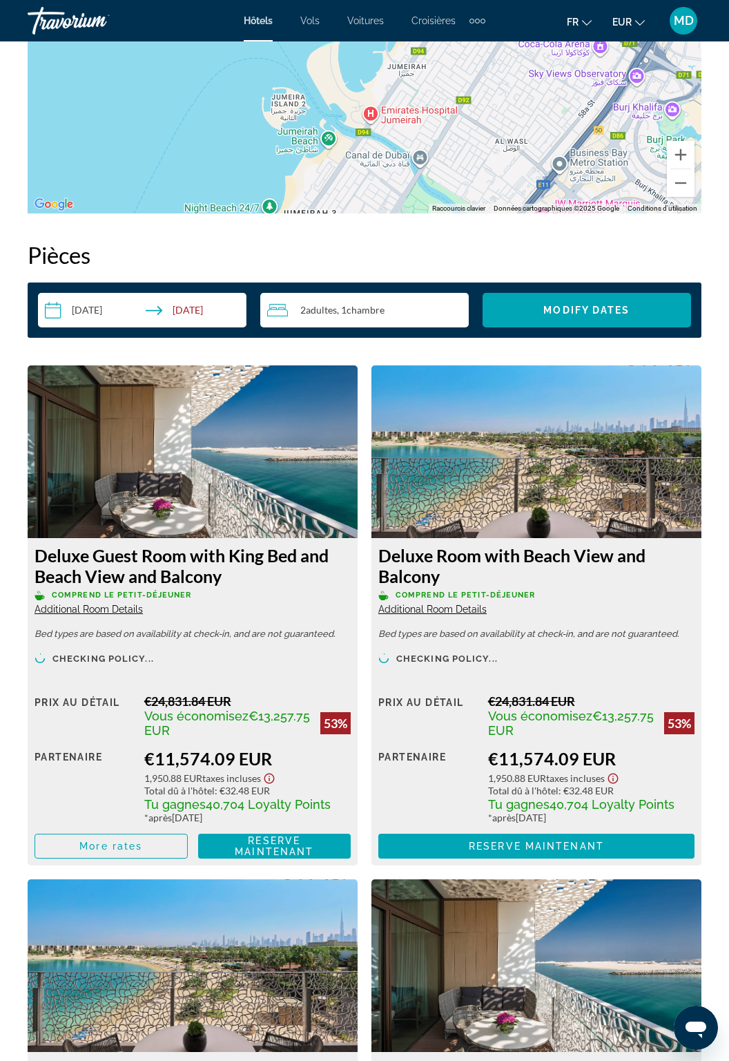
scroll to position [1833, 0]
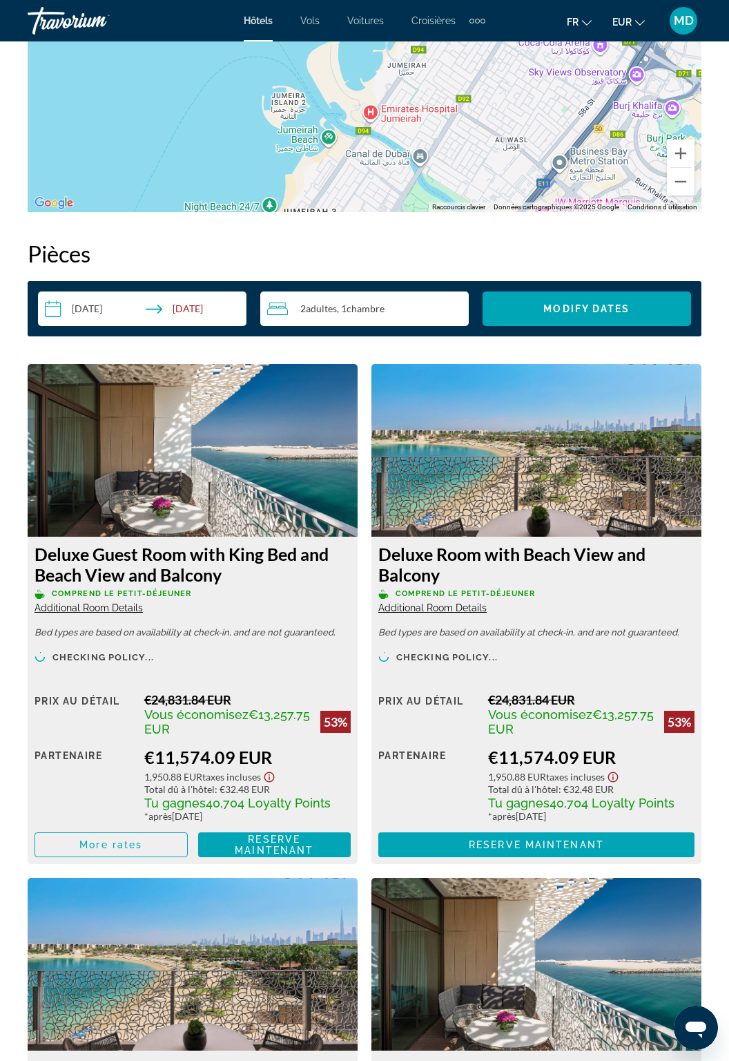
click at [700, 1038] on icon "Ouvrir la fenêtre de messagerie" at bounding box center [696, 1027] width 25 height 25
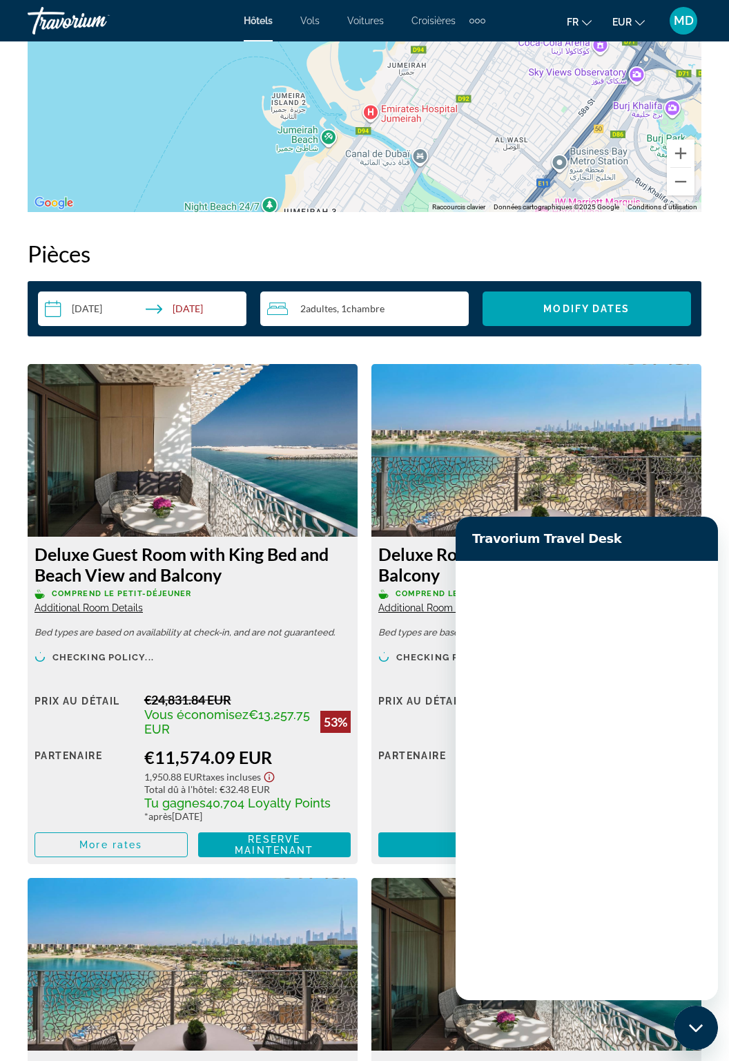
scroll to position [0, 0]
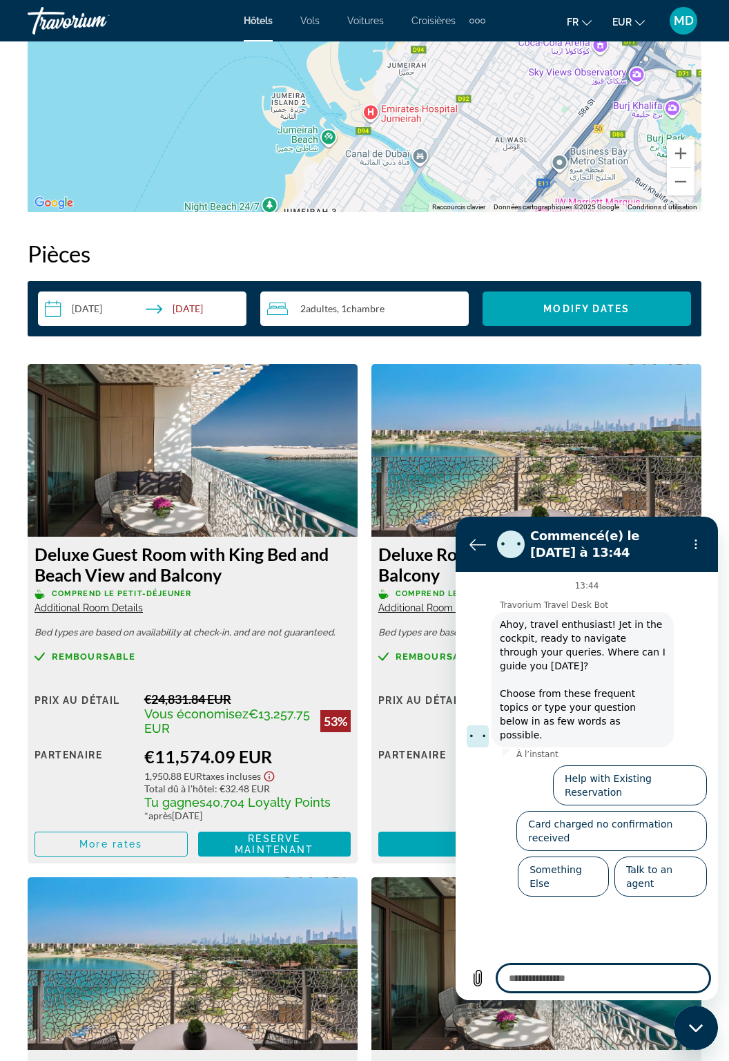
click at [603, 974] on textarea at bounding box center [603, 978] width 213 height 28
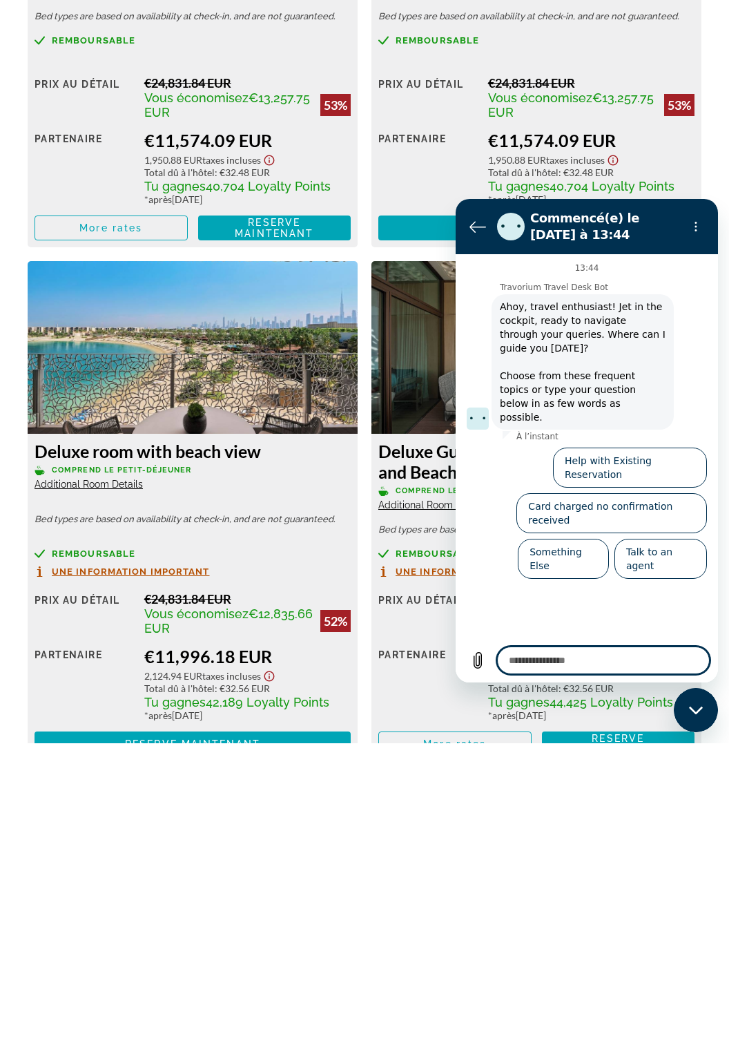
scroll to position [2151, 0]
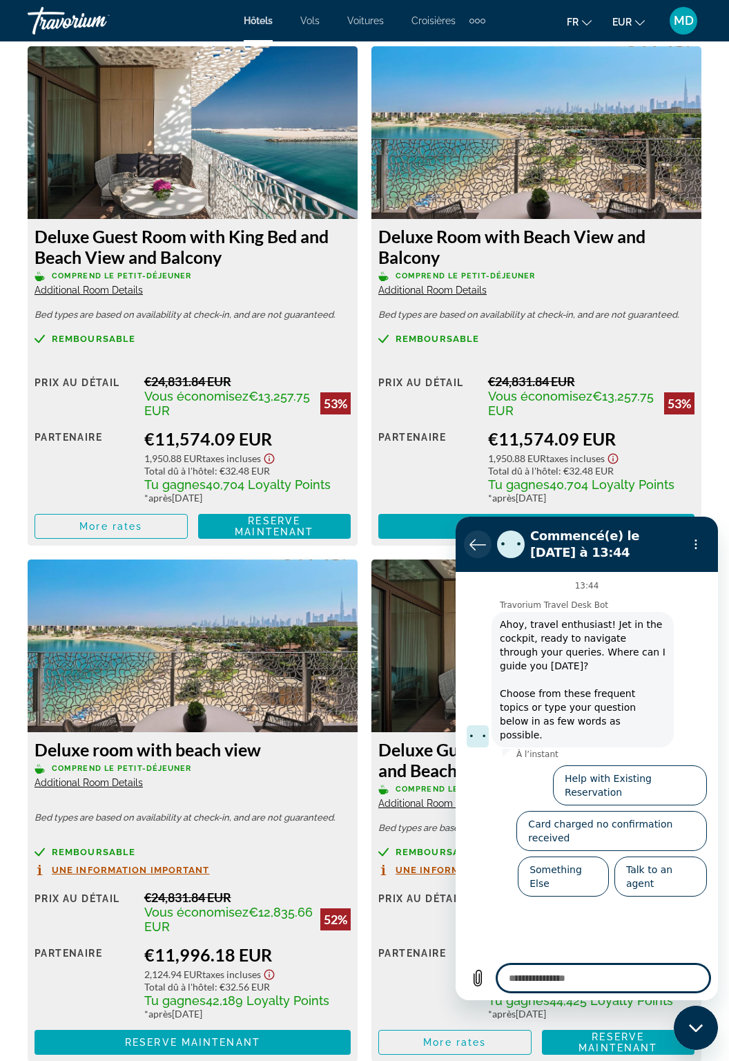
click at [484, 542] on icon "Retour à la liste des conversations" at bounding box center [478, 544] width 17 height 17
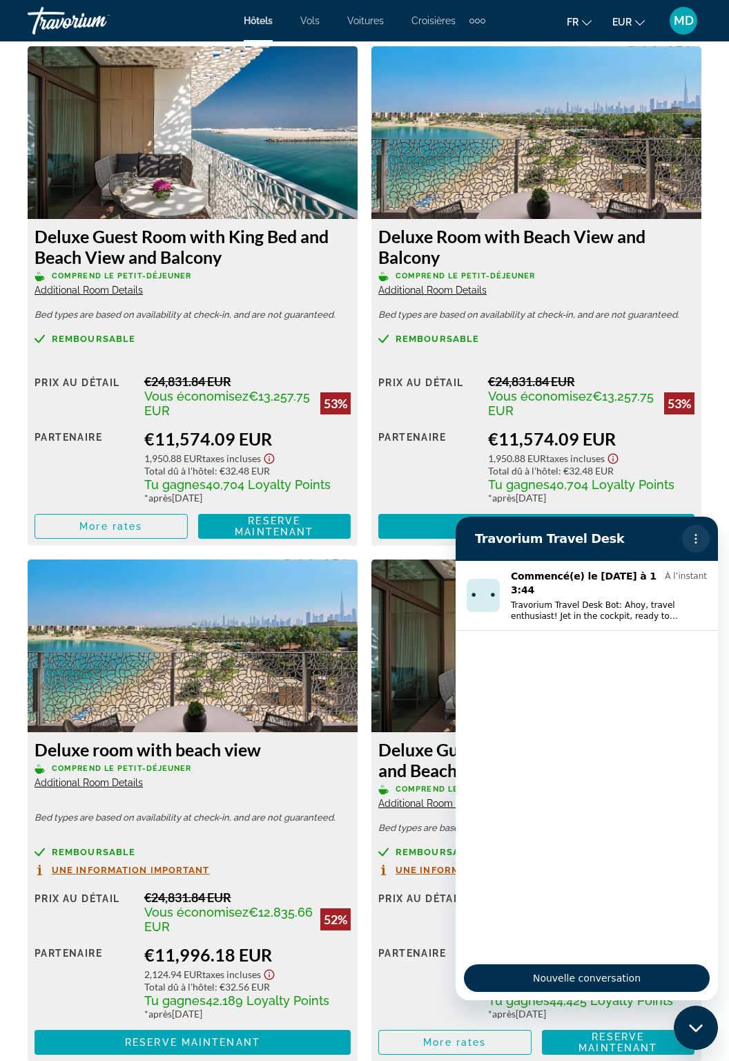
click at [685, 543] on button "Menu d’options" at bounding box center [696, 539] width 28 height 28
click at [649, 542] on h2 "Travorium Travel Desk" at bounding box center [576, 539] width 202 height 17
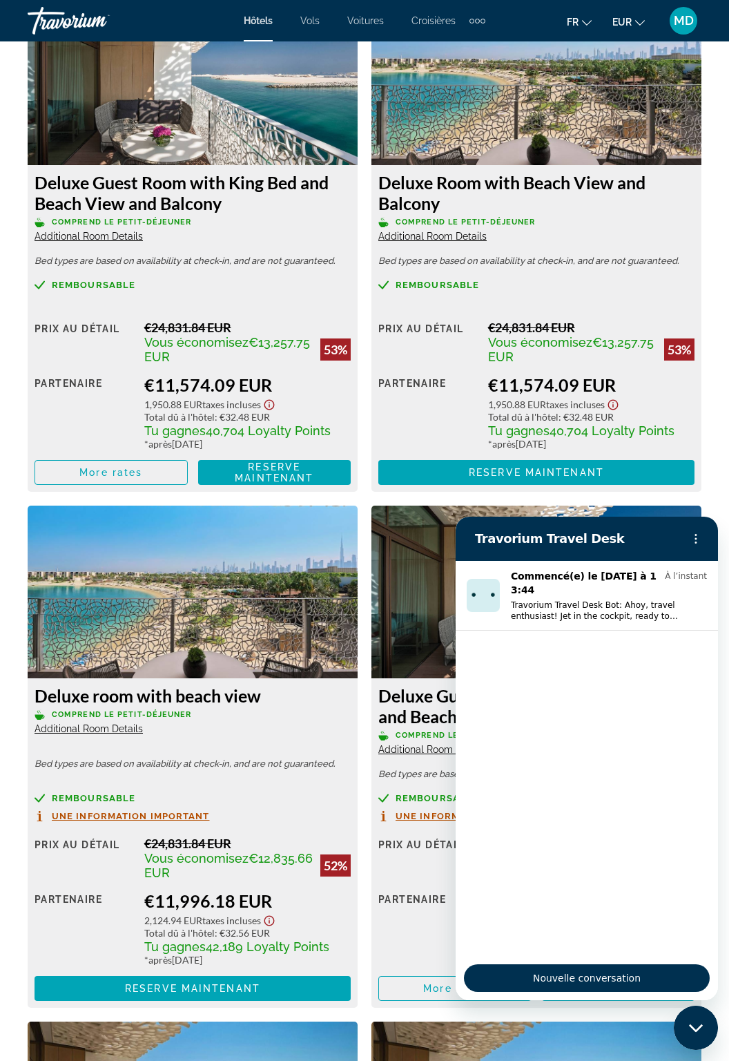
scroll to position [2263, 0]
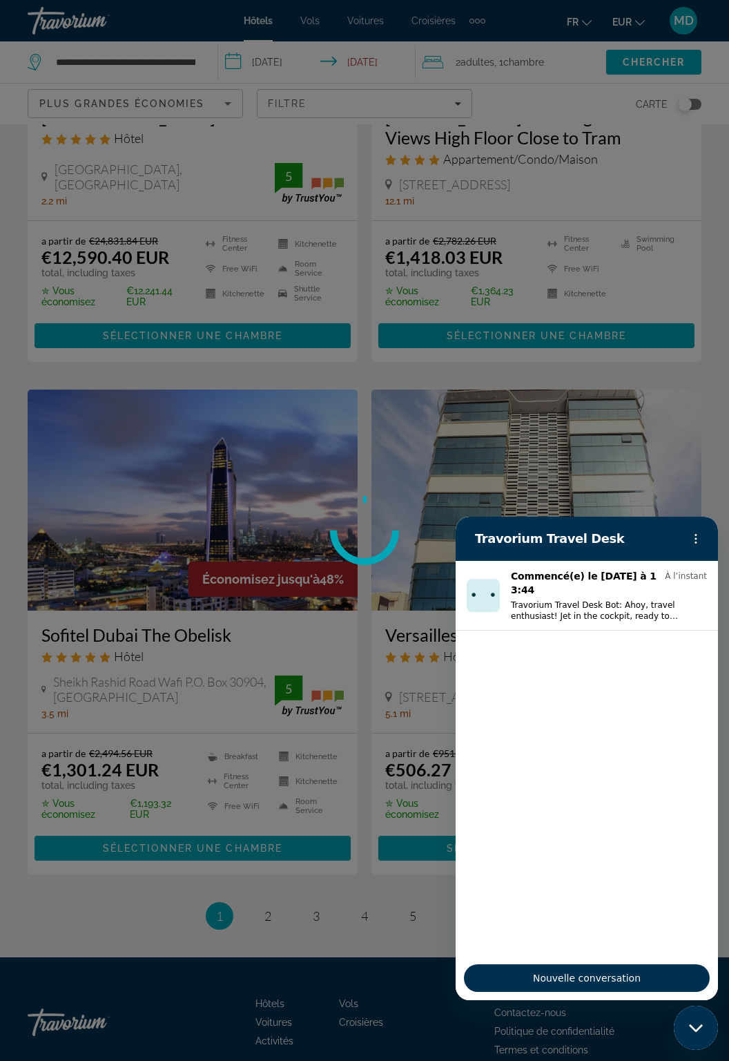
scroll to position [1, 0]
